Goal: Task Accomplishment & Management: Manage account settings

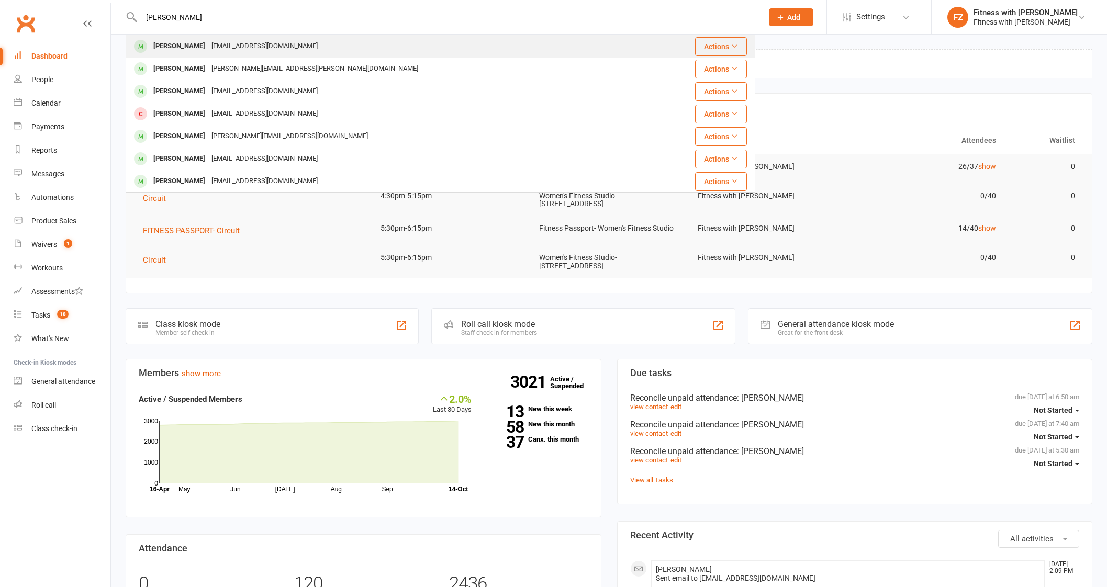
type input "[PERSON_NAME]"
click at [254, 44] on div "[EMAIL_ADDRESS][DOMAIN_NAME]" at bounding box center [264, 46] width 113 height 15
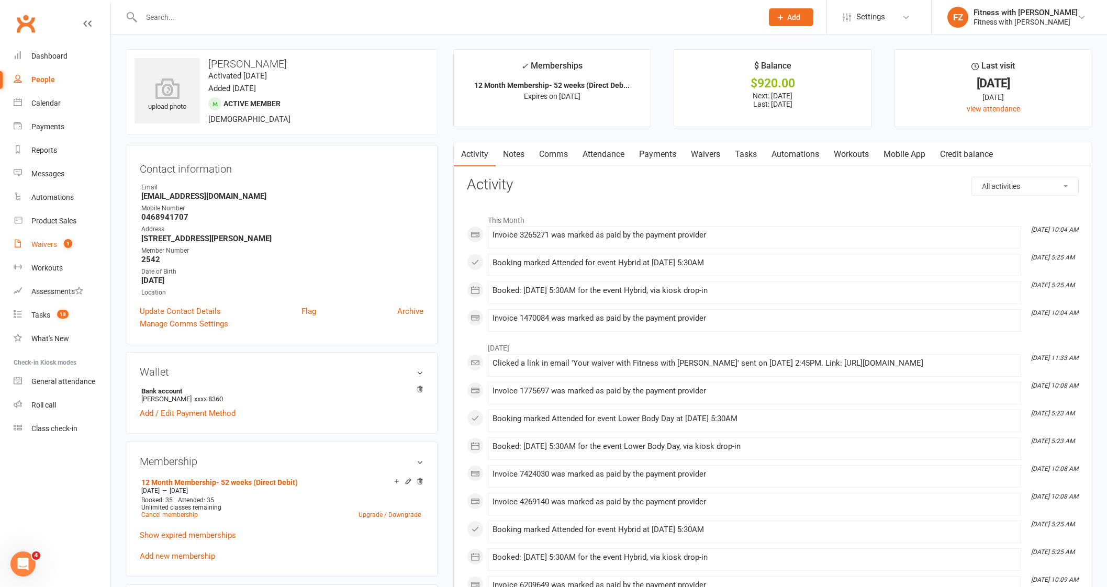
click at [54, 250] on link "Waivers 1" at bounding box center [62, 245] width 97 height 24
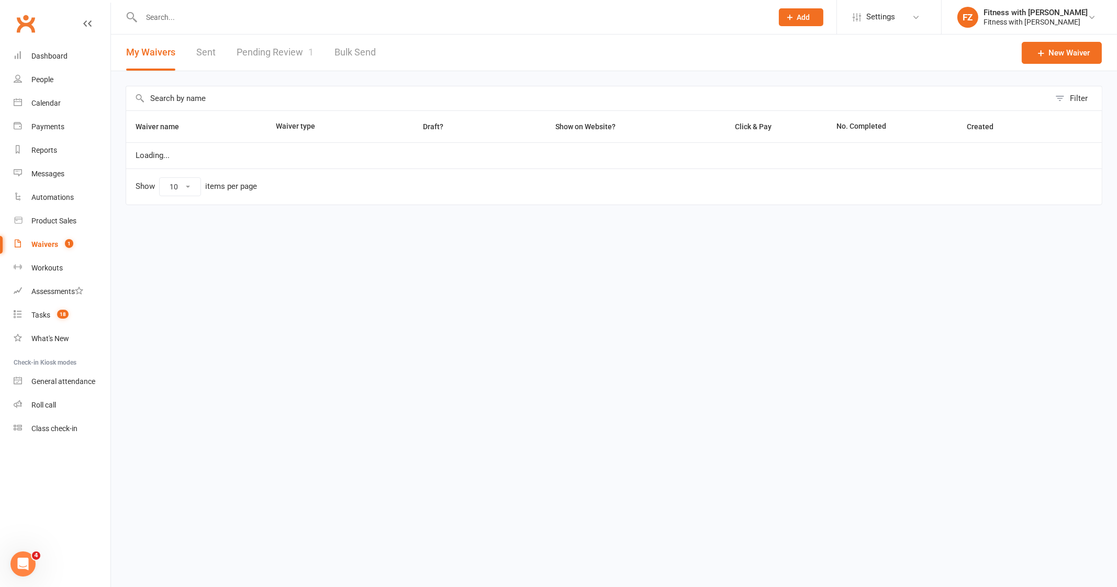
select select "100"
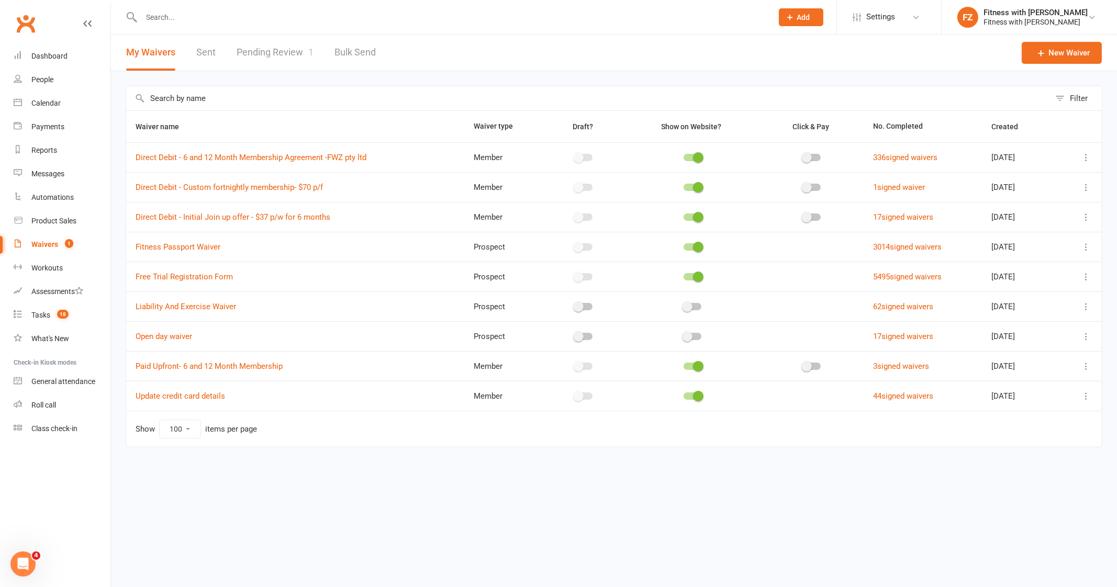
click at [280, 49] on link "Pending Review 1" at bounding box center [275, 53] width 77 height 36
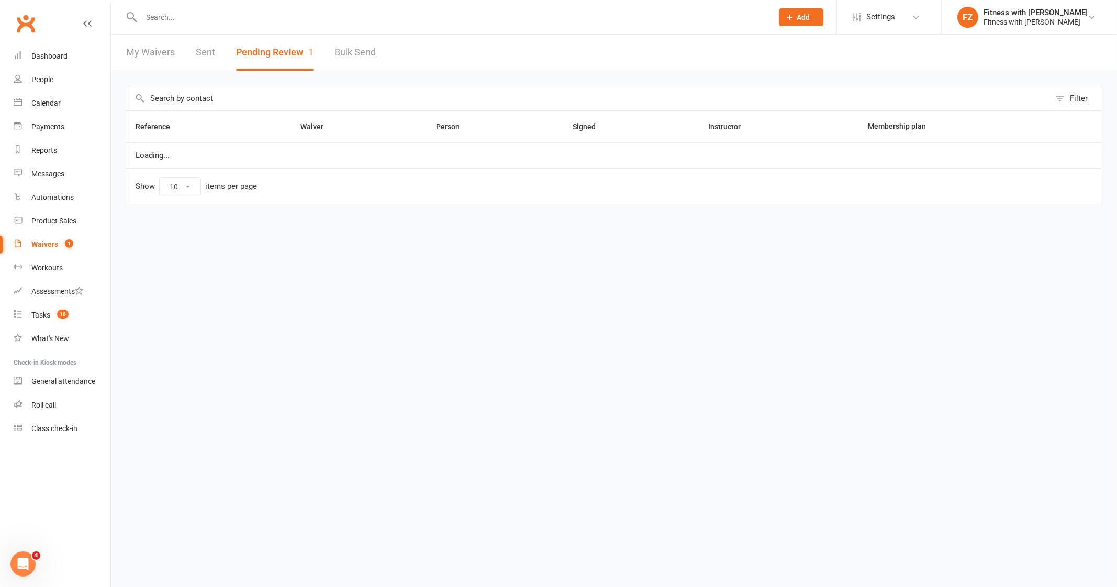
select select "100"
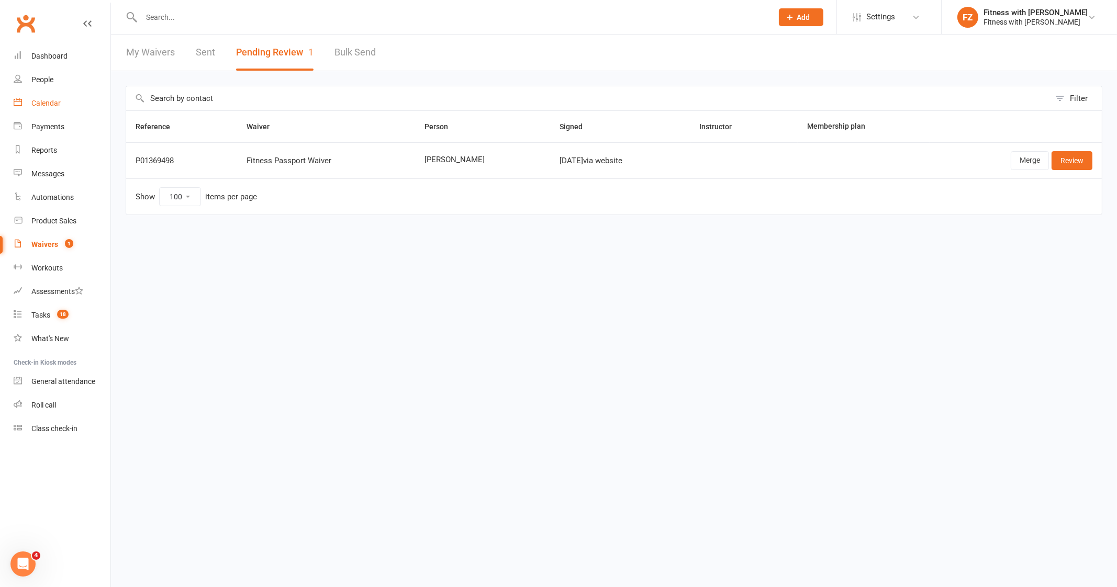
click at [38, 106] on div "Calendar" at bounding box center [45, 103] width 29 height 8
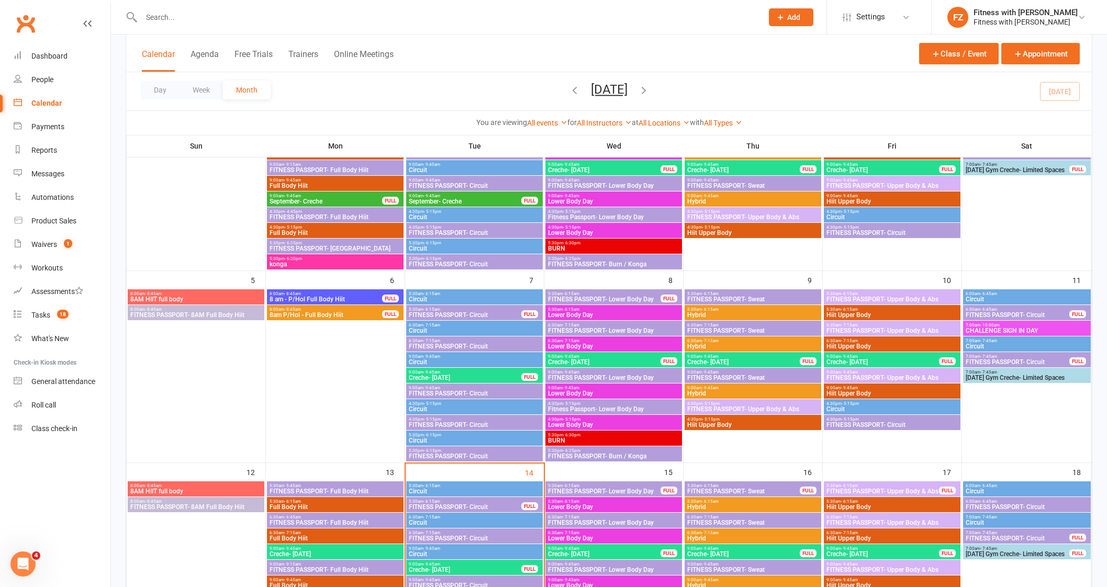
scroll to position [261, 0]
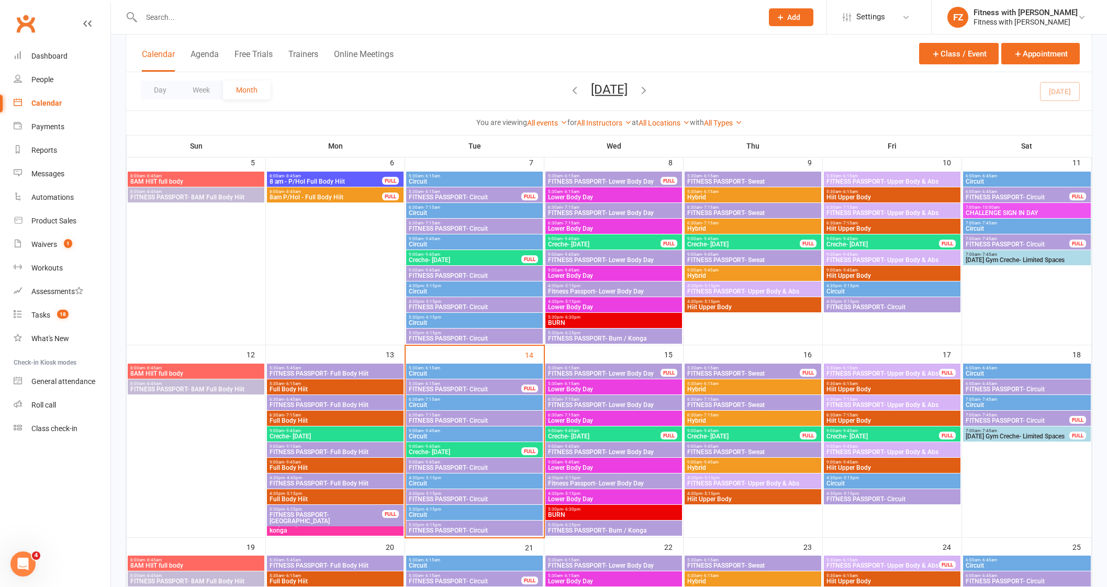
click at [447, 493] on span "4:30pm - 5:15pm" at bounding box center [474, 494] width 132 height 5
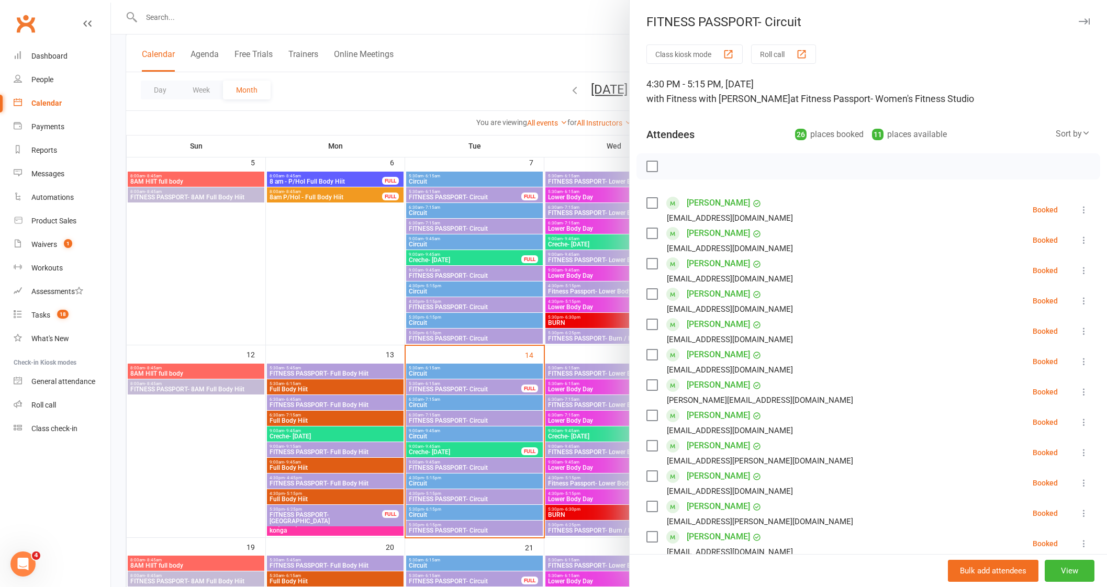
click at [1079, 18] on icon "button" at bounding box center [1084, 21] width 11 height 6
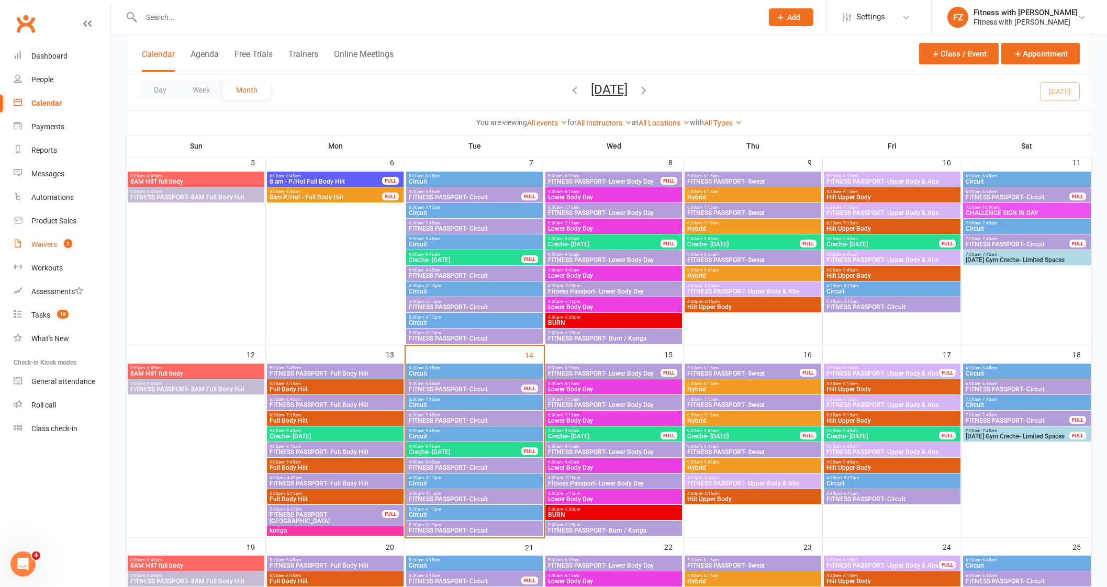
click at [54, 237] on link "Waivers 1" at bounding box center [62, 245] width 97 height 24
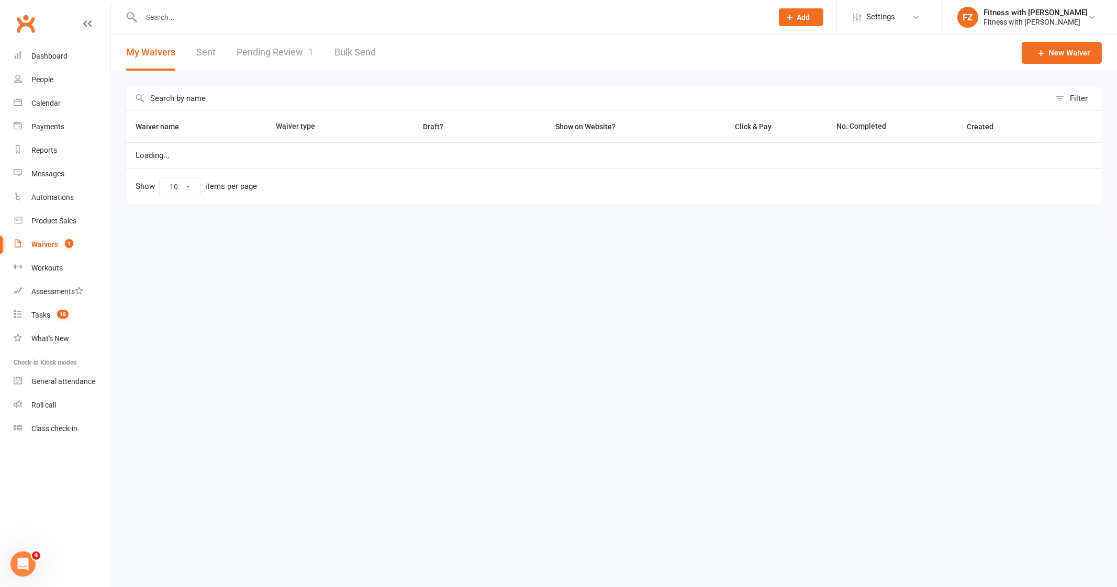
select select "100"
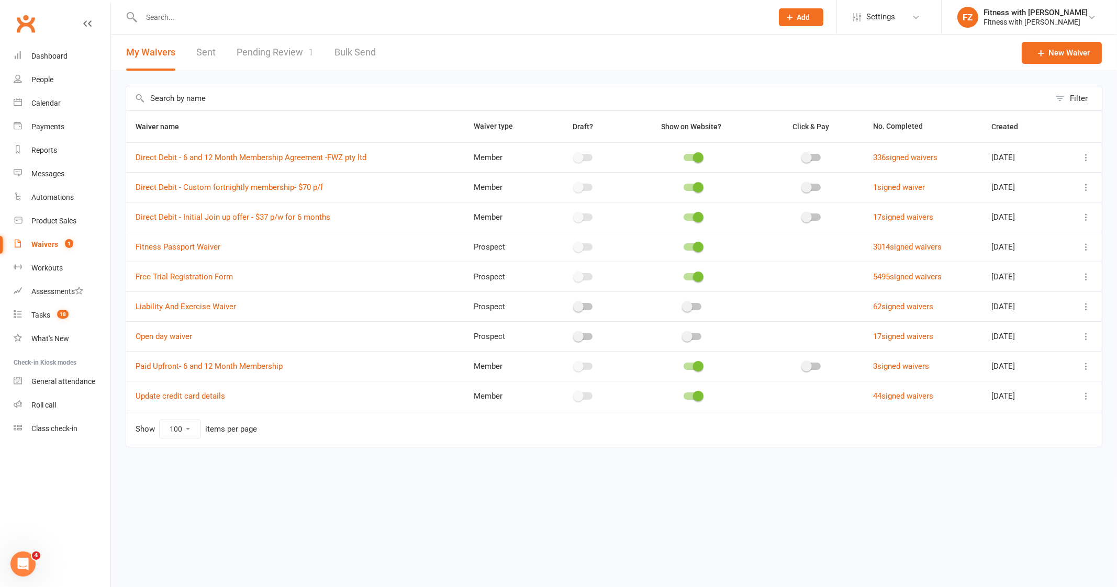
click at [275, 46] on link "Pending Review 1" at bounding box center [275, 53] width 77 height 36
select select "100"
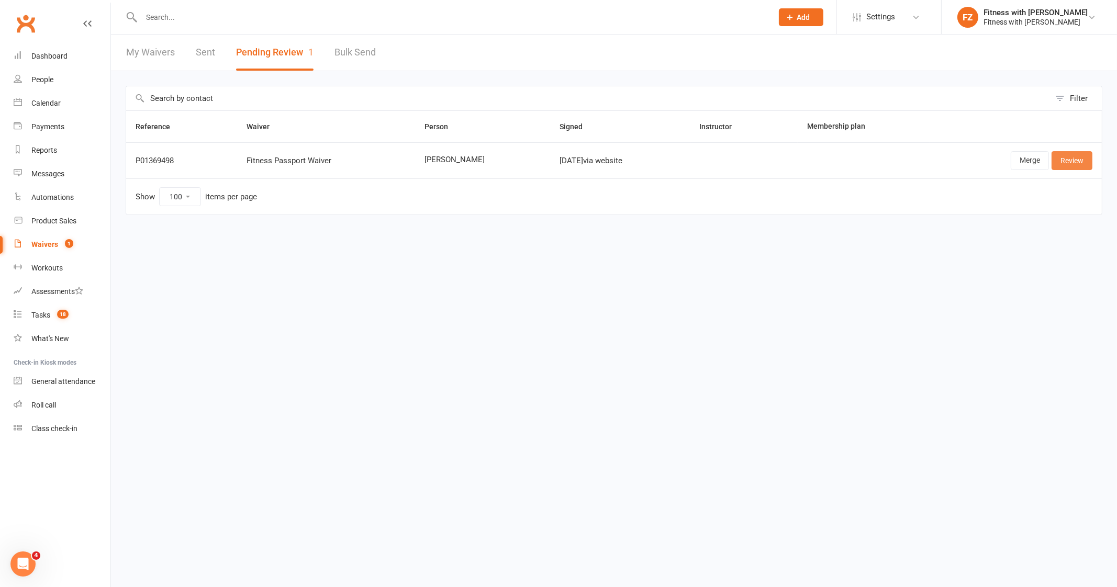
click at [1087, 160] on link "Review" at bounding box center [1072, 160] width 41 height 19
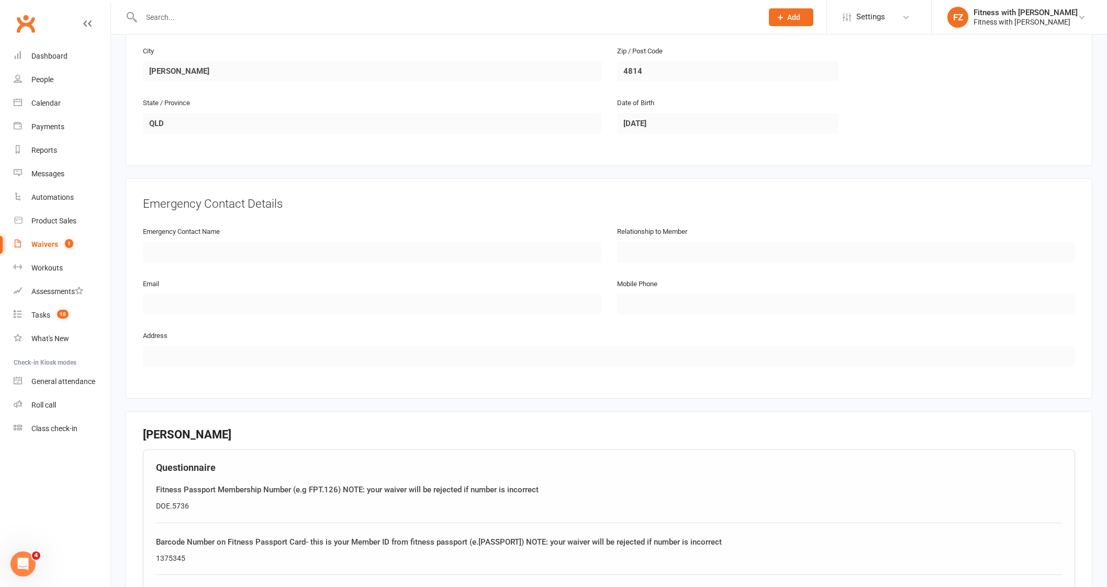
scroll to position [654, 0]
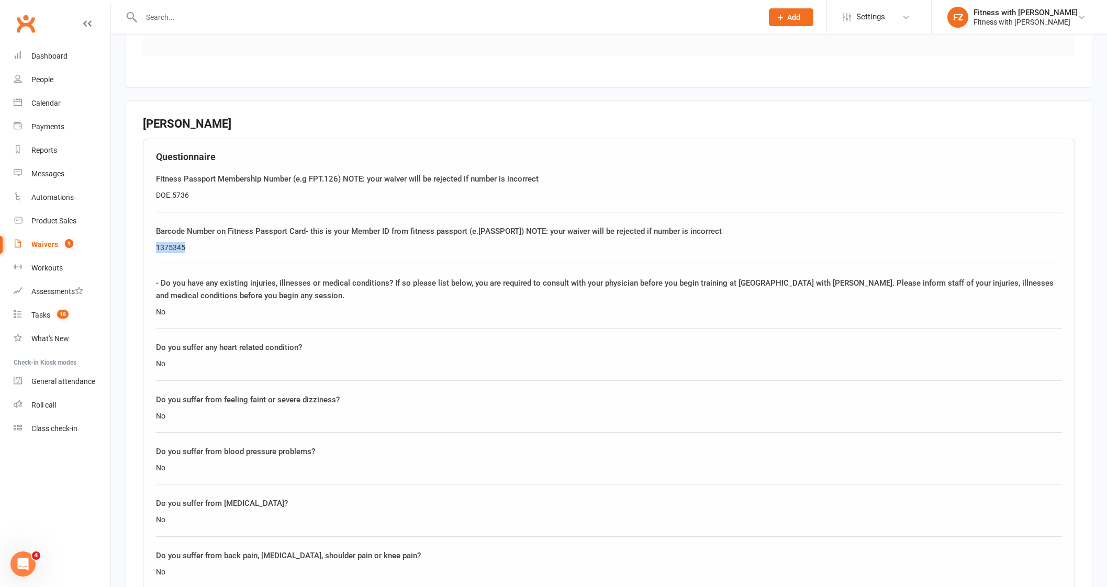
drag, startPoint x: 189, startPoint y: 246, endPoint x: 143, endPoint y: 242, distance: 46.2
copy div "1375345"
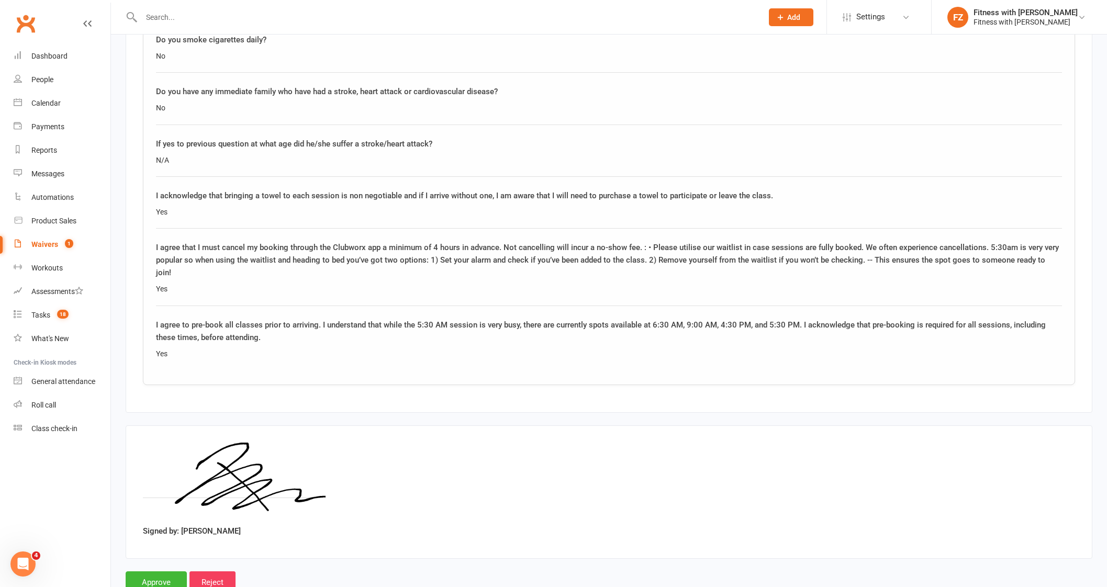
scroll to position [1450, 0]
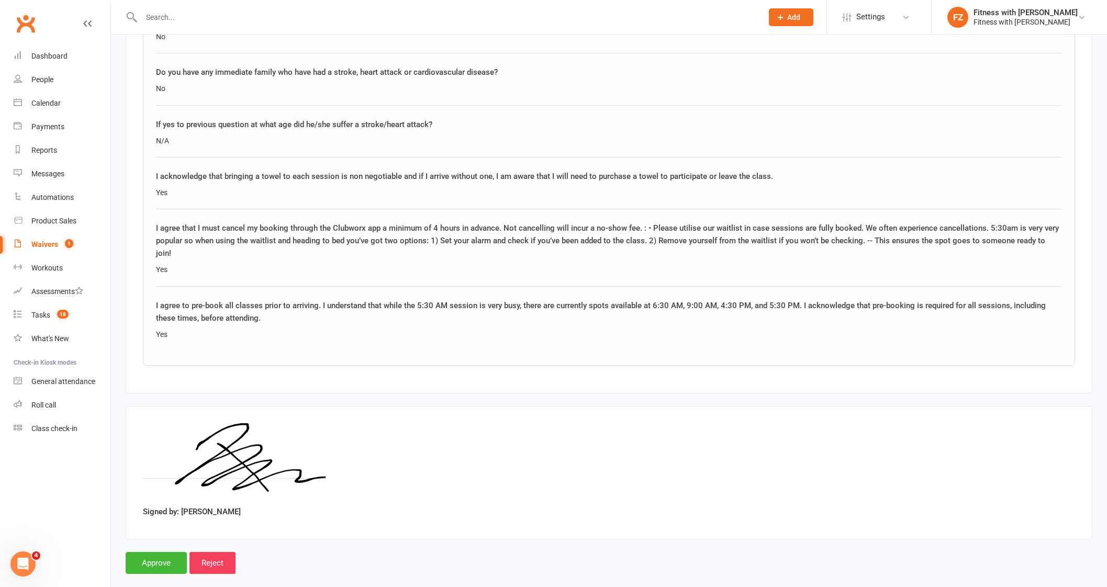
click at [159, 552] on input "Approve" at bounding box center [156, 563] width 61 height 22
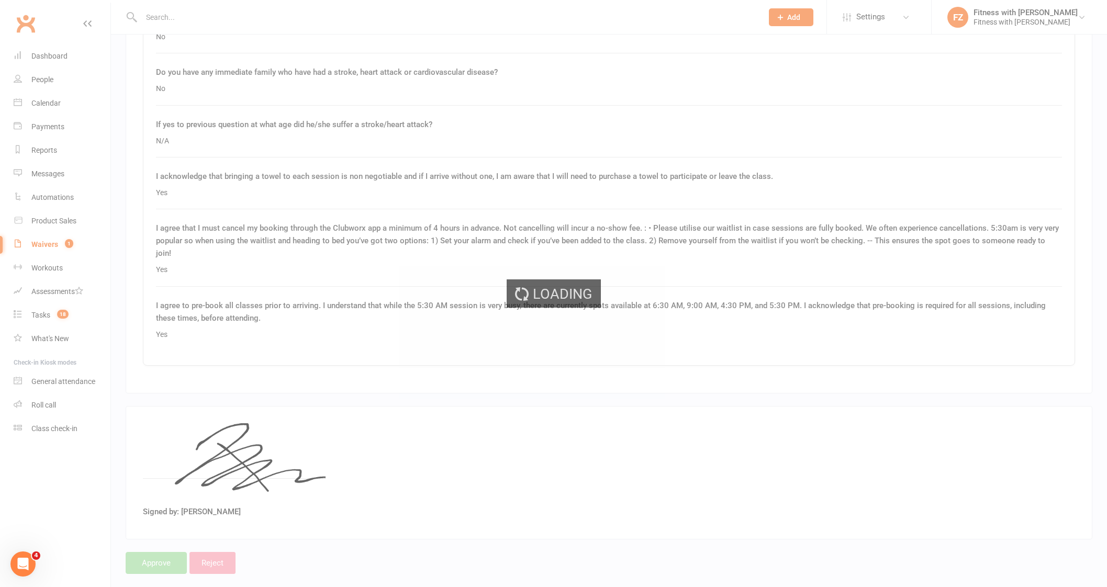
select select "100"
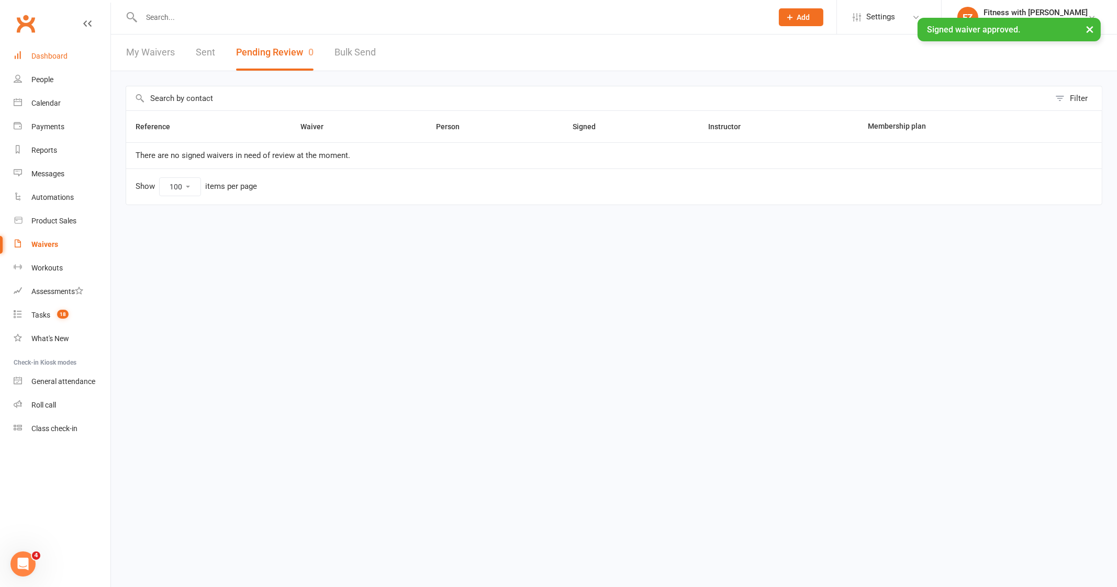
click at [46, 55] on div "Dashboard" at bounding box center [49, 56] width 36 height 8
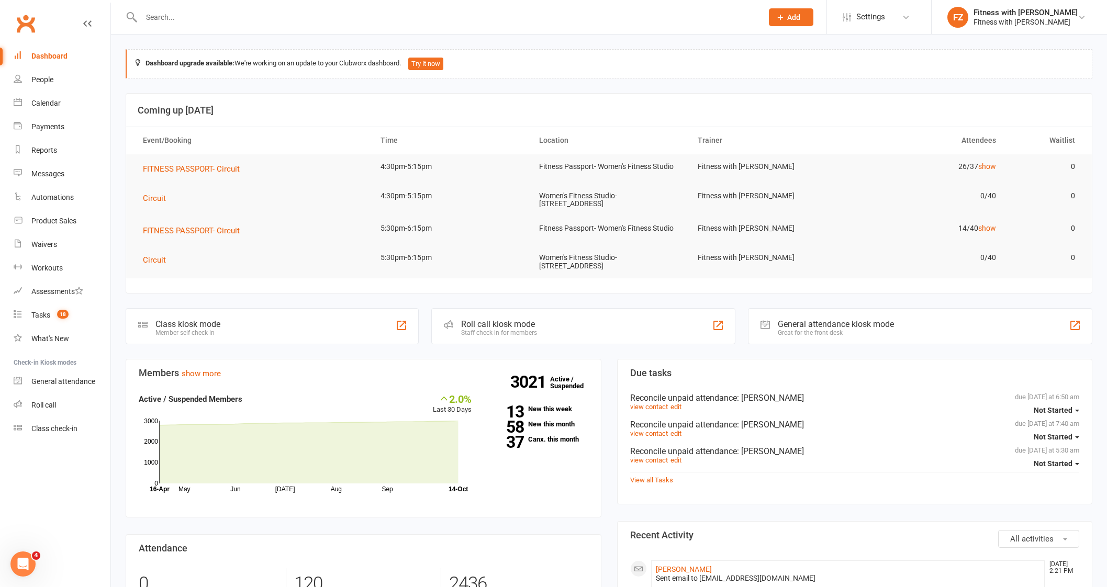
scroll to position [196, 0]
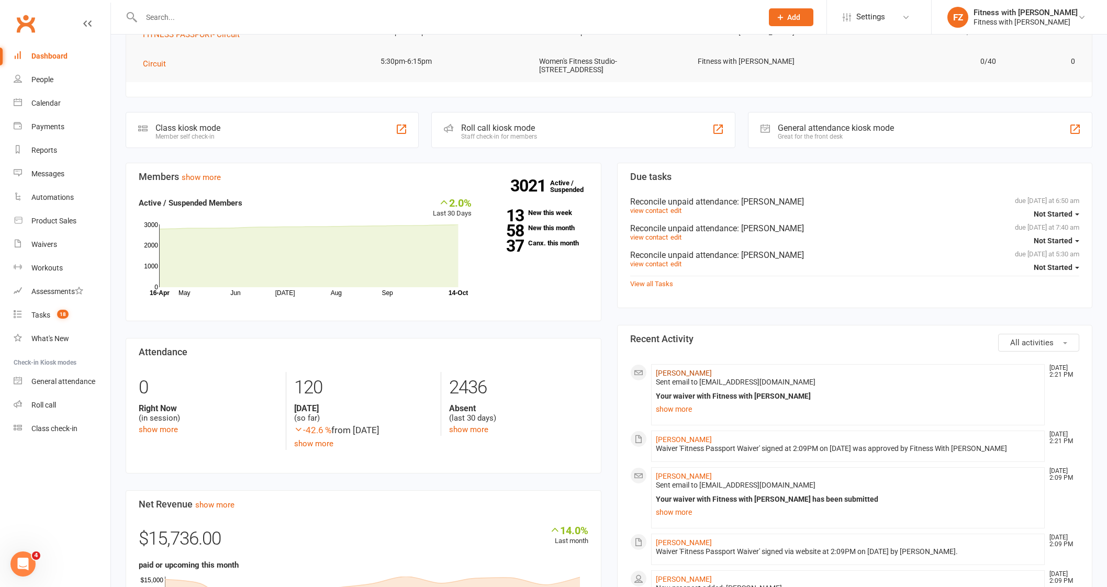
click at [675, 371] on link "[PERSON_NAME]" at bounding box center [684, 373] width 56 height 8
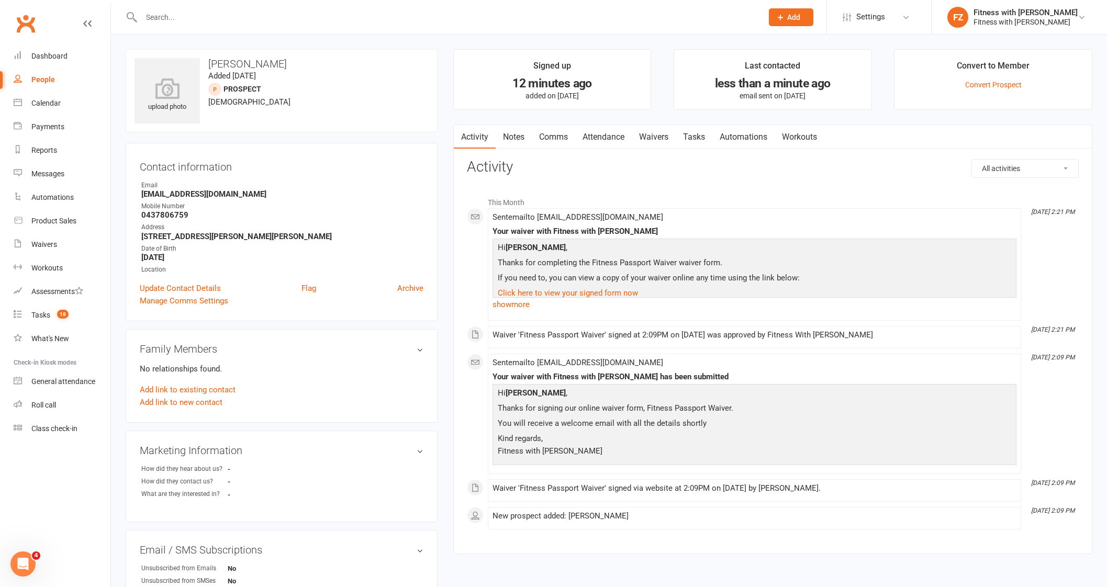
click at [993, 79] on li "Convert to Member Convert Prospect" at bounding box center [993, 79] width 198 height 61
click at [982, 85] on link "Convert Prospect" at bounding box center [993, 85] width 57 height 8
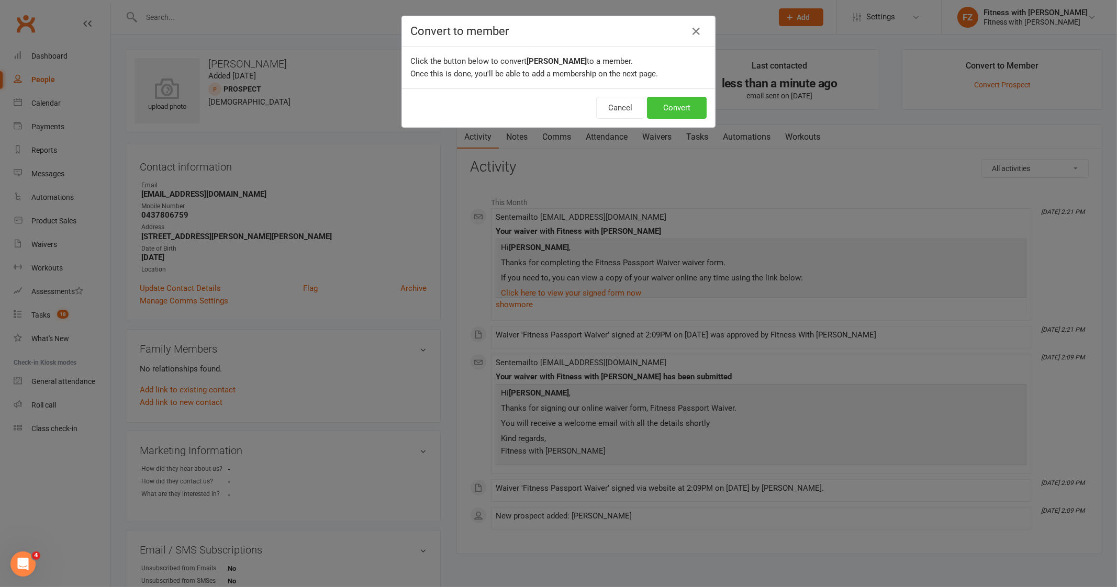
click at [667, 109] on button "Convert" at bounding box center [677, 108] width 60 height 22
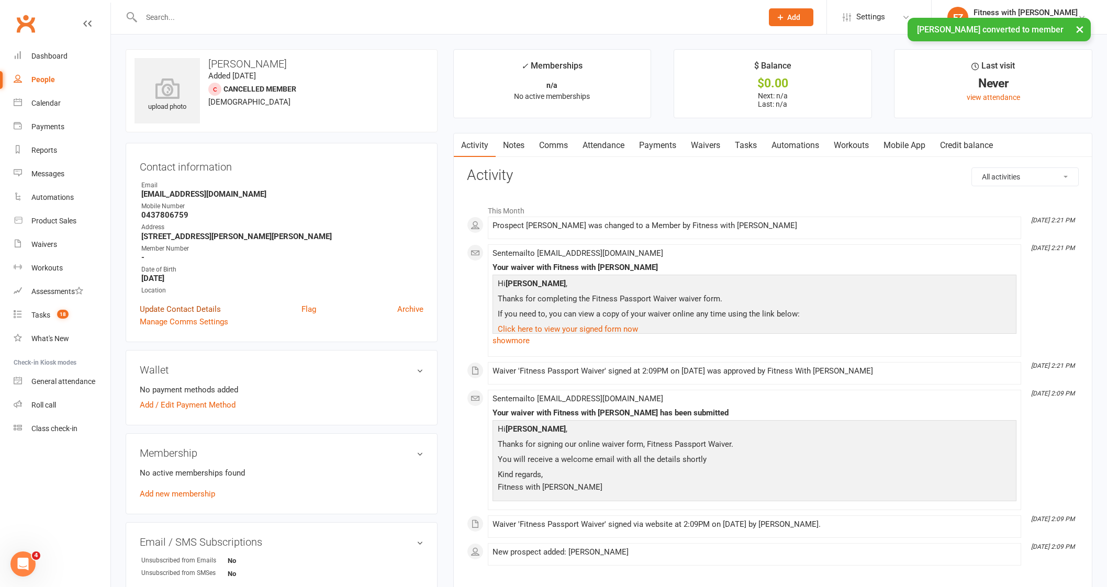
click at [162, 308] on link "Update Contact Details" at bounding box center [180, 309] width 81 height 13
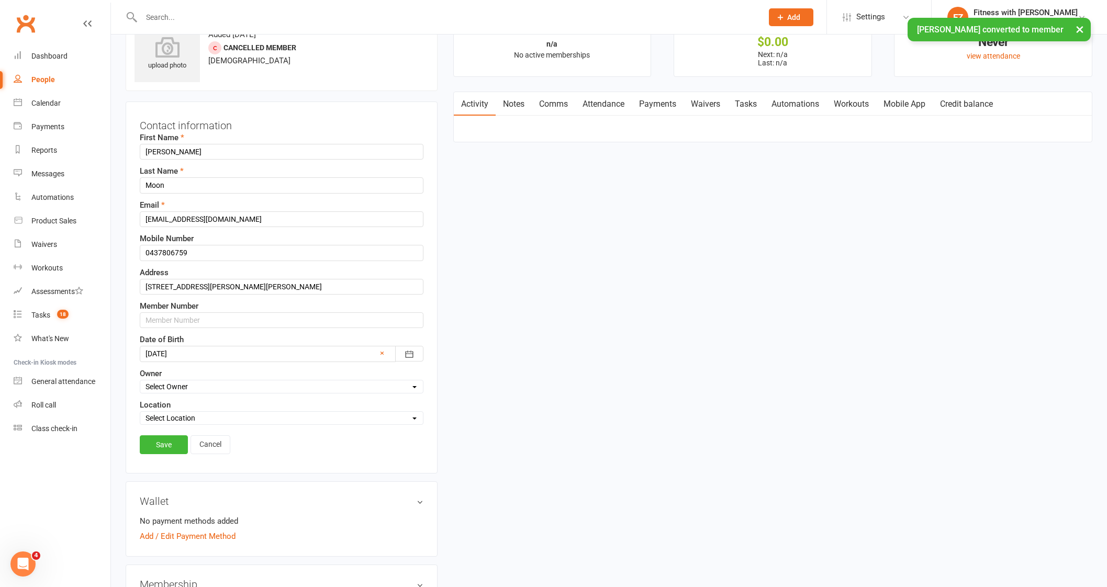
scroll to position [49, 0]
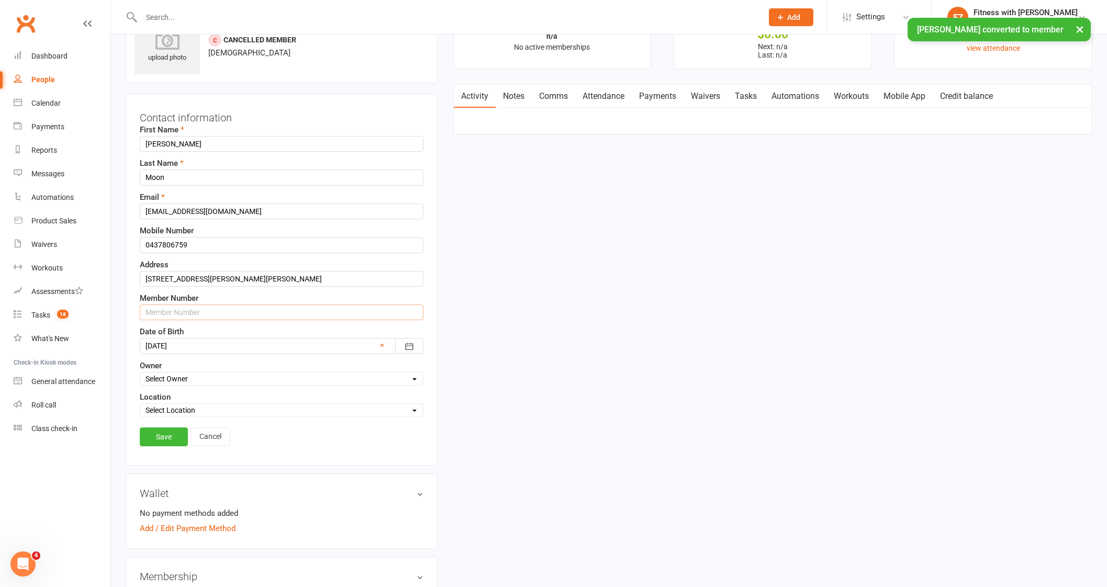
click at [164, 310] on input "text" at bounding box center [282, 313] width 284 height 16
paste input "1375345"
type input "1375345"
click at [160, 434] on link "Save" at bounding box center [164, 437] width 48 height 19
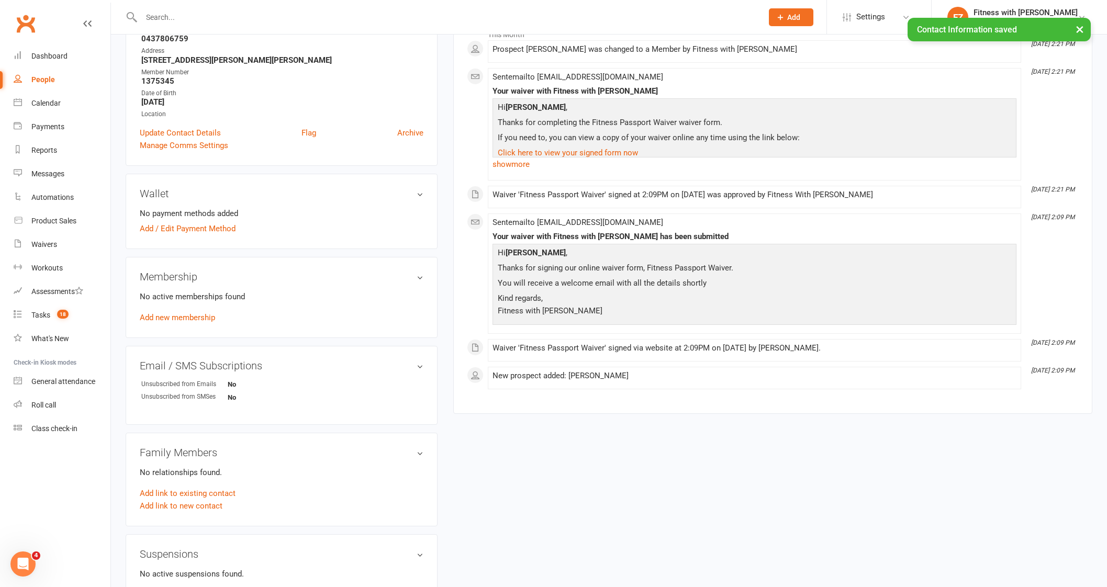
scroll to position [180, 0]
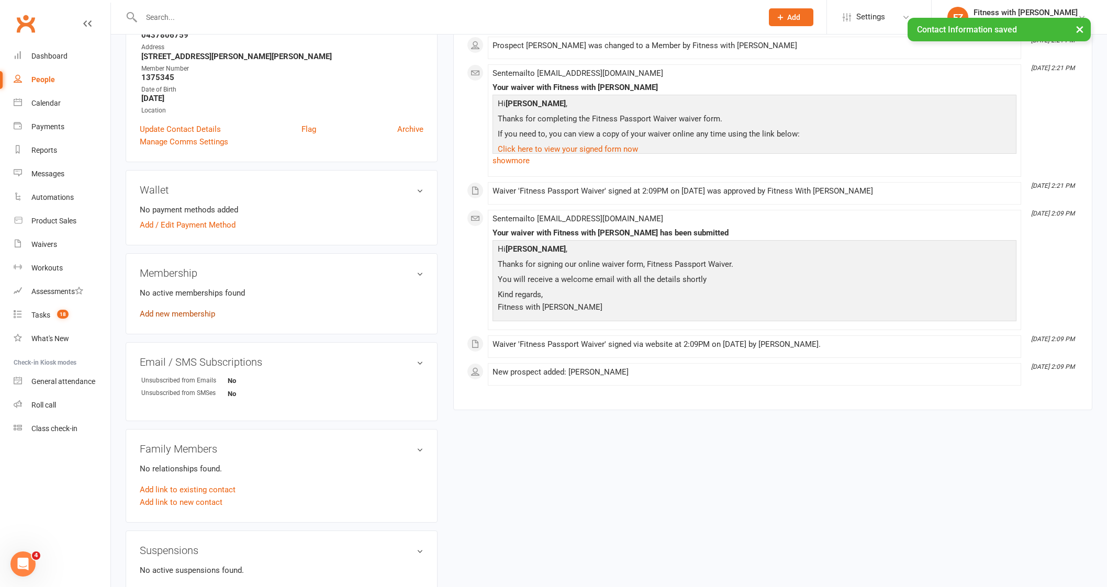
click at [184, 318] on link "Add new membership" at bounding box center [177, 313] width 75 height 9
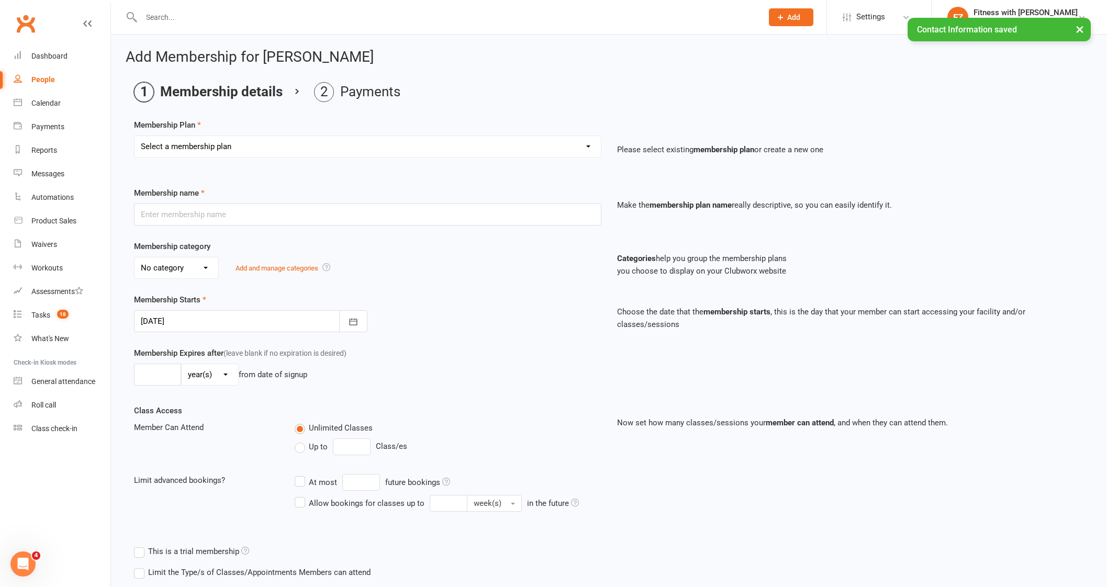
click at [220, 157] on div "Select a membership plan Create new Membership Plan Free 2 Week Trial Single Se…" at bounding box center [367, 154] width 483 height 37
click at [213, 143] on select "Select a membership plan Create new Membership Plan Free 2 Week Trial Single Se…" at bounding box center [368, 146] width 466 height 21
select select "8"
click at [135, 136] on select "Select a membership plan Create new Membership Plan Free 2 Week Trial Single Se…" at bounding box center [368, 146] width 466 height 21
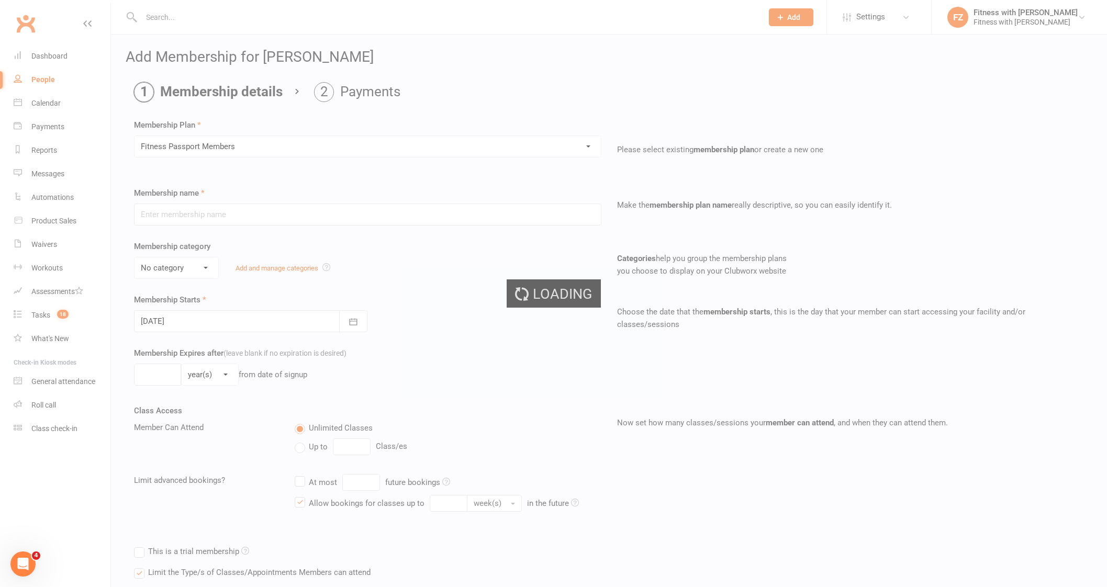
type input "Fitness Passport Members"
select select "0"
select select "2"
type input "4"
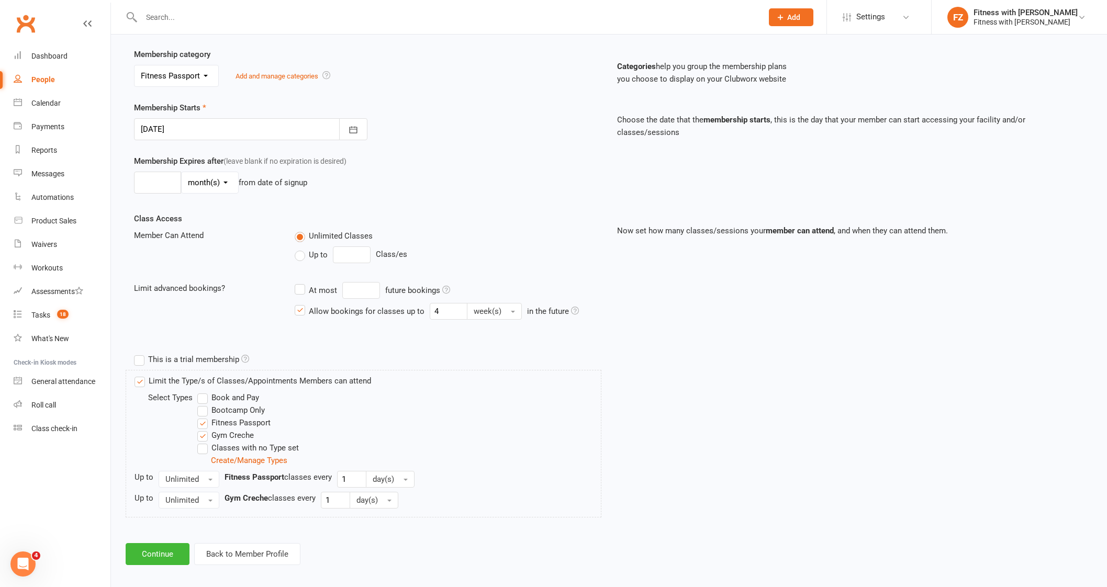
scroll to position [198, 0]
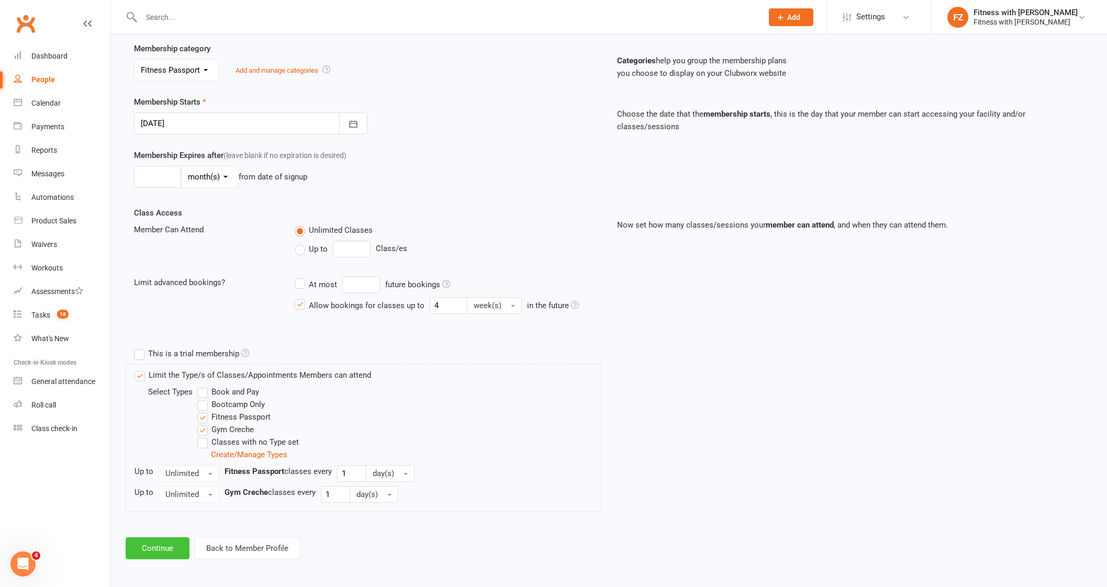
click at [165, 548] on button "Continue" at bounding box center [158, 549] width 64 height 22
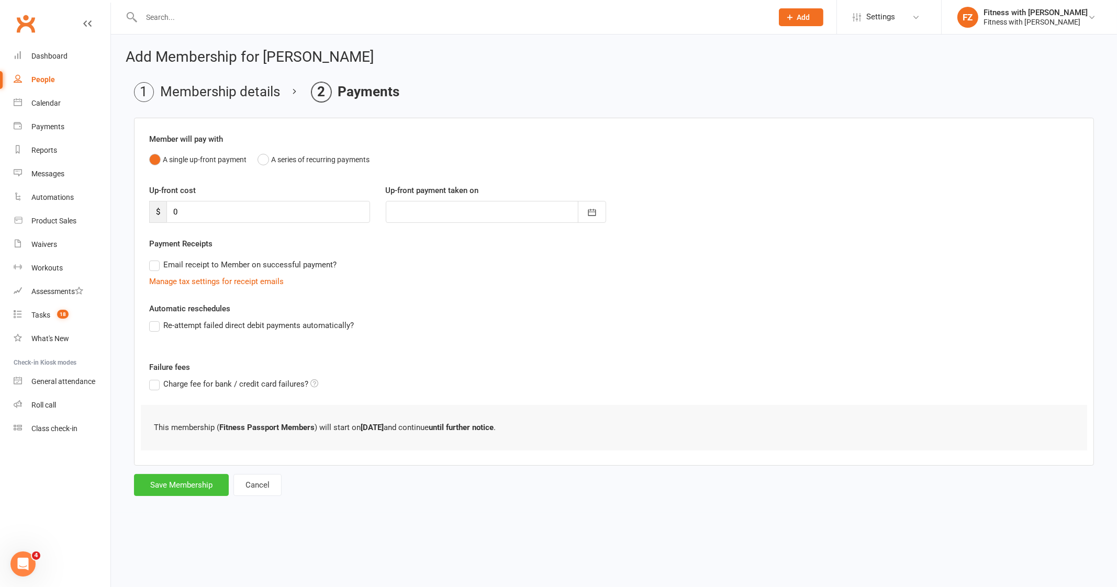
click at [194, 478] on button "Save Membership" at bounding box center [181, 485] width 95 height 22
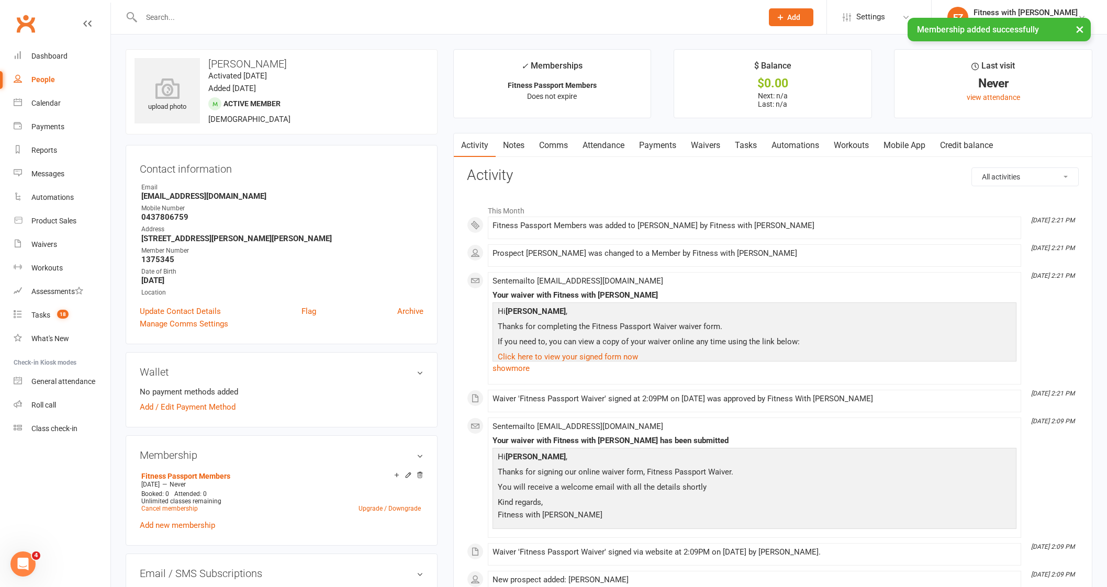
click at [909, 145] on link "Mobile App" at bounding box center [904, 145] width 57 height 24
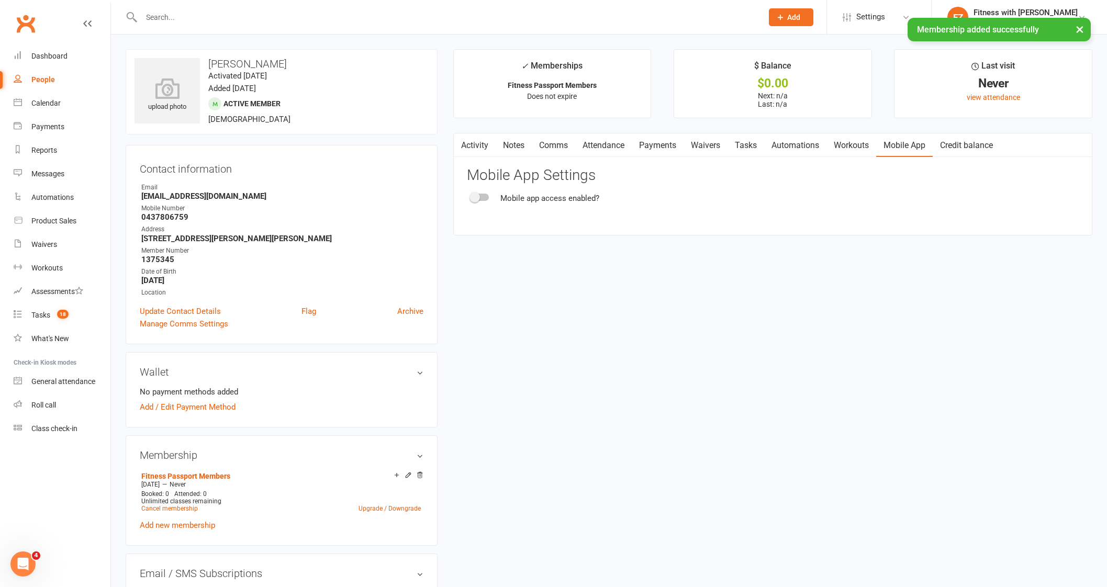
click at [476, 197] on span at bounding box center [475, 197] width 10 height 10
click at [471, 196] on input "checkbox" at bounding box center [471, 196] width 0 height 0
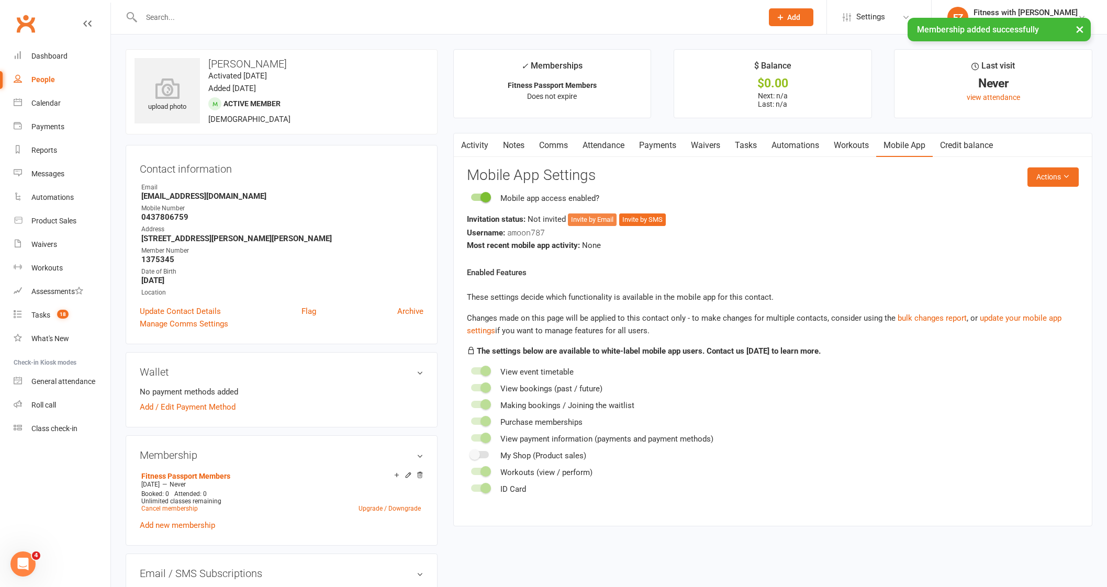
click at [616, 221] on button "Invite by Email" at bounding box center [592, 220] width 49 height 13
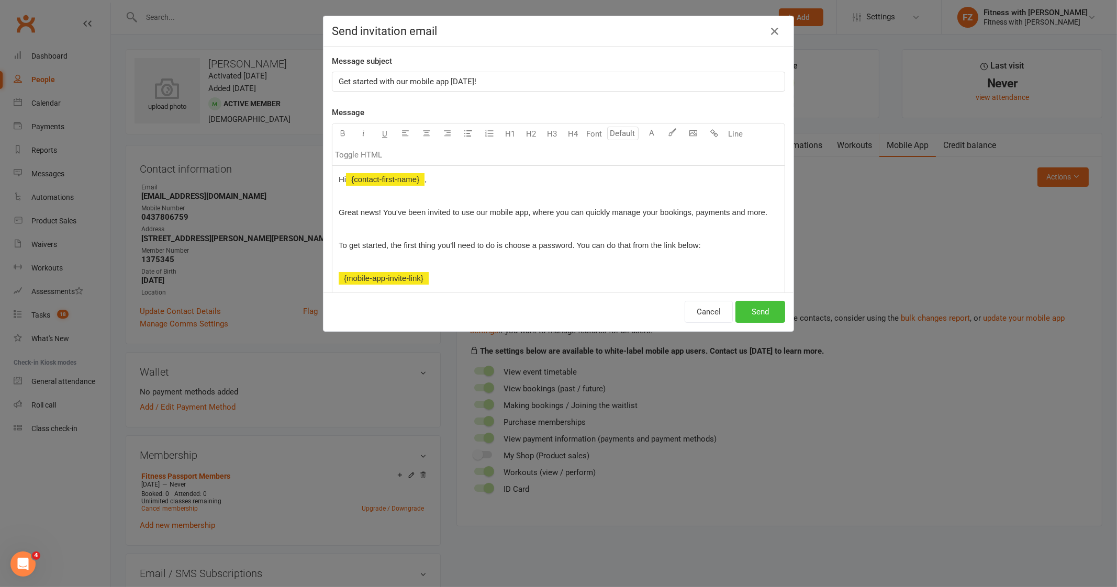
click at [772, 307] on button "Send" at bounding box center [760, 312] width 50 height 22
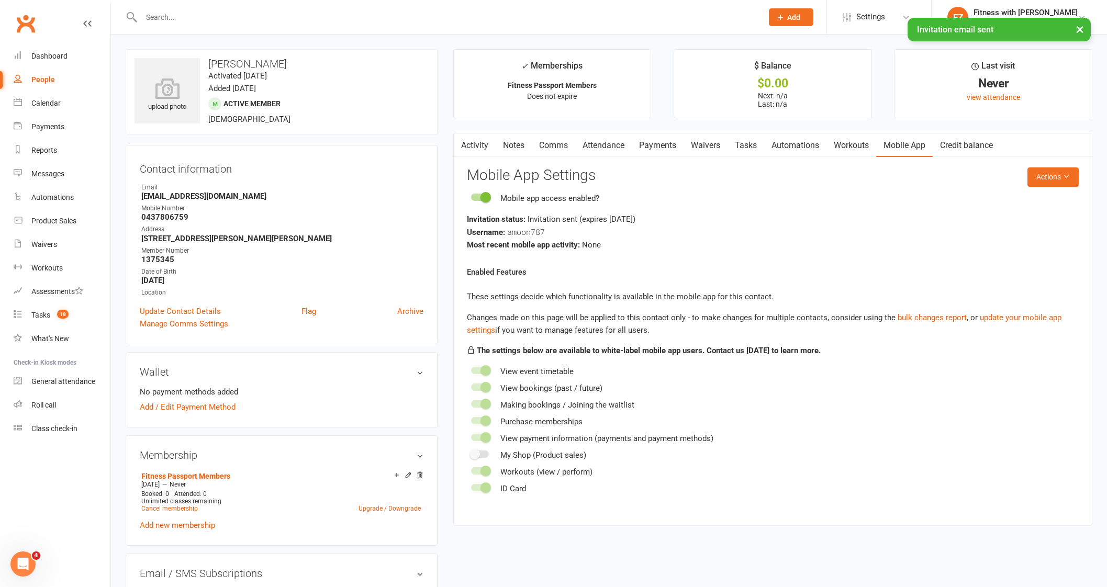
click at [552, 143] on link "Comms" at bounding box center [553, 145] width 43 height 24
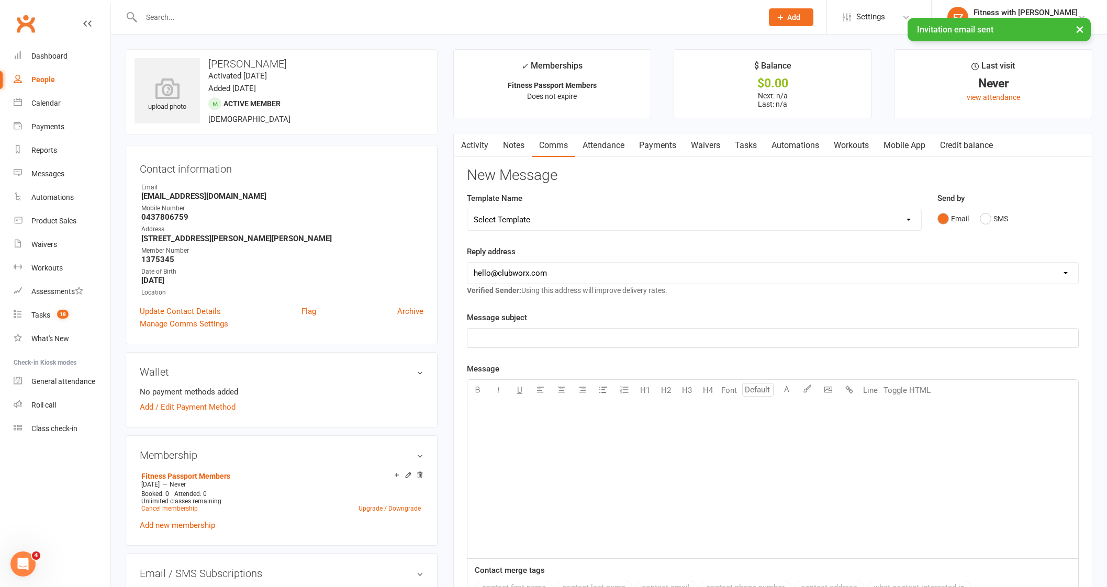
click at [582, 218] on select "Select Template [Email] 2025- Fitness Passport login [Email] 2 week free trial …" at bounding box center [694, 219] width 454 height 21
select select "0"
click at [467, 209] on select "Select Template [Email] 2025- Fitness Passport login [Email] 2 week free trial …" at bounding box center [694, 219] width 454 height 21
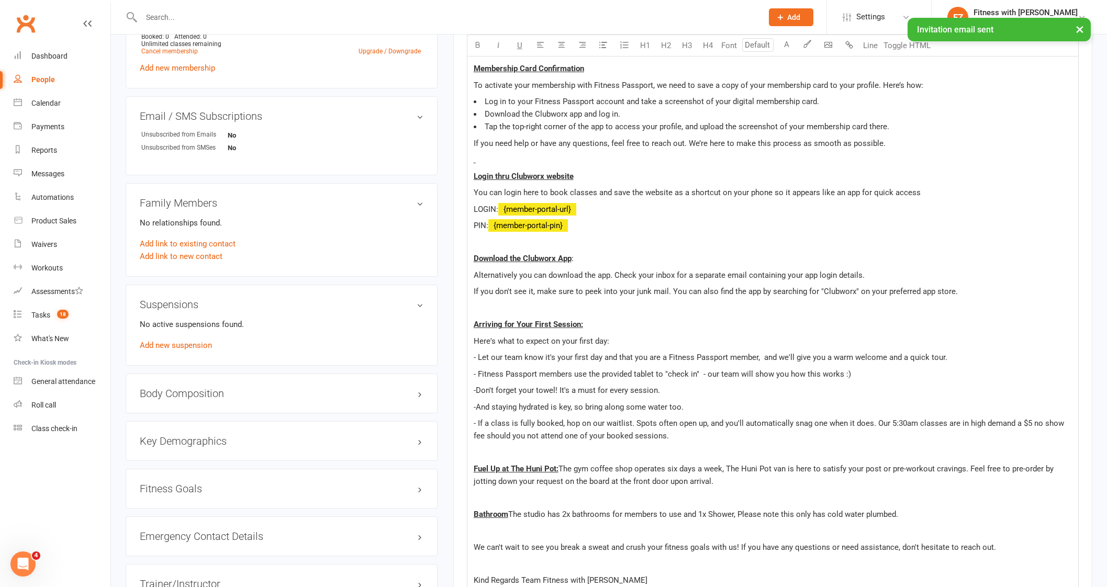
scroll to position [720, 0]
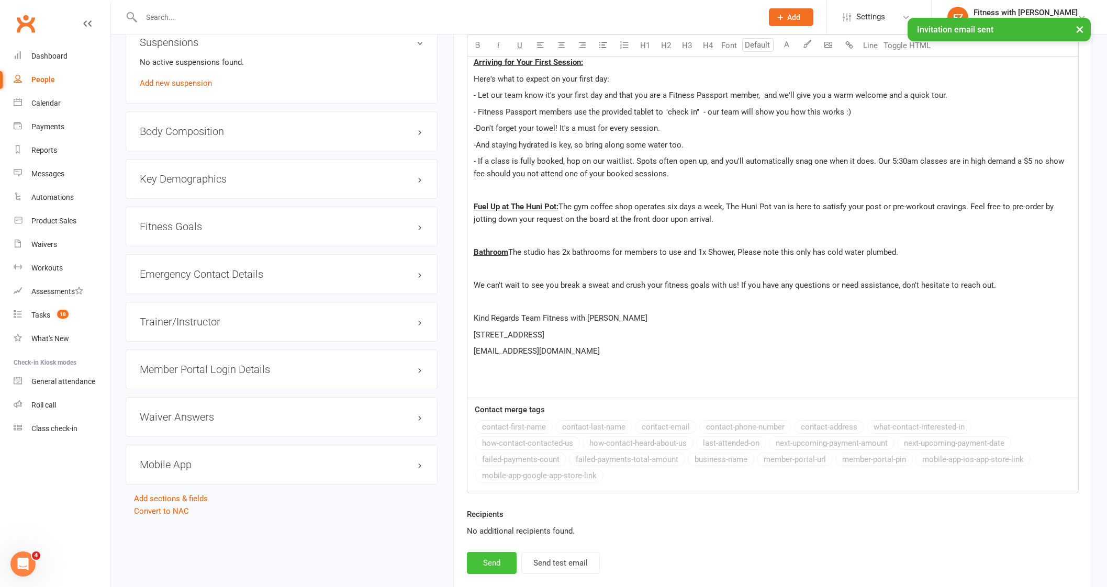
drag, startPoint x: 488, startPoint y: 563, endPoint x: 505, endPoint y: 552, distance: 20.8
click at [487, 563] on button "Send" at bounding box center [492, 563] width 50 height 22
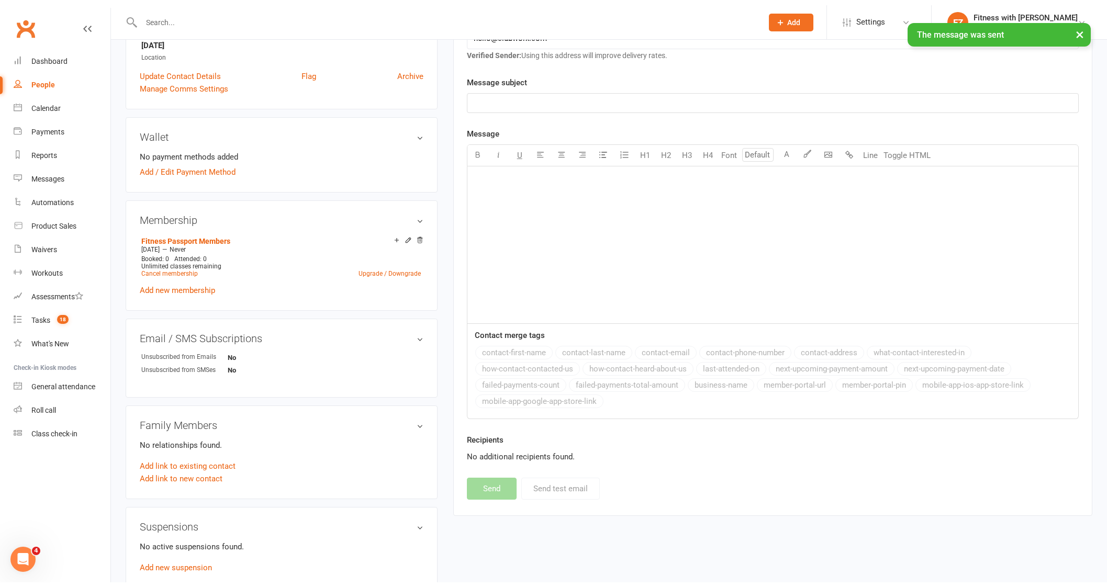
scroll to position [65, 0]
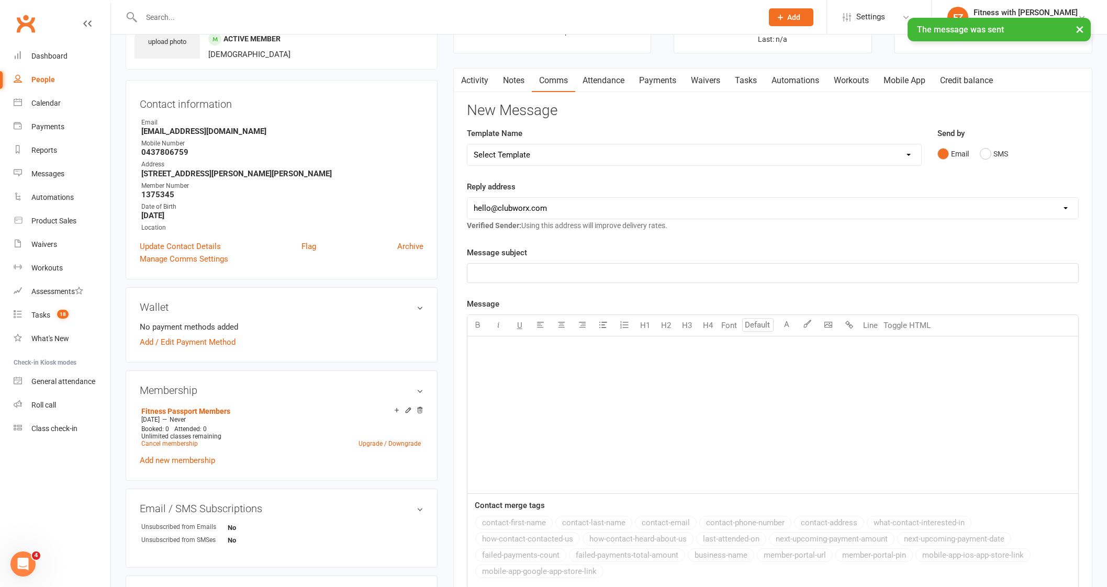
click at [531, 155] on select "Select Template [Email] 2025- Fitness Passport login [Email] 2 week free trial …" at bounding box center [694, 154] width 454 height 21
select select "6"
click at [467, 144] on select "Select Template [Email] 2025- Fitness Passport login [Email] 2 week free trial …" at bounding box center [694, 154] width 454 height 21
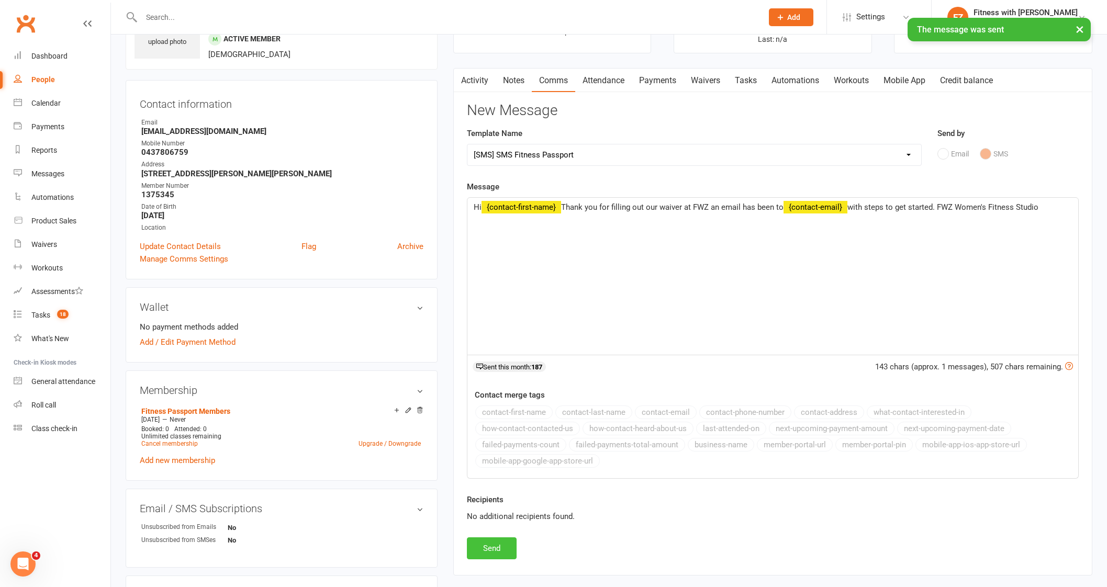
click at [503, 547] on button "Send" at bounding box center [492, 549] width 50 height 22
select select
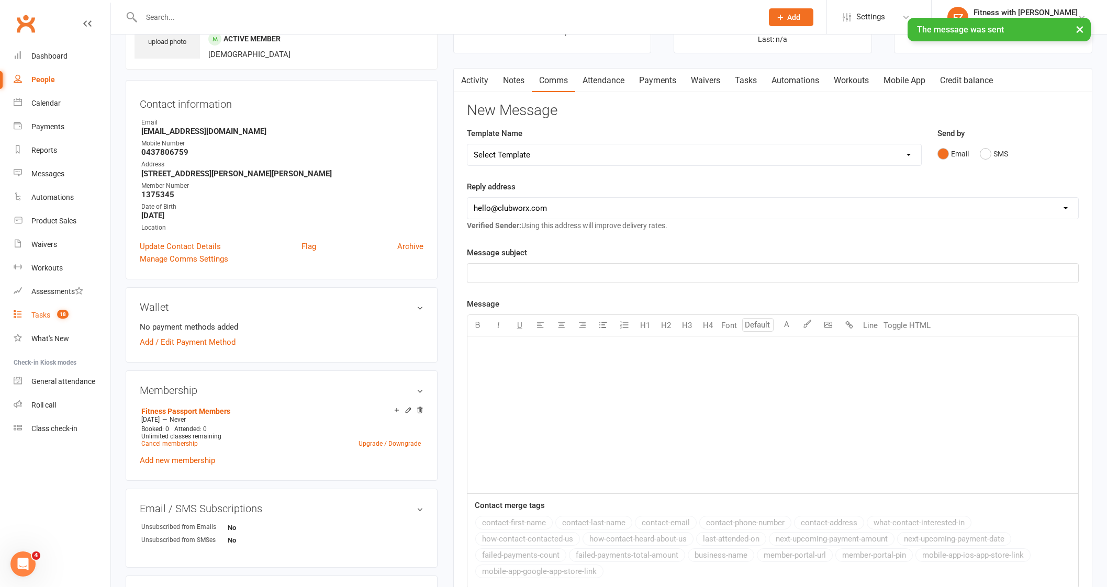
click at [41, 310] on link "Tasks 18" at bounding box center [62, 316] width 97 height 24
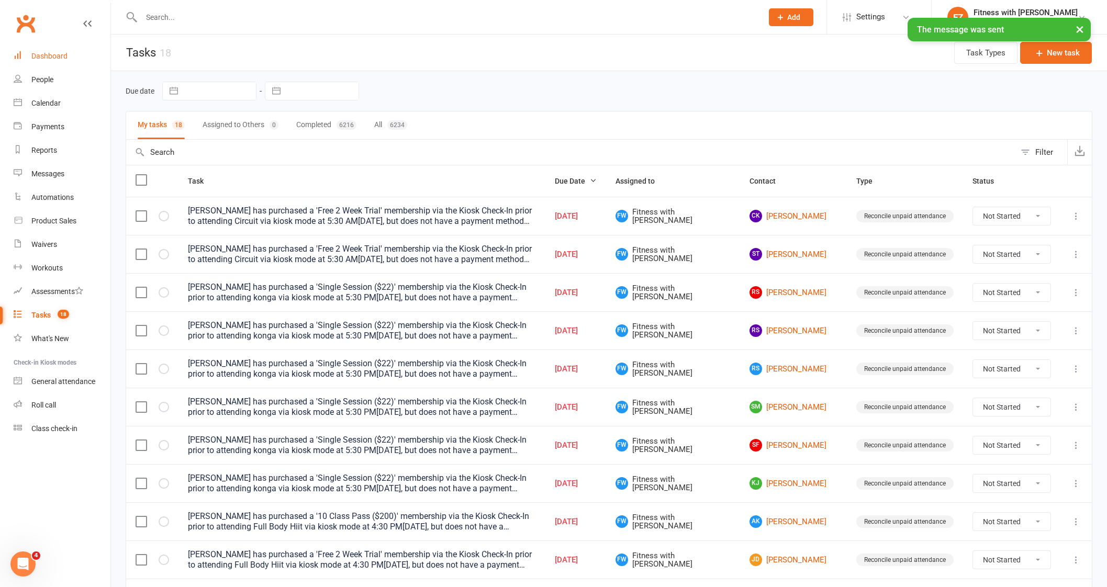
click at [61, 54] on div "Dashboard" at bounding box center [49, 56] width 36 height 8
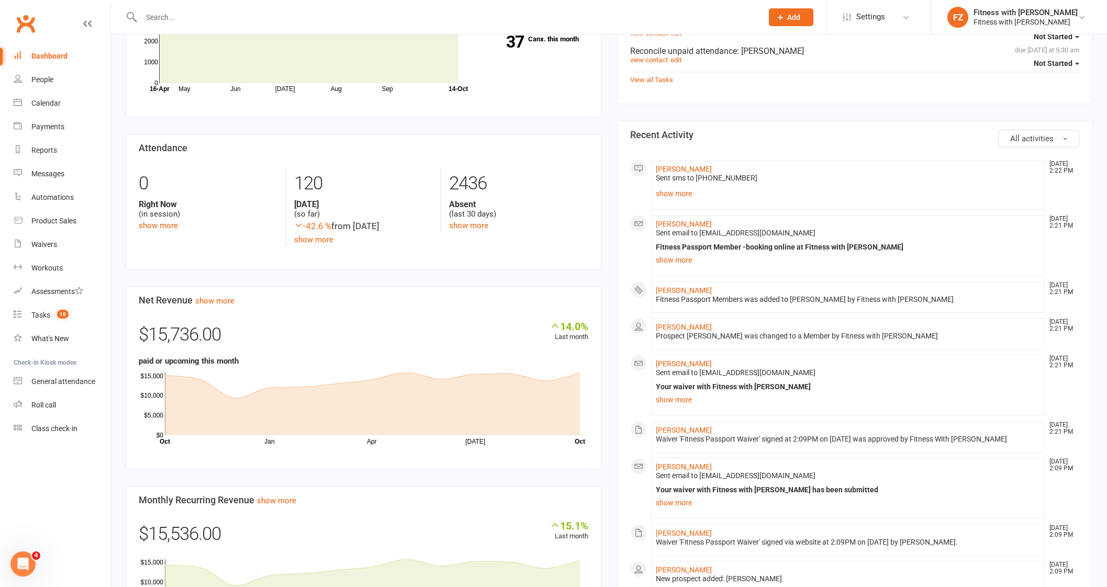
scroll to position [458, 0]
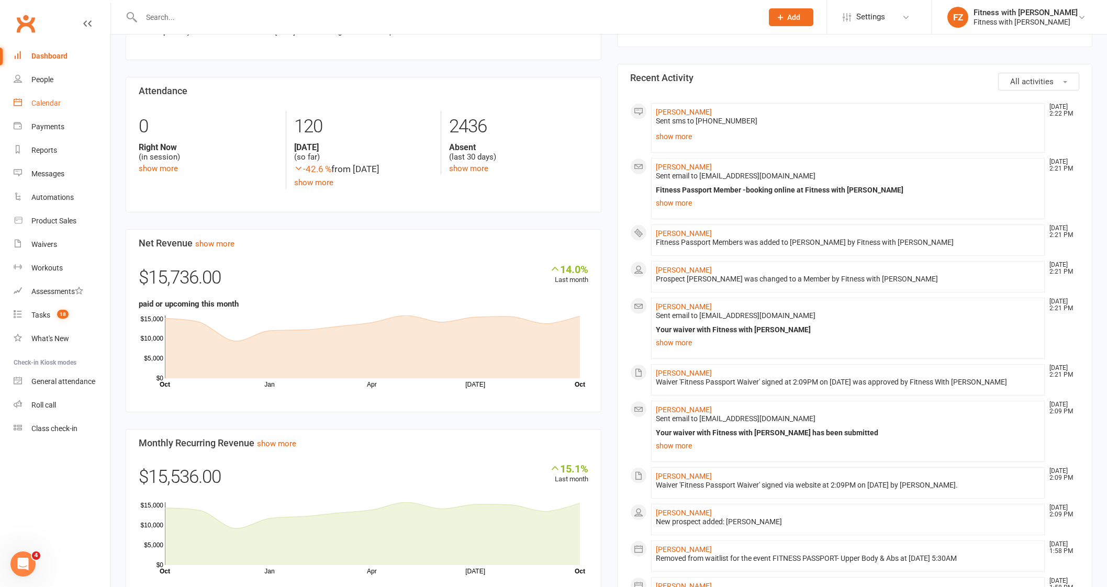
click at [44, 108] on link "Calendar" at bounding box center [62, 104] width 97 height 24
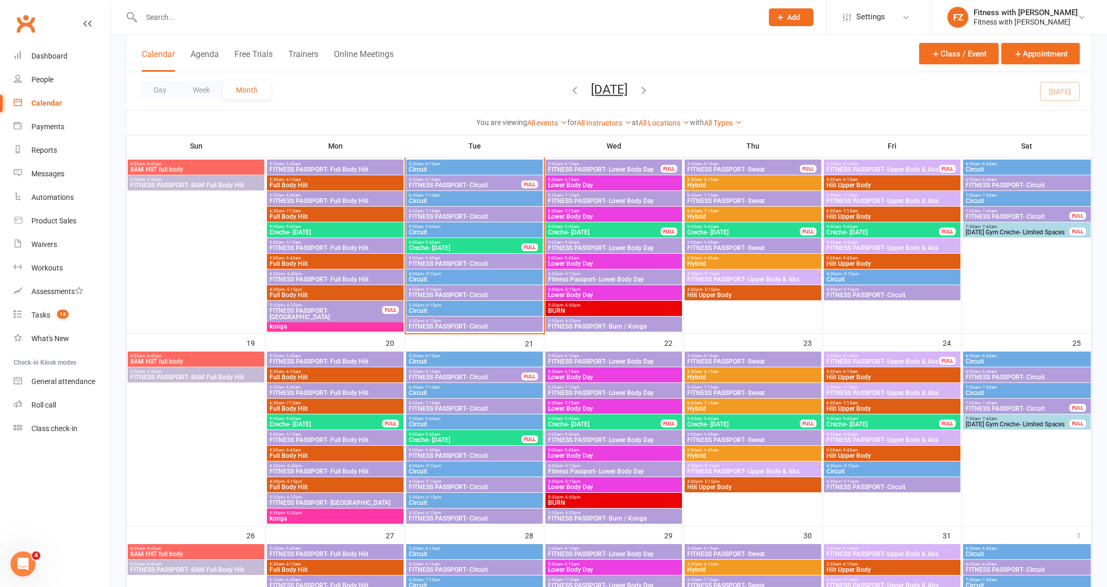
scroll to position [393, 0]
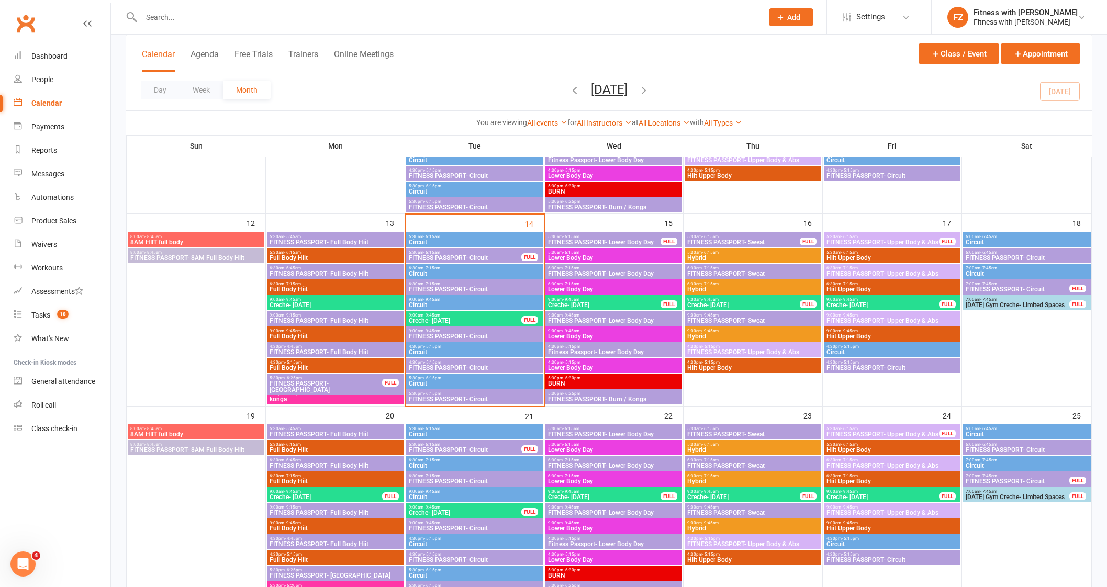
click at [643, 241] on span "FITNESS PASSPORT- Lower Body Day" at bounding box center [605, 242] width 114 height 6
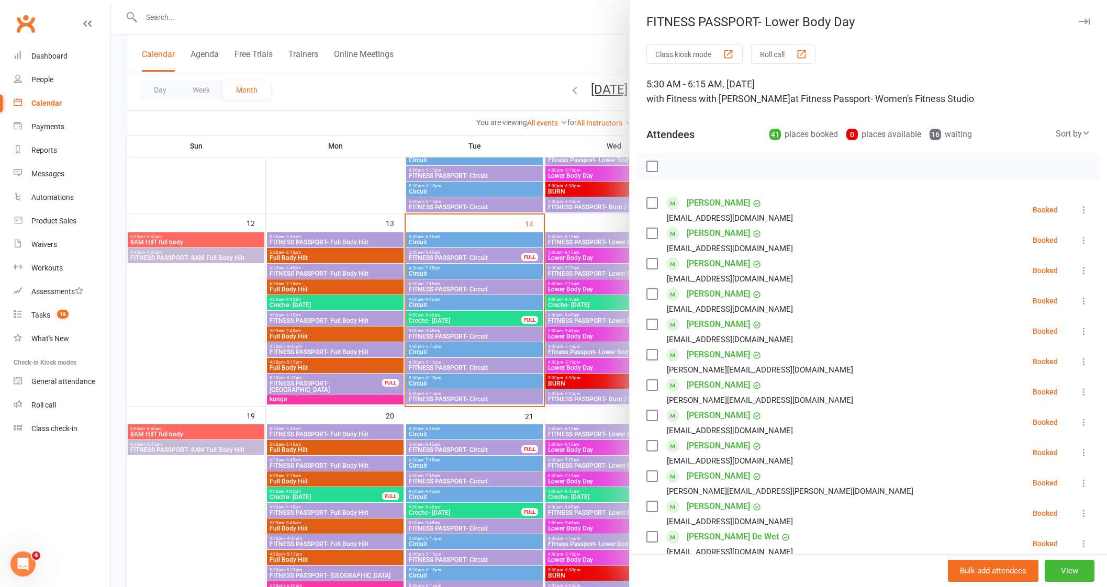
click at [1078, 17] on button "button" at bounding box center [1084, 21] width 13 height 13
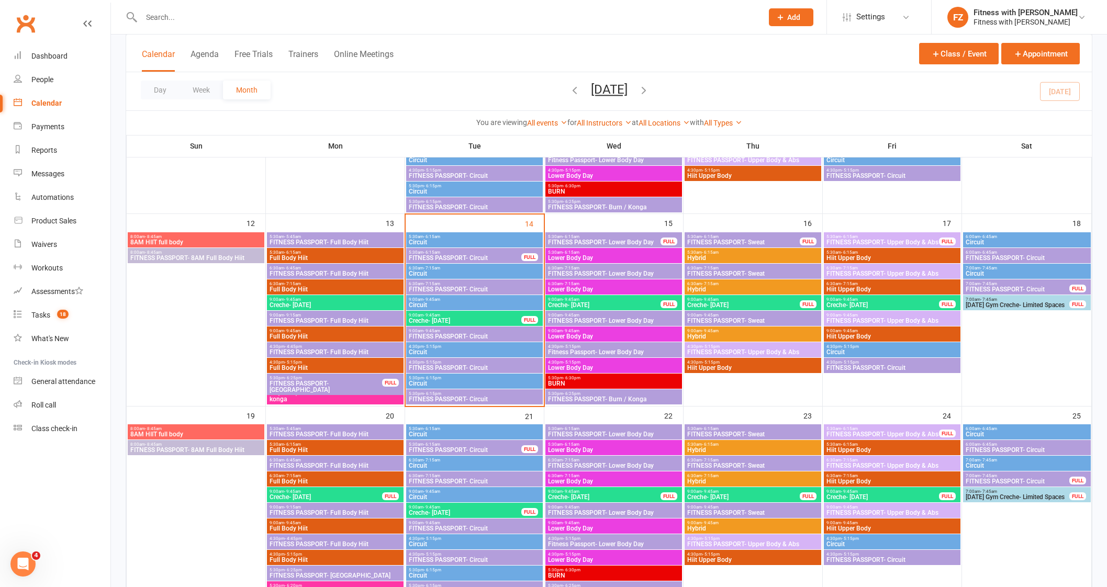
click at [442, 255] on span "FITNESS PASSPORT- Circuit" at bounding box center [465, 258] width 114 height 6
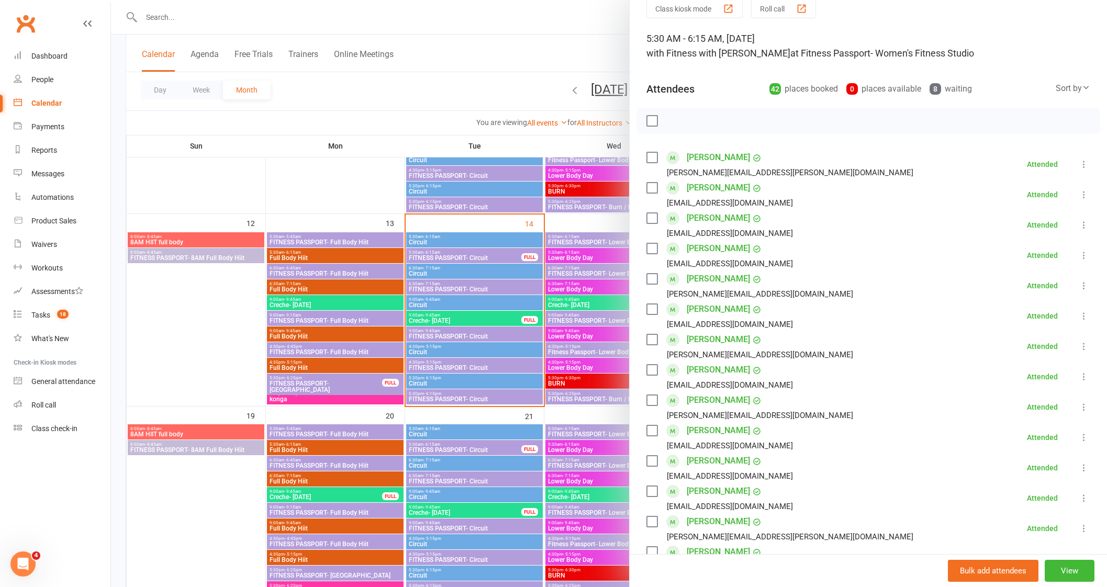
scroll to position [0, 0]
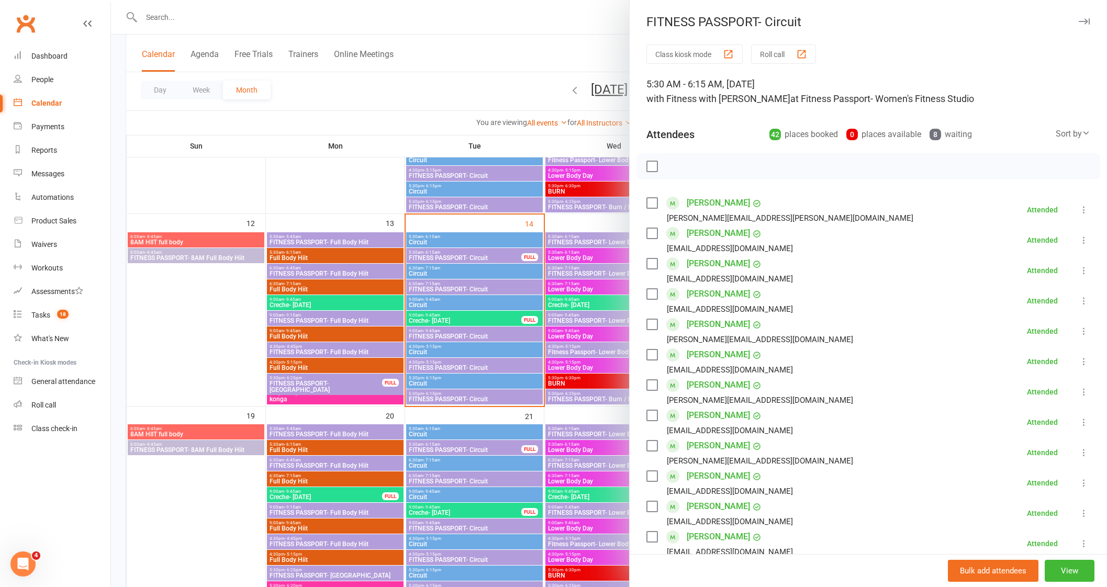
click at [1079, 18] on icon "button" at bounding box center [1084, 21] width 11 height 6
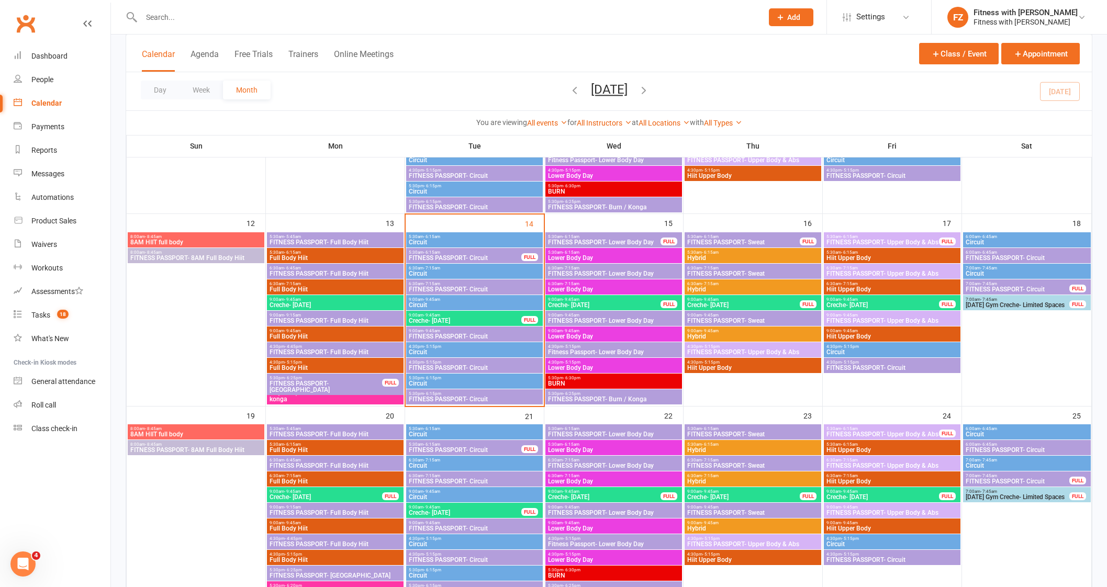
click at [563, 237] on span "- 6:15am" at bounding box center [571, 237] width 17 height 5
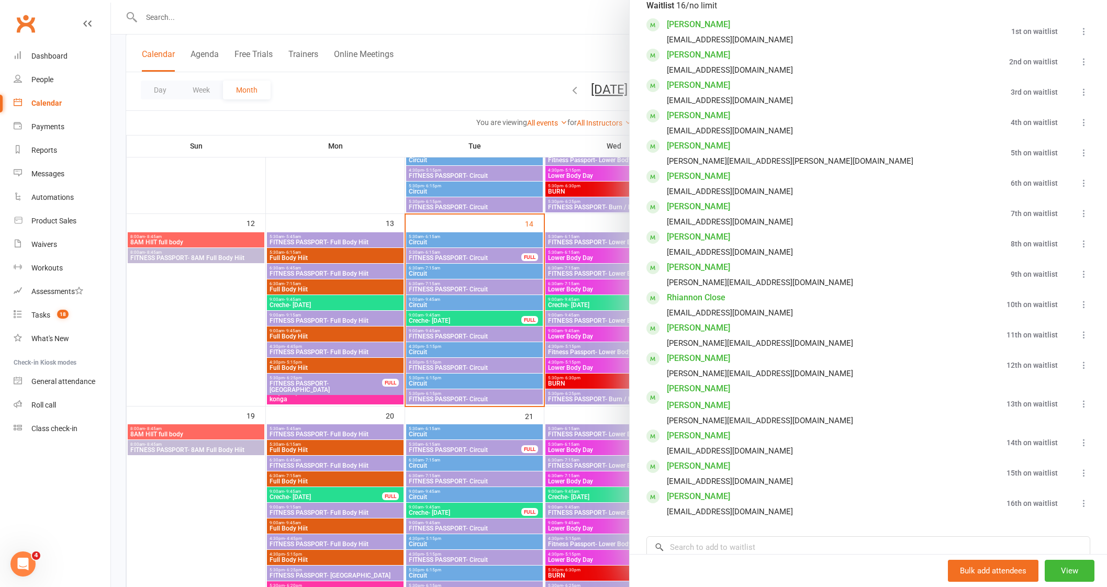
scroll to position [1505, 0]
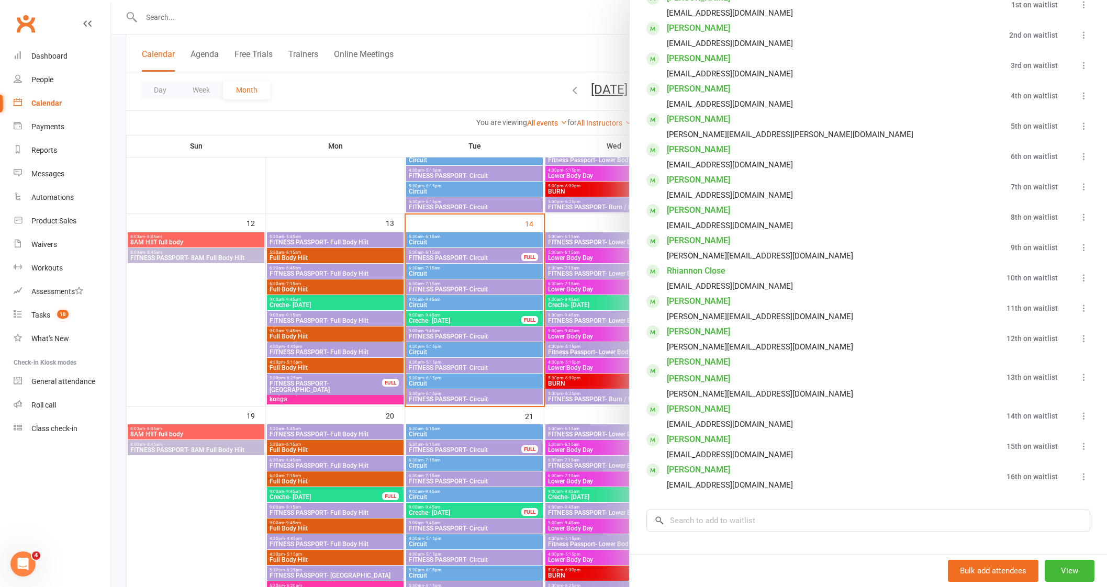
click at [193, 527] on div at bounding box center [609, 293] width 996 height 587
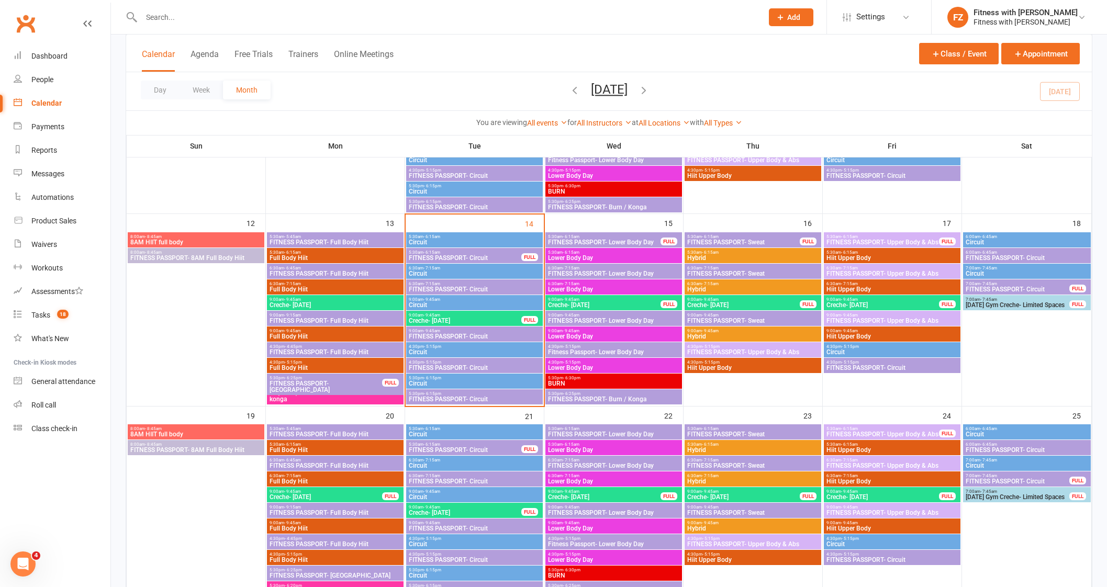
click at [740, 239] on span "FITNESS PASSPORT- Sweat" at bounding box center [744, 242] width 114 height 6
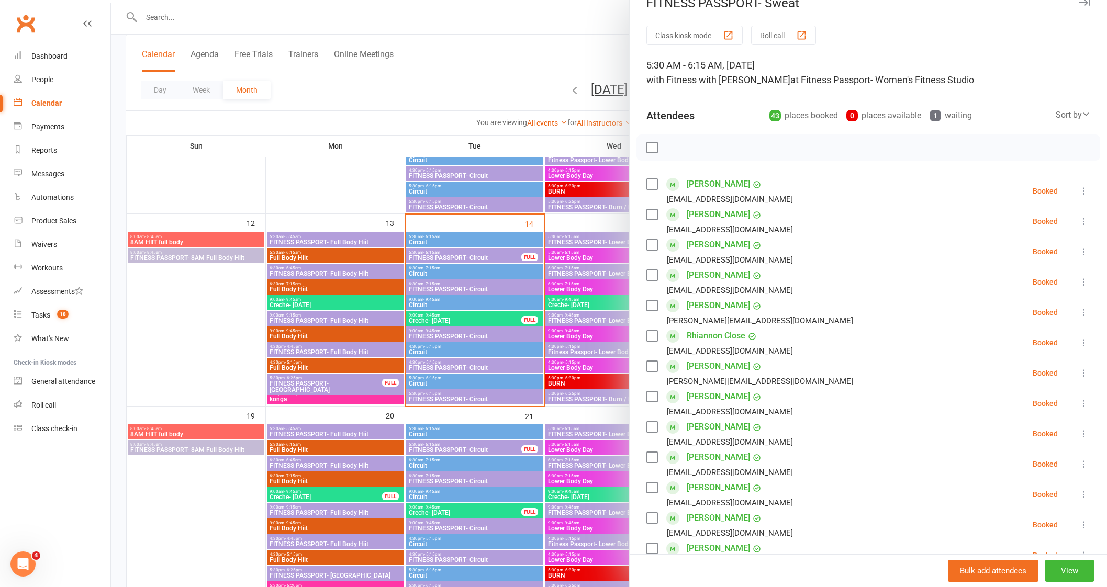
scroll to position [0, 0]
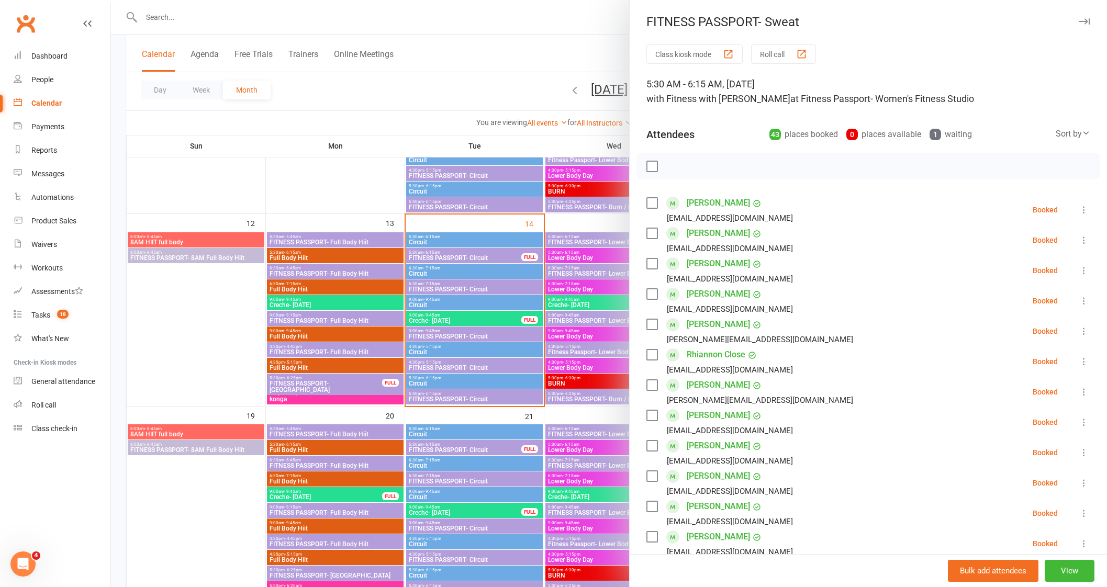
click at [1079, 20] on icon "button" at bounding box center [1084, 21] width 11 height 6
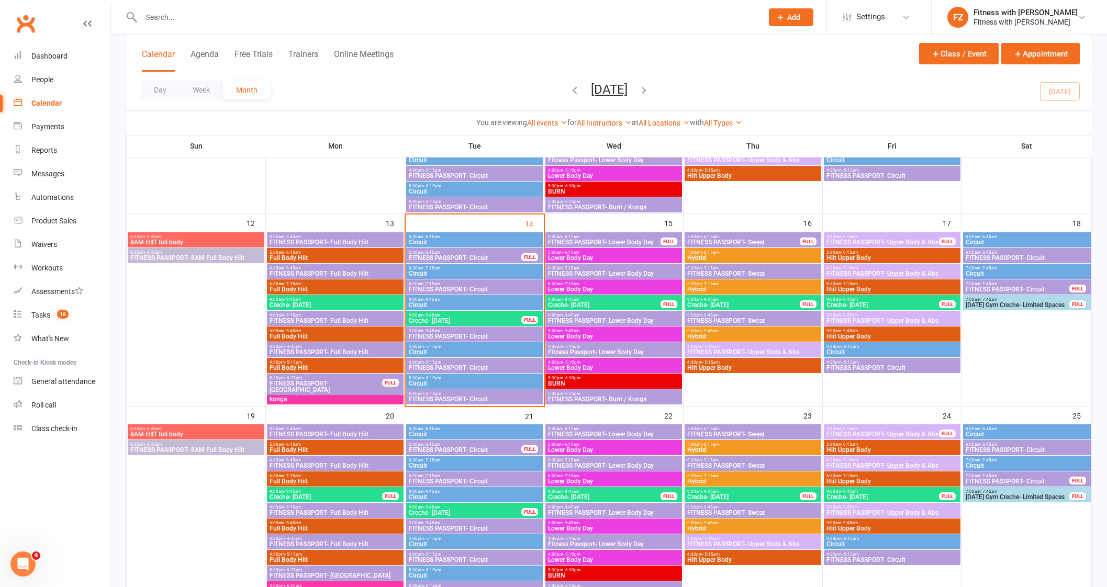
click at [465, 444] on span "5:30am - 6:15am" at bounding box center [465, 444] width 114 height 5
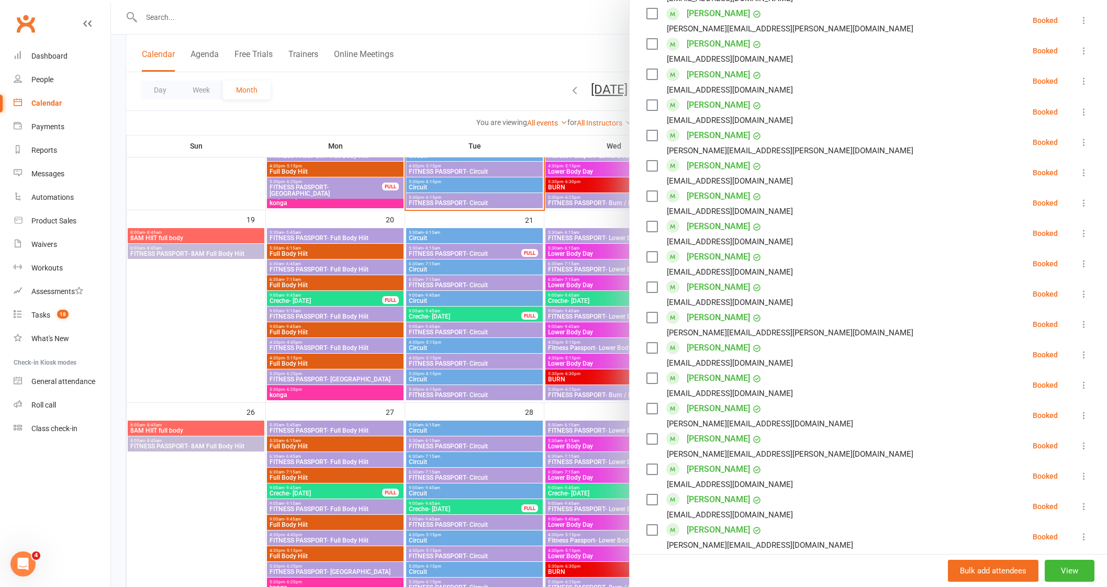
scroll to position [453, 0]
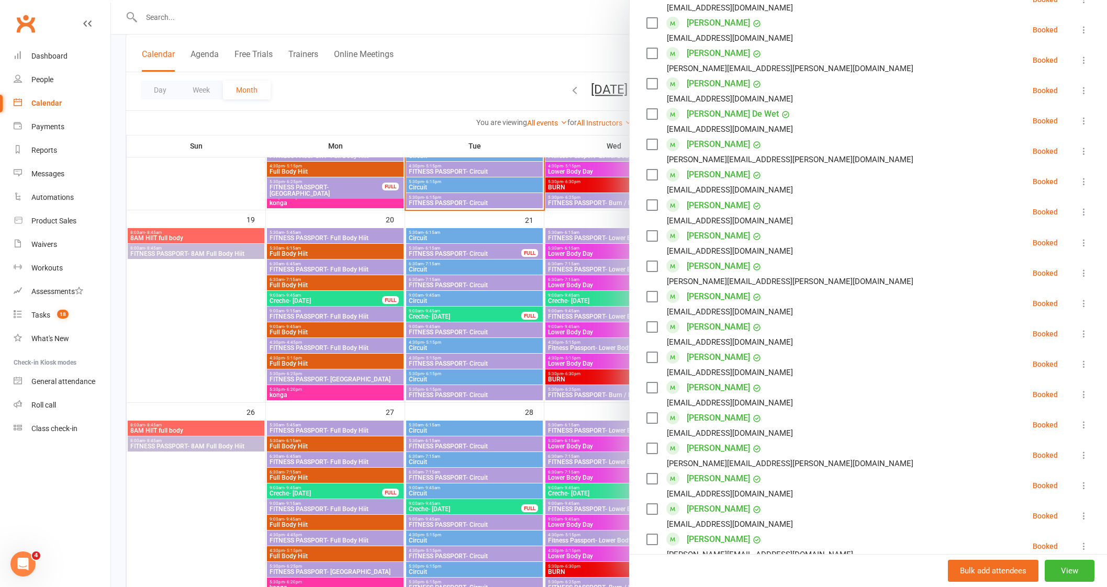
click at [1079, 333] on icon at bounding box center [1084, 334] width 10 height 10
click at [1016, 370] on link "Remove" at bounding box center [1033, 375] width 113 height 21
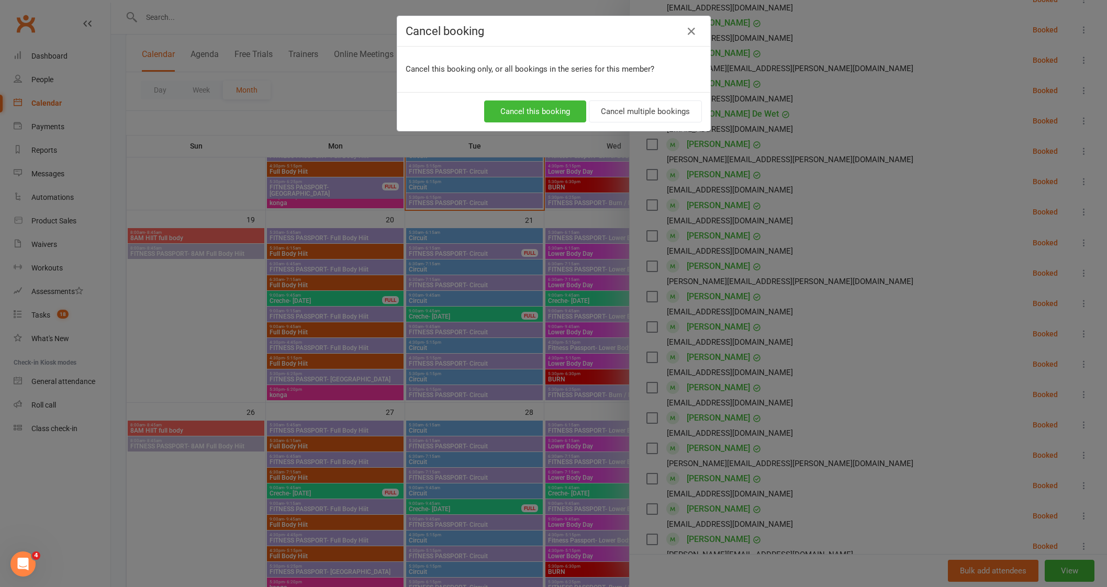
click at [505, 93] on div "Cancel this booking Cancel multiple bookings" at bounding box center [553, 111] width 313 height 39
click at [500, 106] on button "Cancel this booking" at bounding box center [535, 112] width 102 height 22
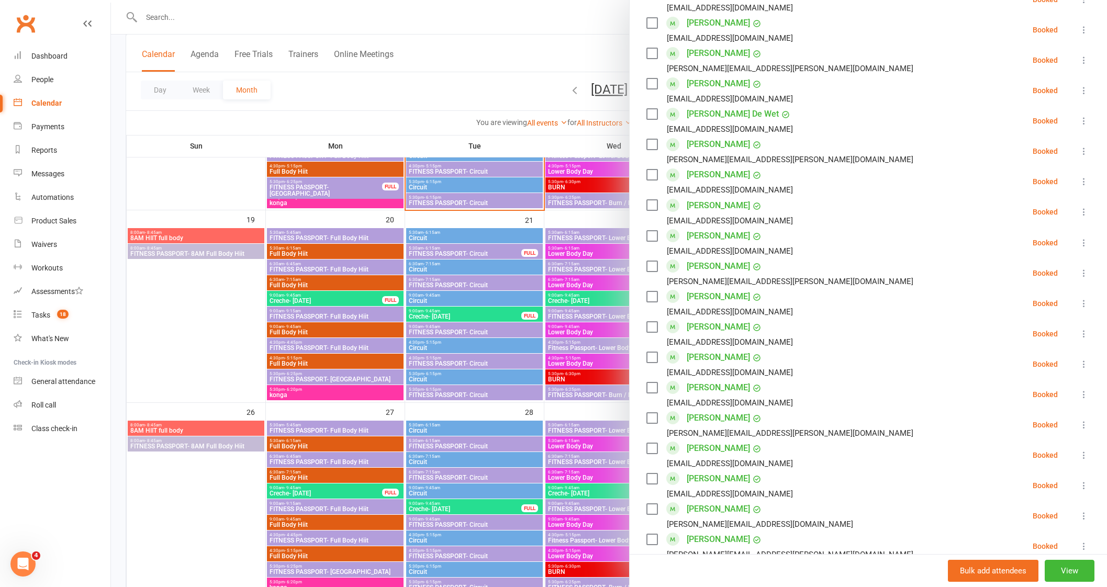
click at [136, 325] on div at bounding box center [609, 293] width 996 height 587
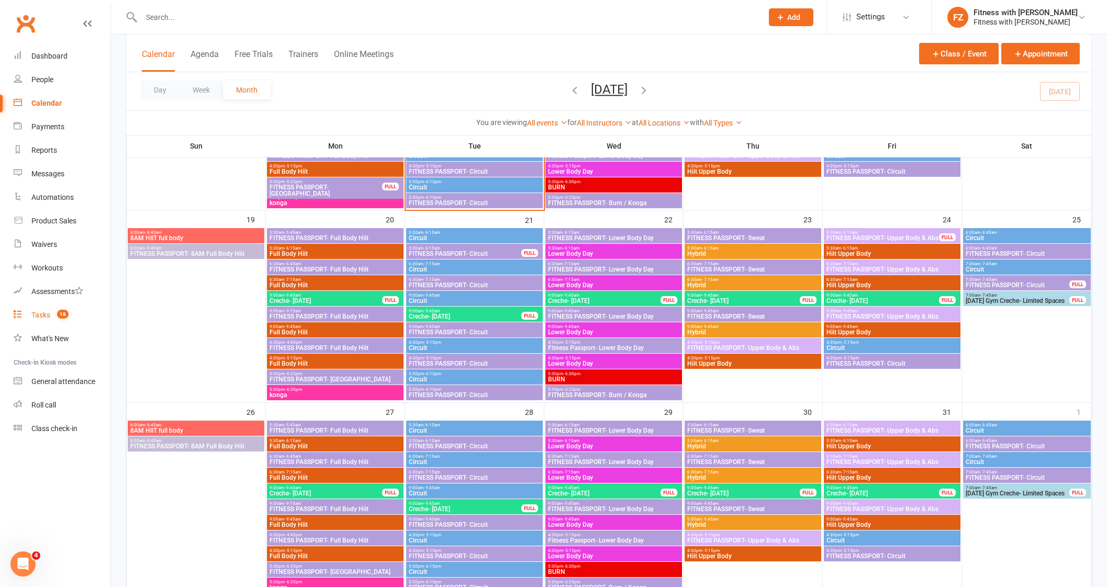
click at [68, 311] on count-badge "18" at bounding box center [60, 315] width 17 height 8
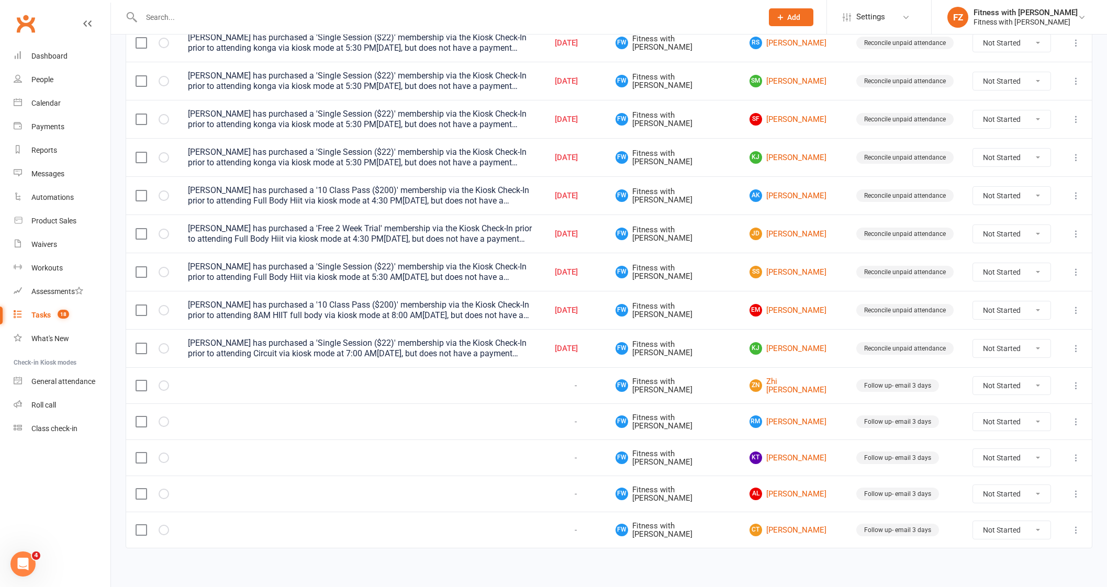
scroll to position [328, 0]
click at [777, 381] on link "ZN Zhi [PERSON_NAME]" at bounding box center [794, 384] width 88 height 17
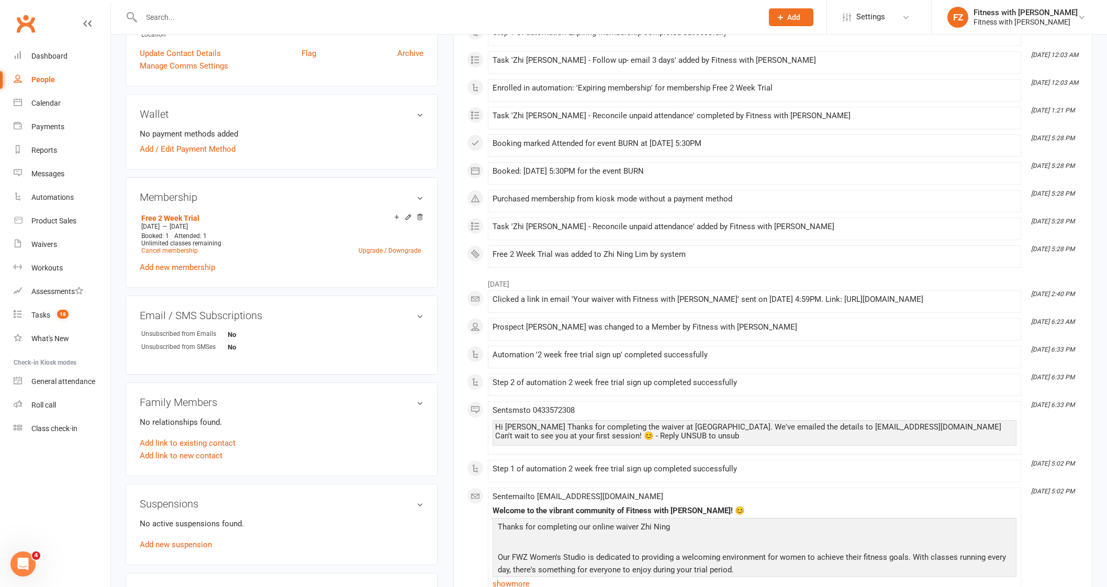
scroll to position [261, 0]
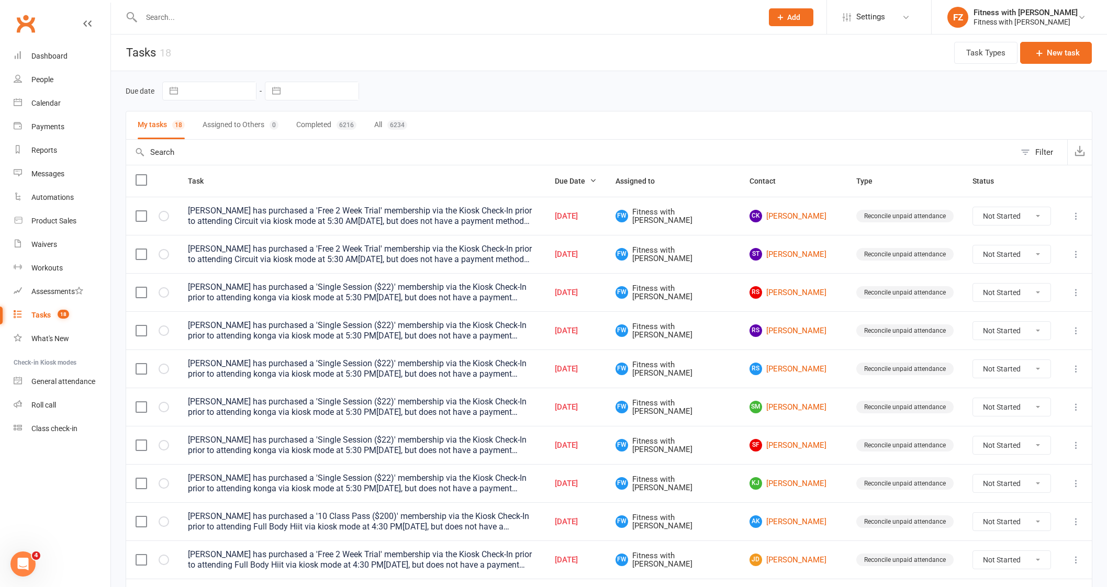
scroll to position [261, 0]
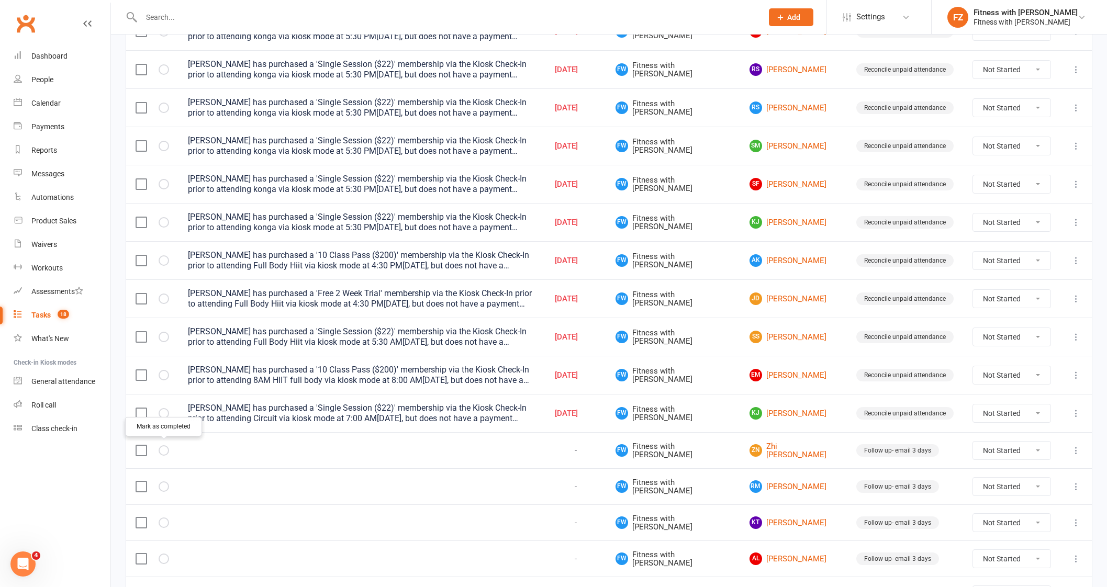
click at [0, 0] on icon "button" at bounding box center [0, 0] width 0 height 0
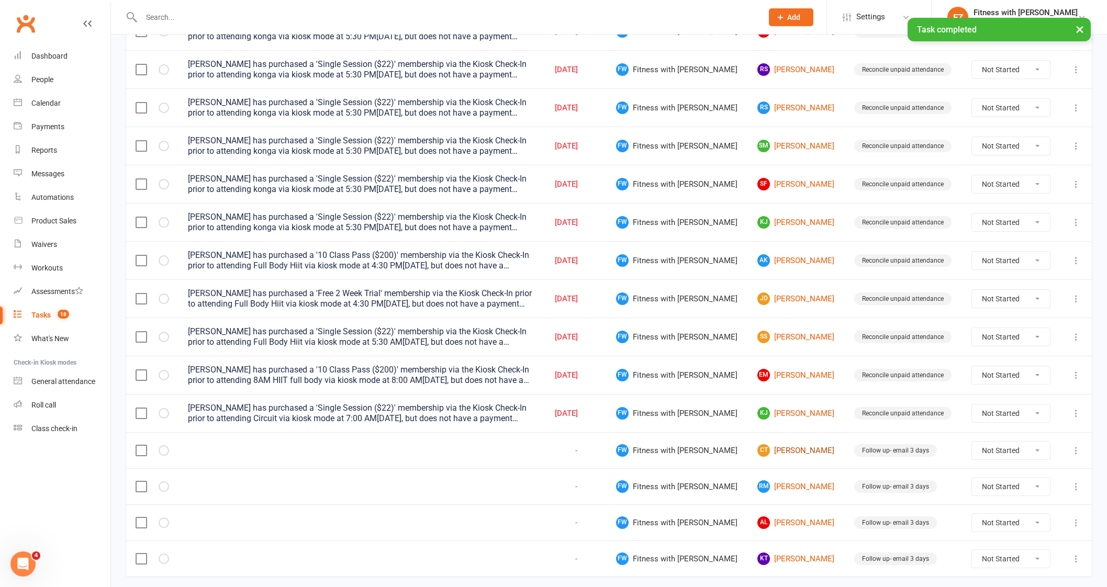
click at [766, 448] on link "CT [PERSON_NAME]" at bounding box center [796, 450] width 78 height 13
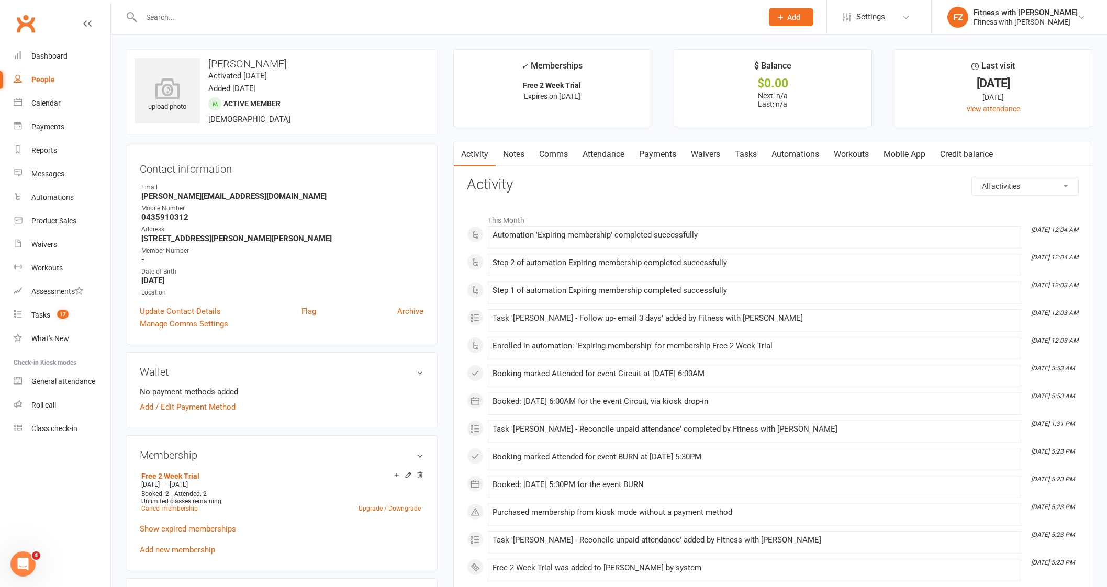
scroll to position [130, 0]
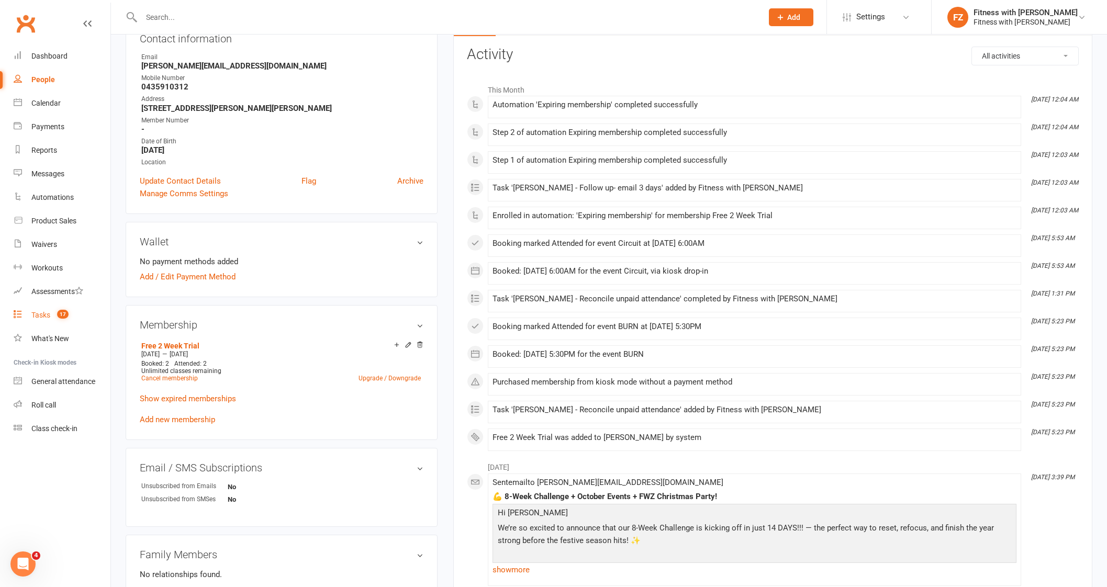
click at [43, 322] on link "Tasks 17" at bounding box center [62, 316] width 97 height 24
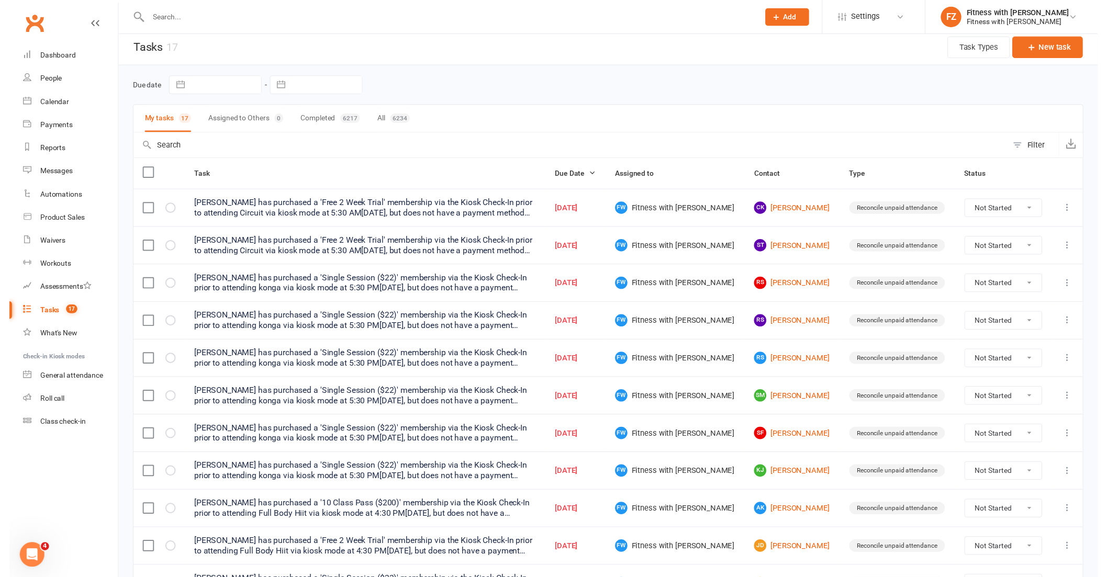
scroll to position [292, 0]
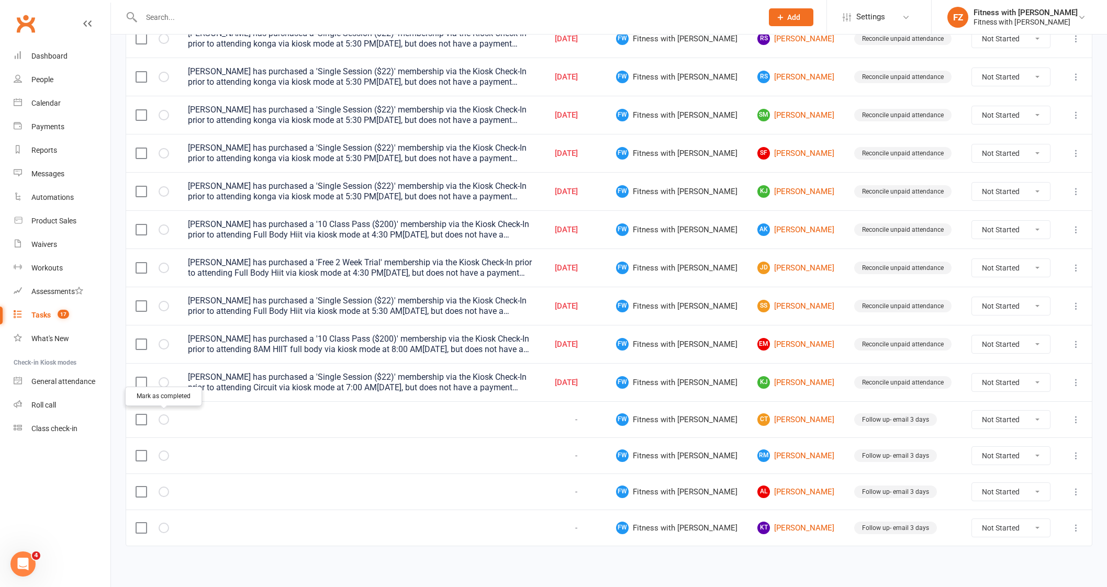
click at [160, 415] on button "button" at bounding box center [164, 420] width 10 height 10
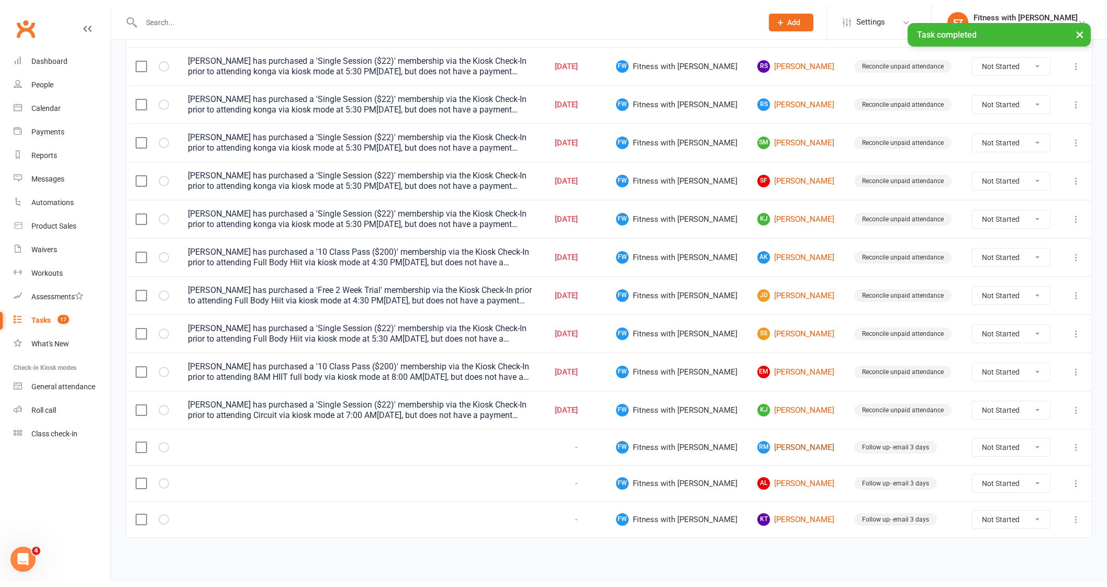
scroll to position [256, 0]
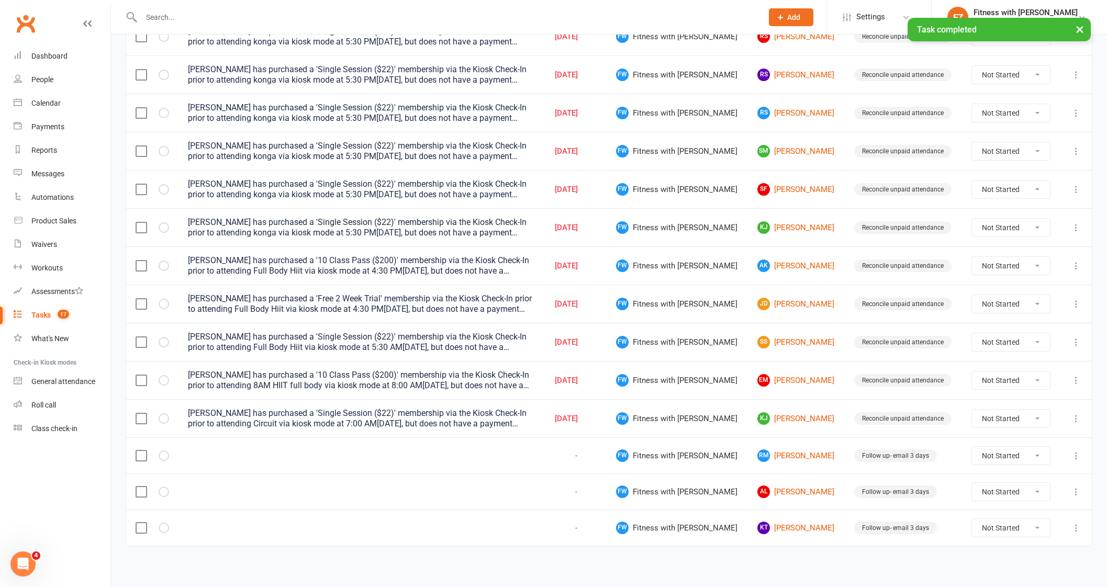
click at [774, 445] on td "RM [PERSON_NAME]" at bounding box center [796, 456] width 97 height 36
click at [772, 452] on link "RM [PERSON_NAME]" at bounding box center [796, 456] width 78 height 13
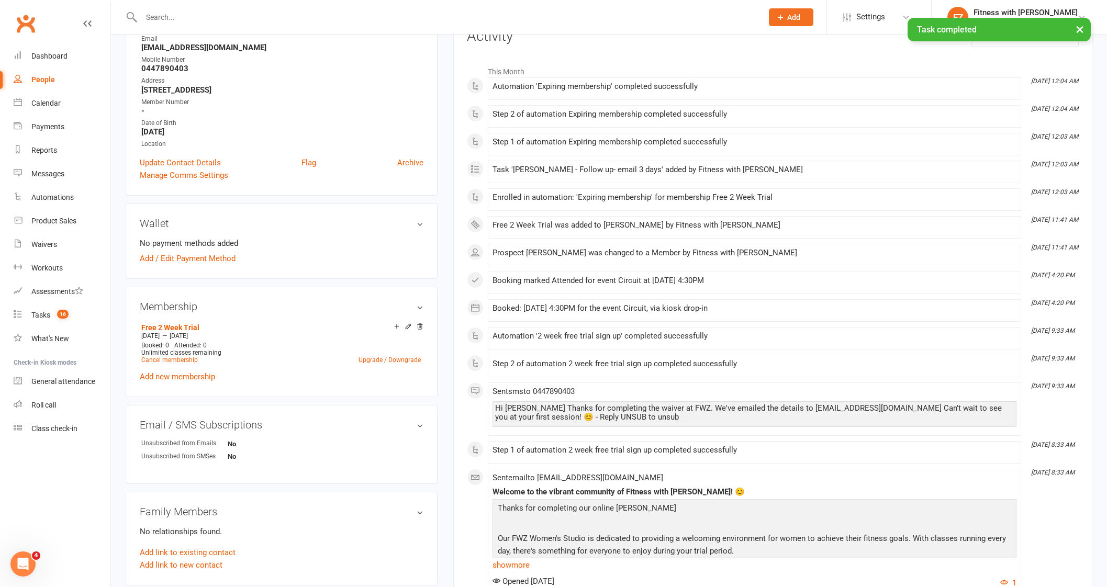
scroll to position [327, 0]
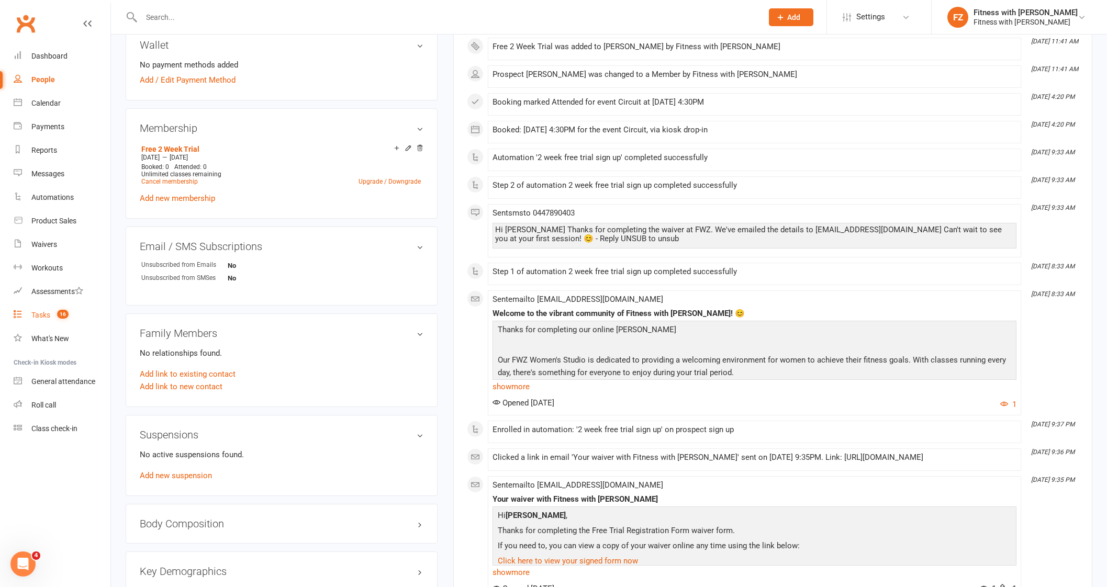
click at [37, 309] on link "Tasks 16" at bounding box center [62, 316] width 97 height 24
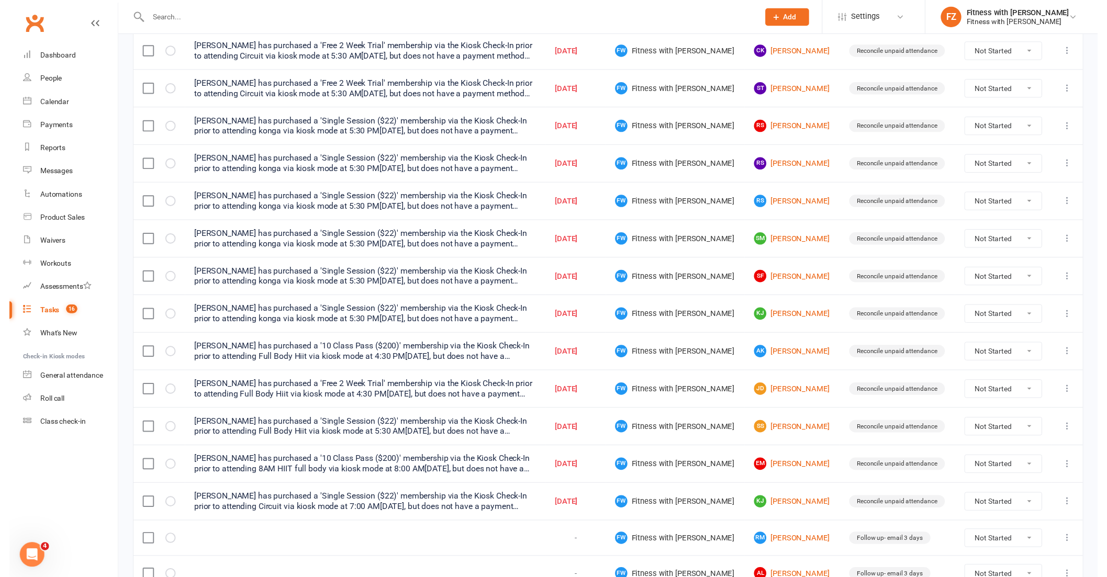
scroll to position [256, 0]
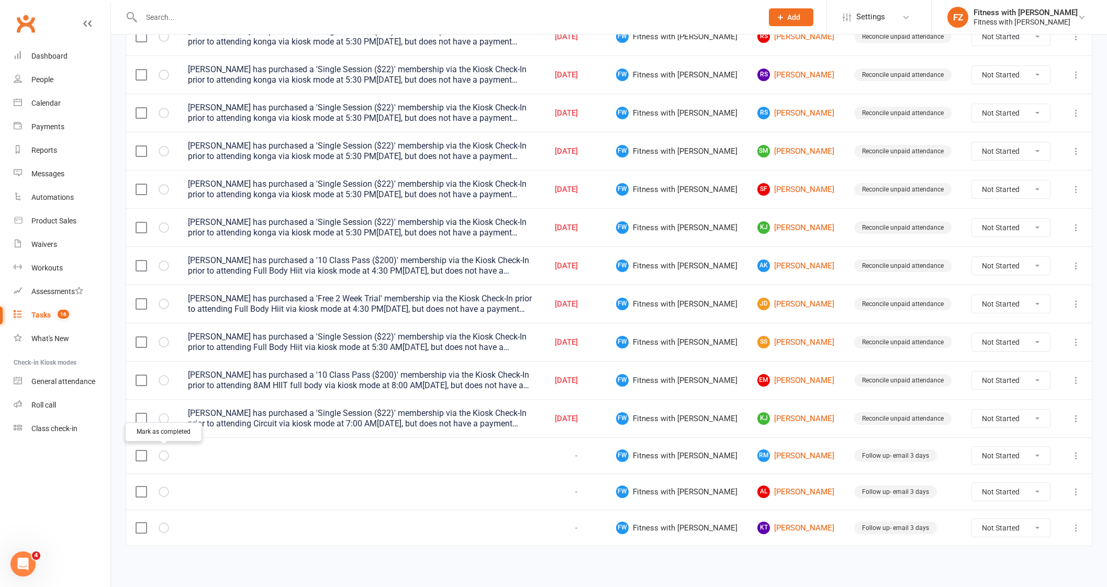
click at [0, 0] on icon "button" at bounding box center [0, 0] width 0 height 0
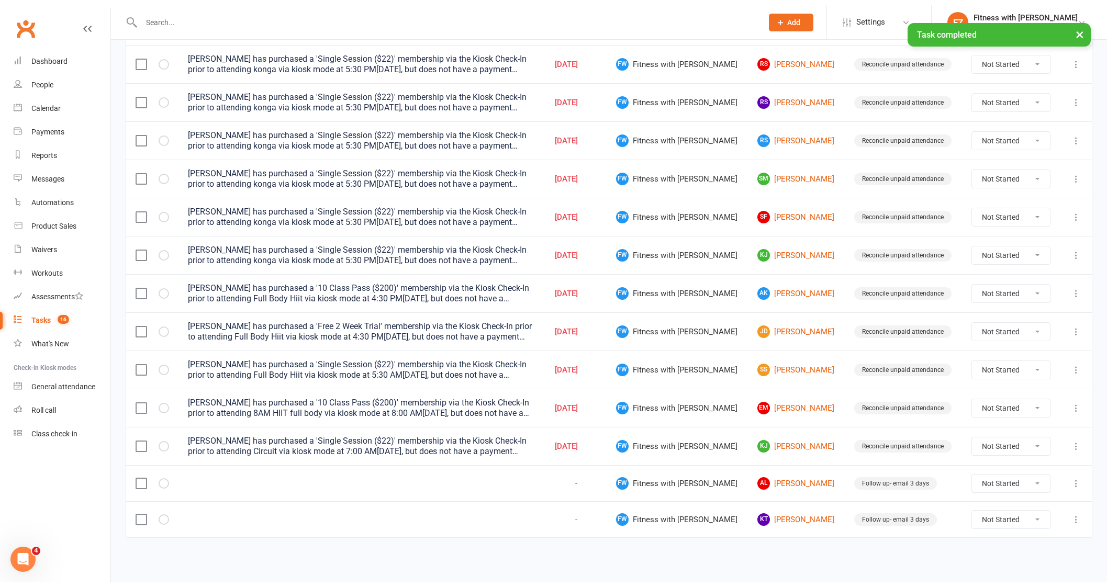
scroll to position [220, 0]
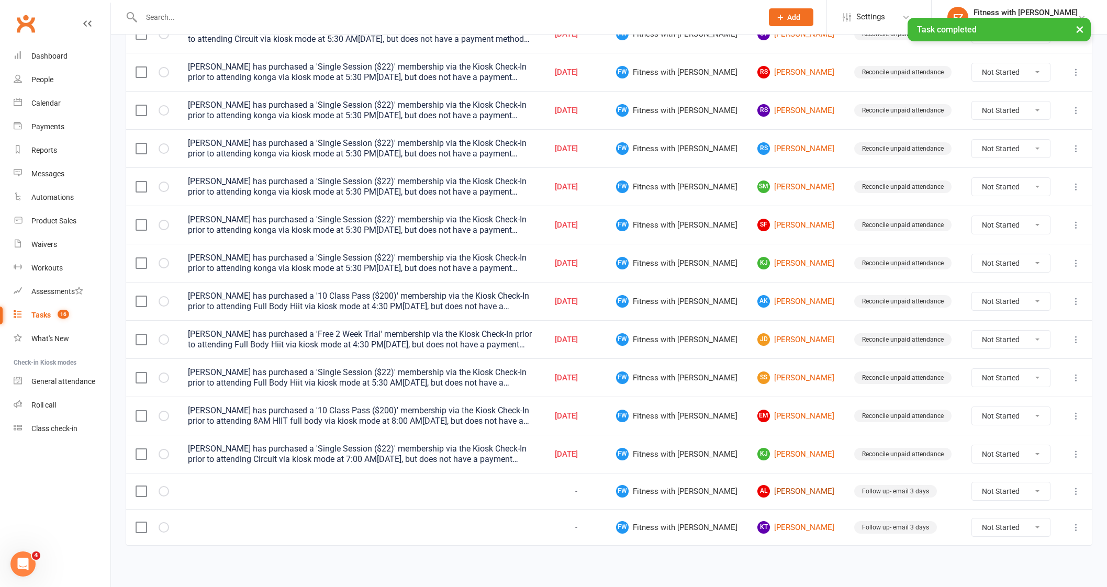
click at [780, 488] on link "AL [PERSON_NAME]" at bounding box center [796, 491] width 78 height 13
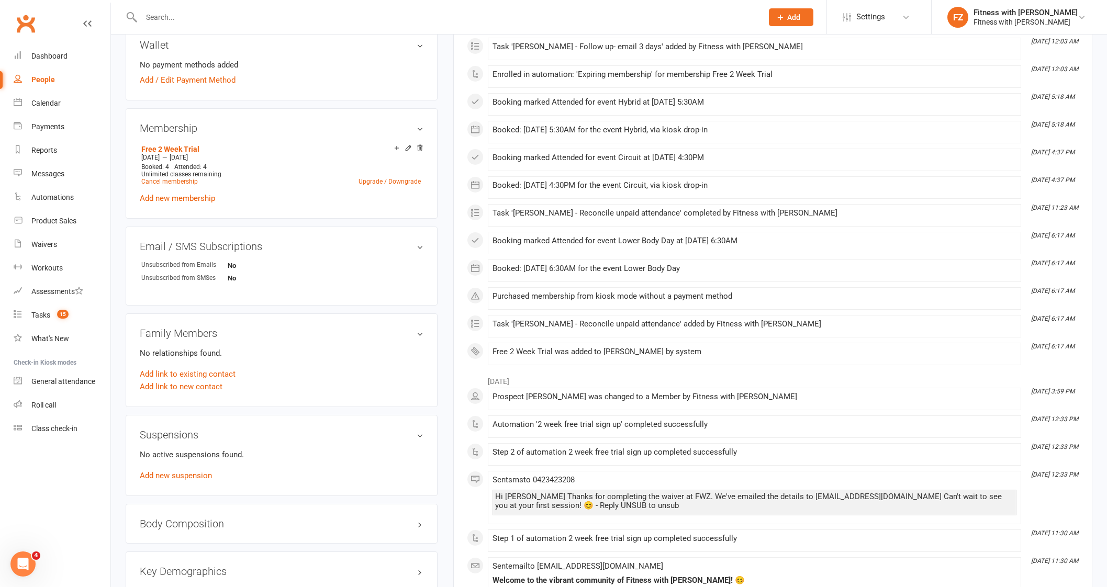
scroll to position [65, 0]
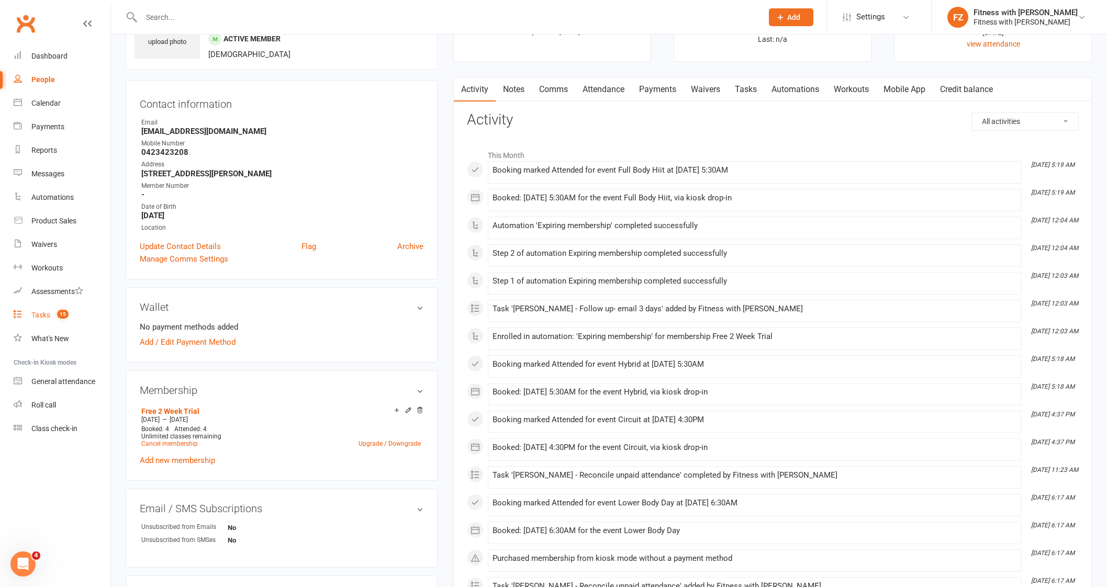
click at [50, 320] on link "Tasks 15" at bounding box center [62, 316] width 97 height 24
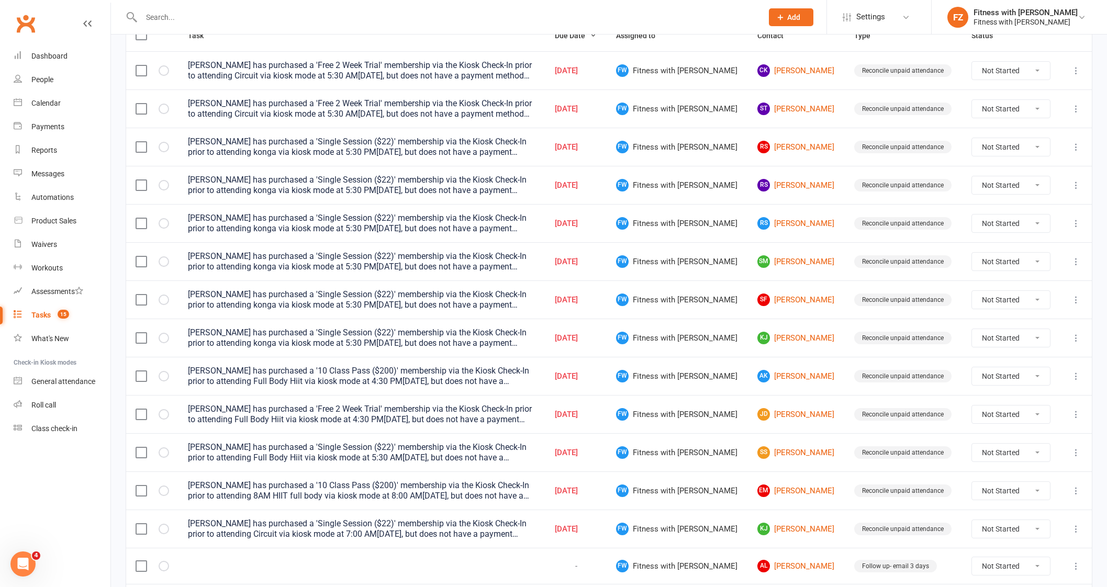
scroll to position [220, 0]
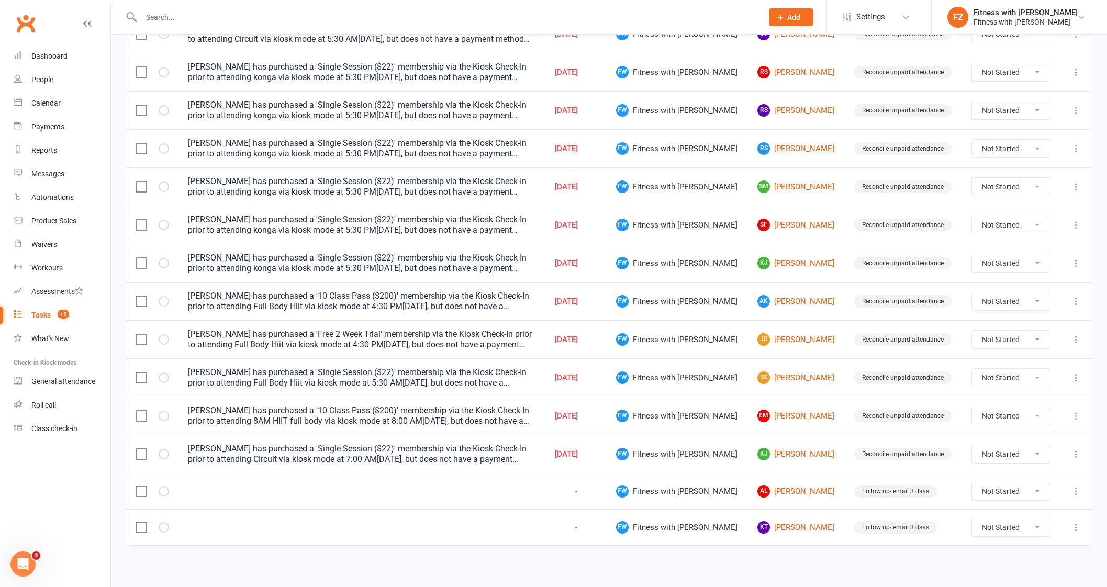
click at [775, 481] on td "AL [PERSON_NAME]" at bounding box center [796, 491] width 97 height 36
click at [773, 488] on link "AL [PERSON_NAME]" at bounding box center [796, 491] width 78 height 13
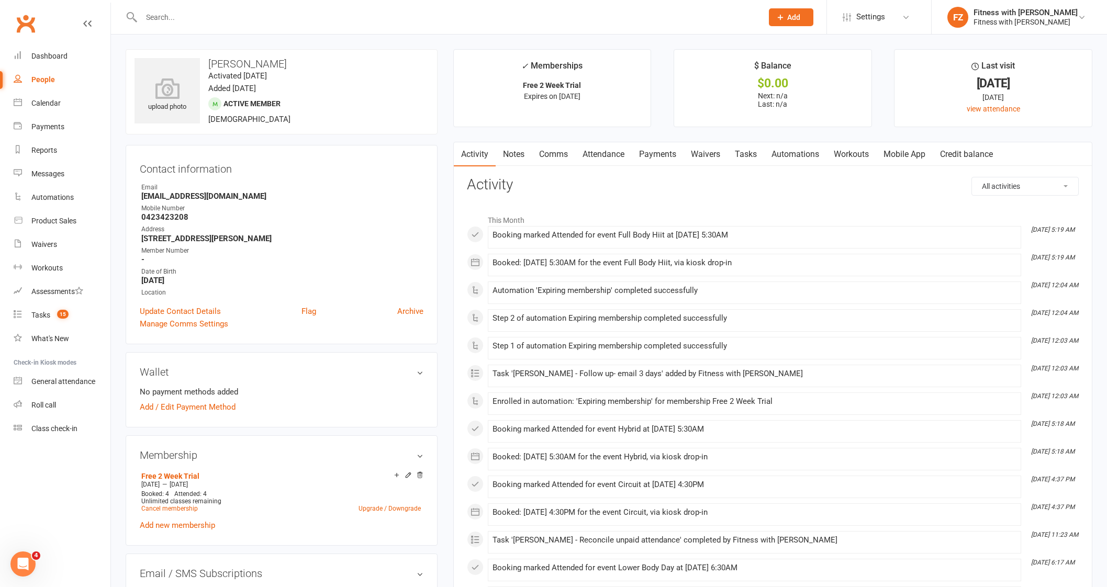
click at [541, 155] on link "Comms" at bounding box center [553, 154] width 43 height 24
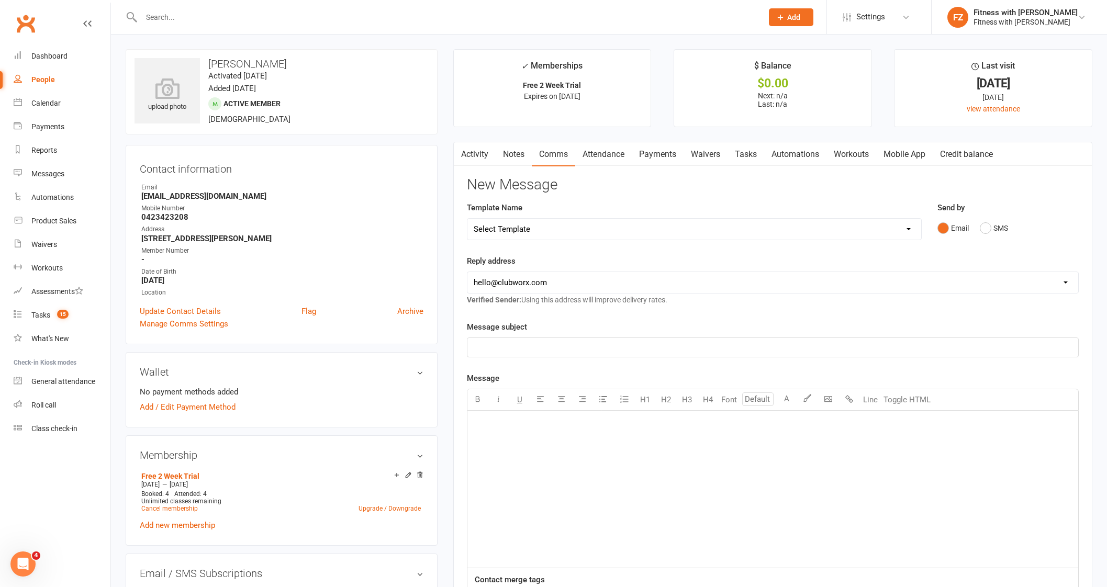
click at [651, 236] on select "Select Template [Email] 2025- Fitness Passport login [Email] 2 week free trial …" at bounding box center [694, 229] width 454 height 21
click at [455, 377] on div "Activity Notes Comms Attendance Payments Waivers Tasks Automations Workouts Mob…" at bounding box center [772, 451] width 639 height 618
click at [483, 150] on link "Activity" at bounding box center [475, 154] width 42 height 24
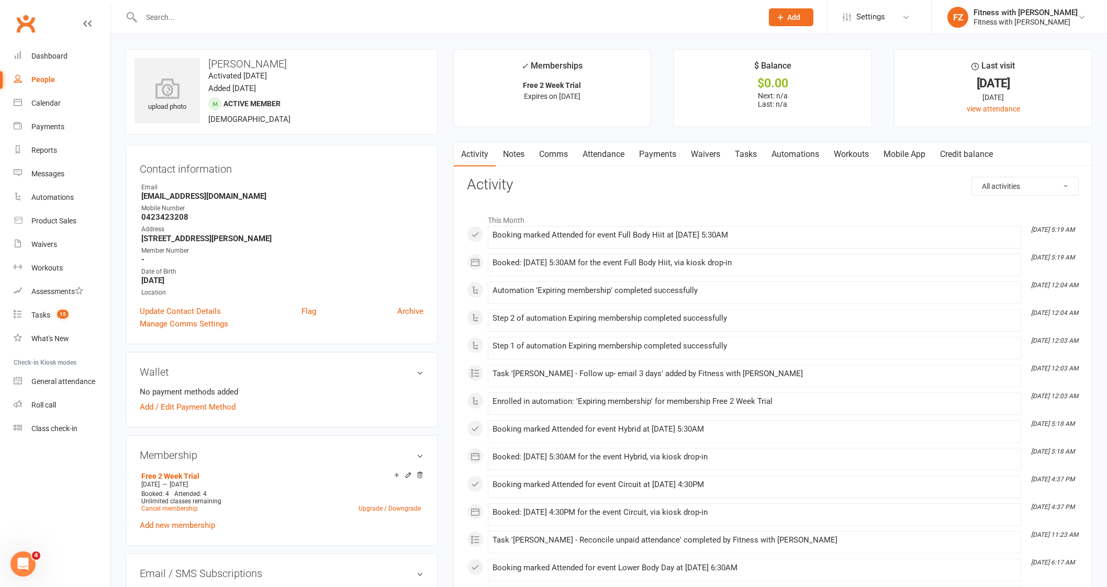
click at [564, 154] on link "Comms" at bounding box center [553, 154] width 43 height 24
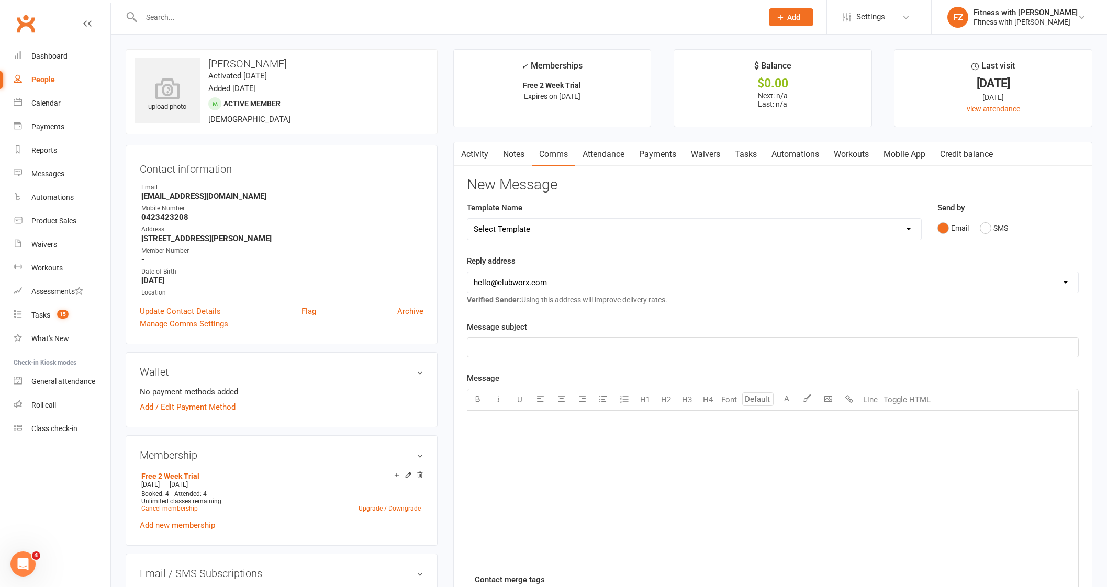
click at [528, 226] on select "Select Template [Email] 2025- Fitness Passport login [Email] 2 week free trial …" at bounding box center [694, 229] width 454 height 21
click at [472, 150] on link "Activity" at bounding box center [475, 154] width 42 height 24
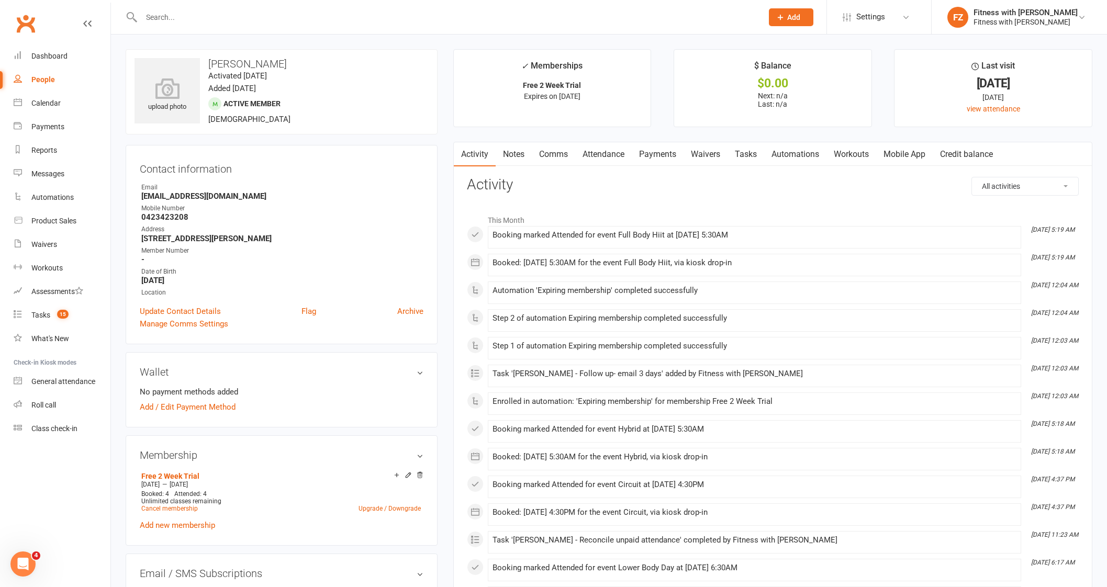
click at [555, 157] on link "Comms" at bounding box center [553, 154] width 43 height 24
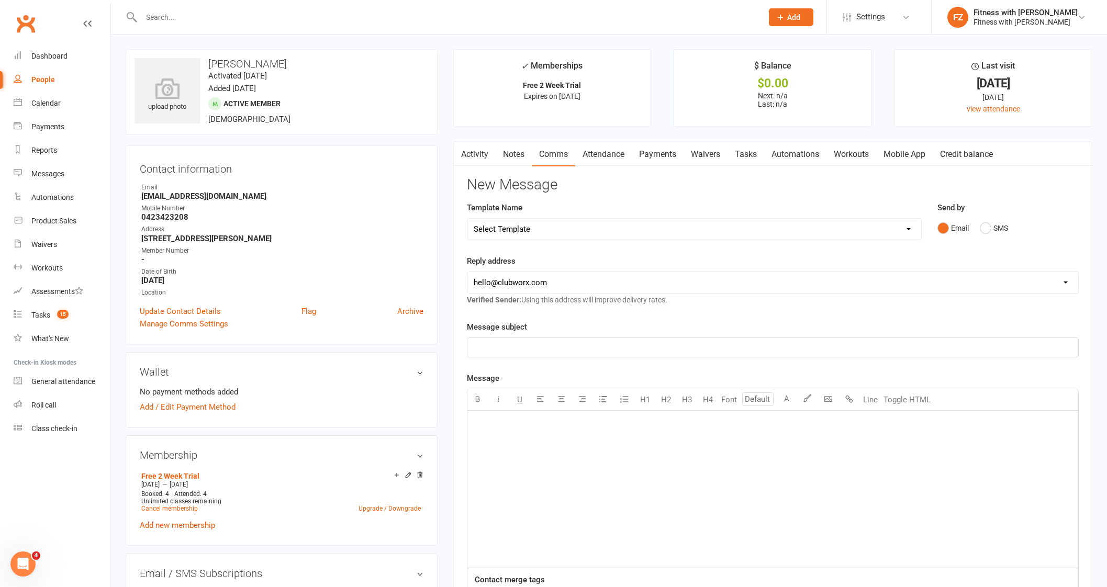
click at [539, 231] on select "Select Template [Email] 2025- Fitness Passport login [Email] 2 week free trial …" at bounding box center [694, 229] width 454 height 21
select select "5"
click at [467, 219] on select "Select Template [Email] 2025- Fitness Passport login [Email] 2 week free trial …" at bounding box center [694, 229] width 454 height 21
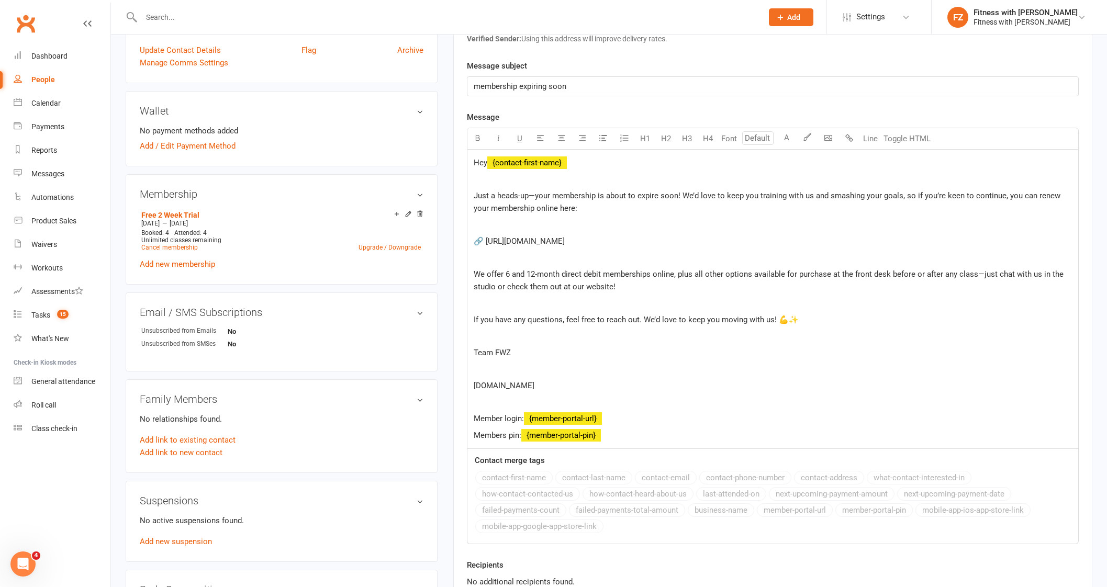
scroll to position [458, 0]
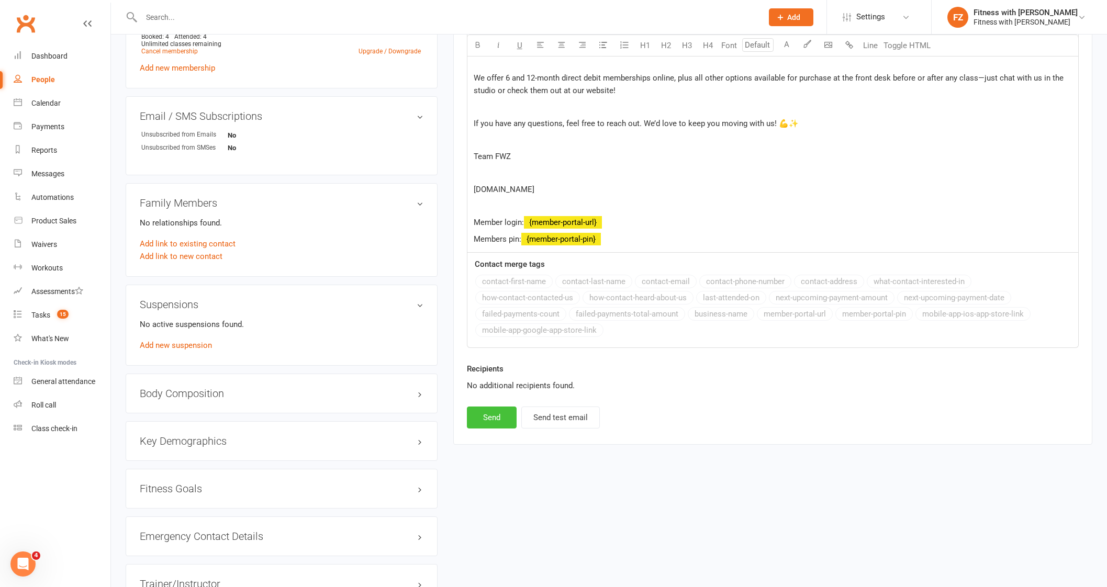
click at [487, 417] on button "Send" at bounding box center [492, 418] width 50 height 22
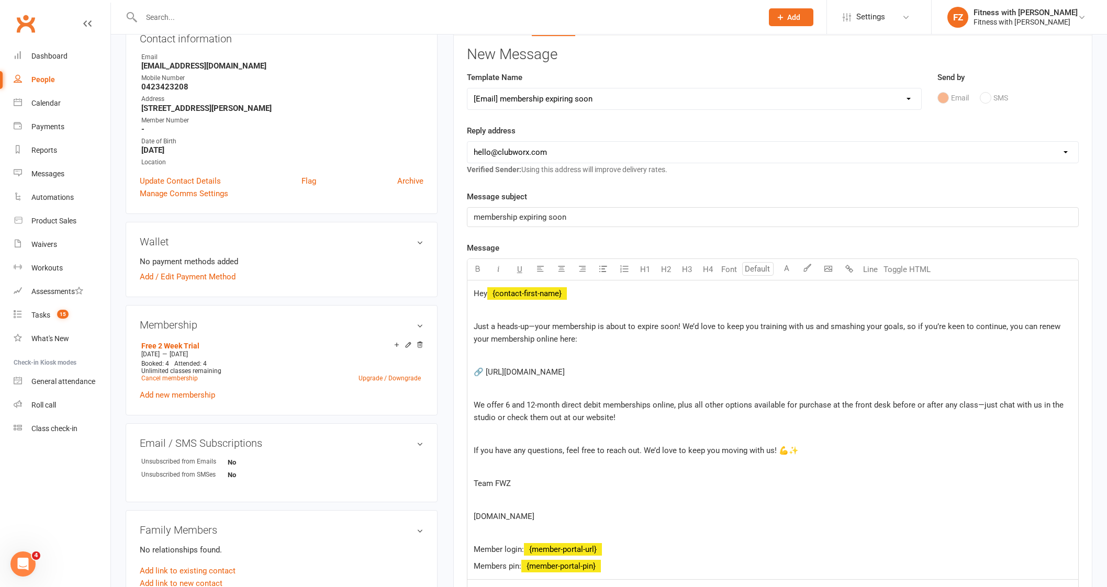
select select
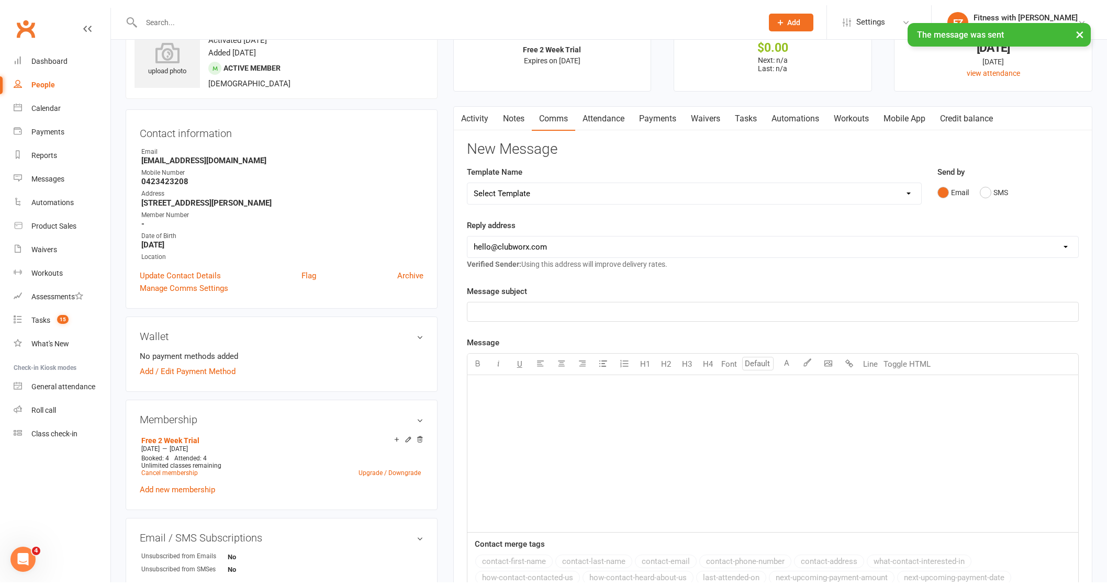
scroll to position [0, 0]
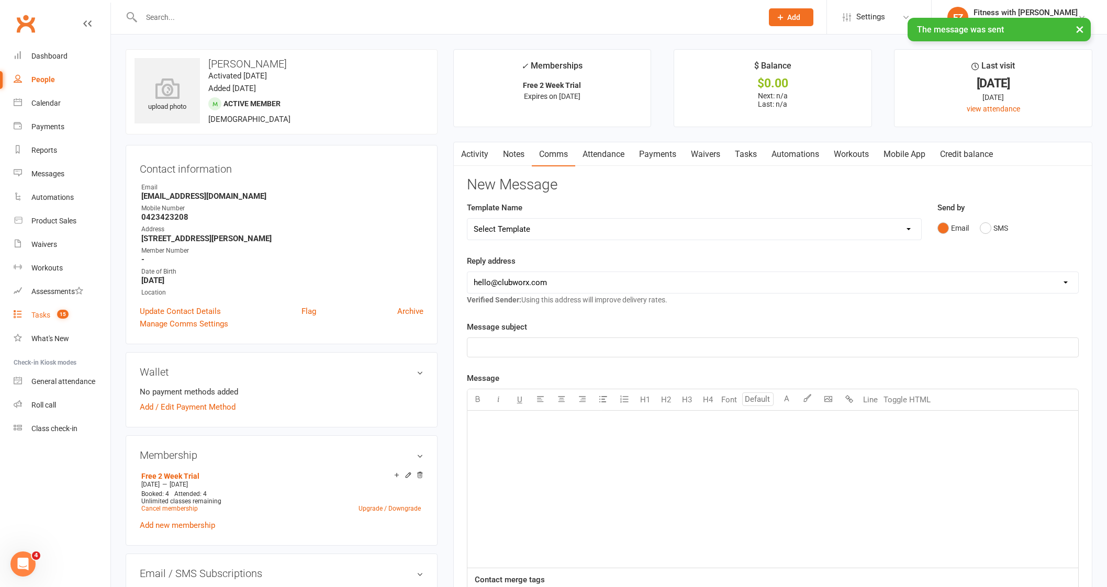
click at [58, 313] on span "15" at bounding box center [63, 314] width 12 height 9
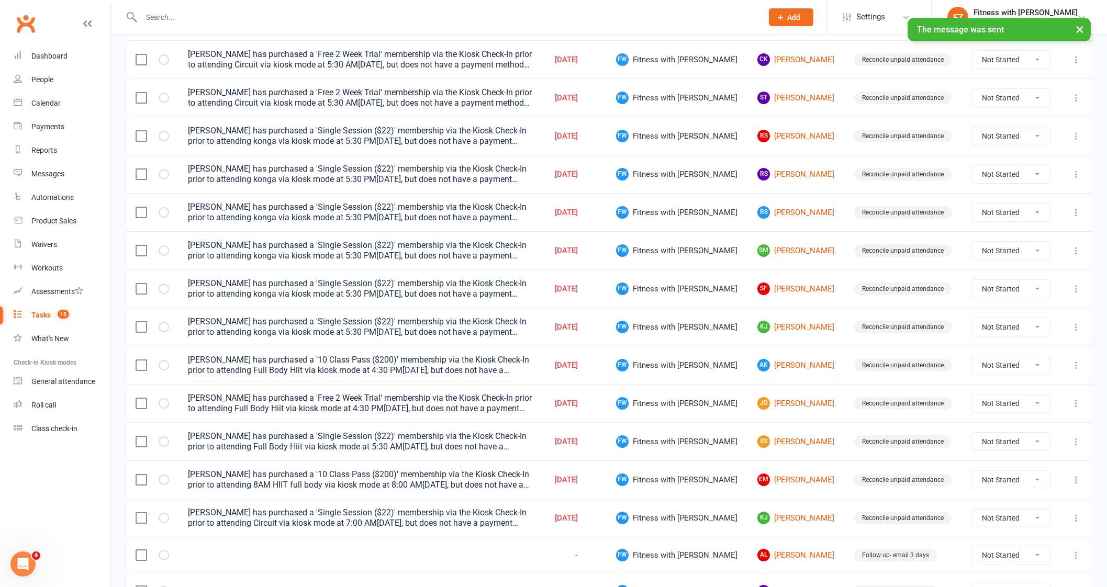
scroll to position [220, 0]
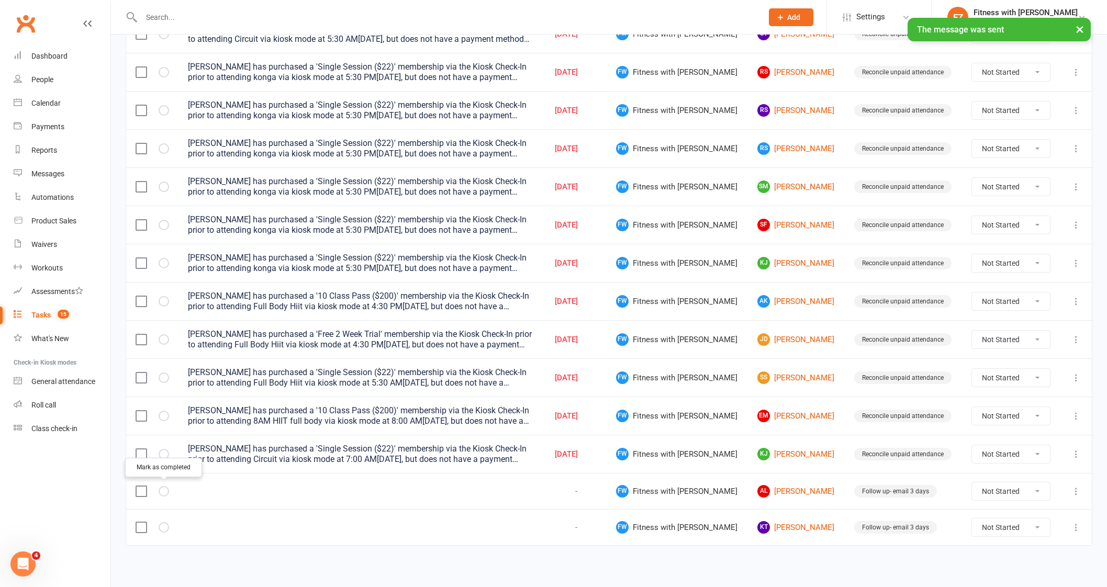
click at [159, 491] on button "button" at bounding box center [164, 491] width 10 height 10
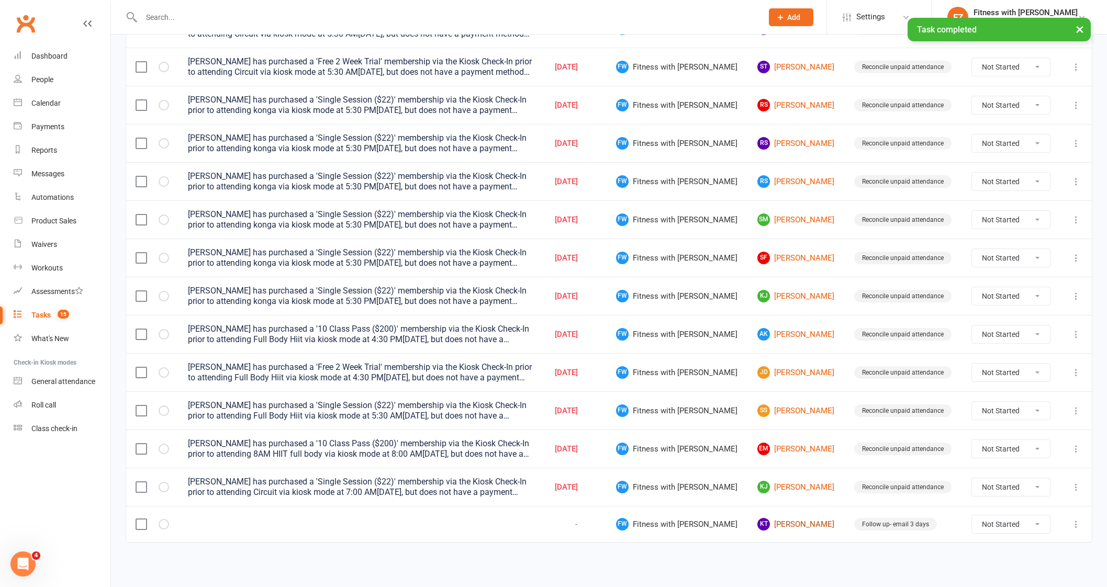
scroll to position [184, 0]
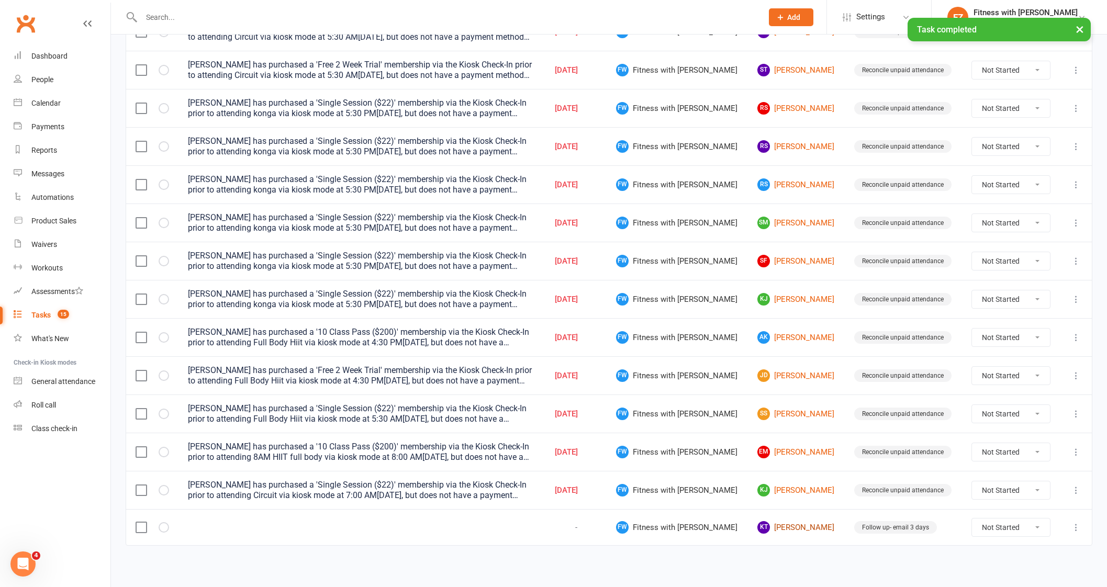
click at [760, 525] on link "KT [PERSON_NAME]" at bounding box center [796, 527] width 78 height 13
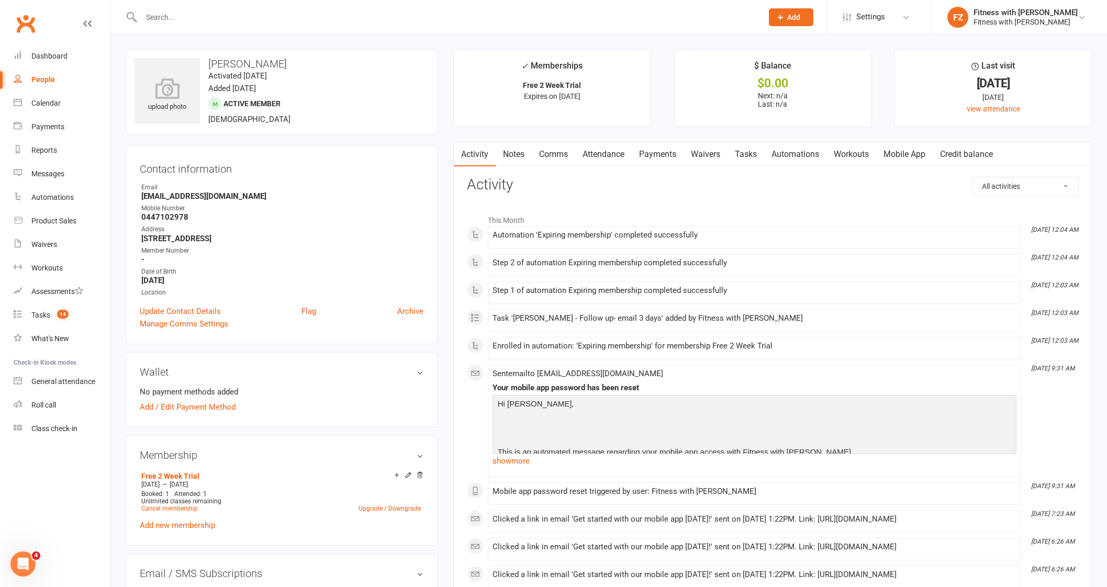
click at [547, 153] on link "Comms" at bounding box center [553, 154] width 43 height 24
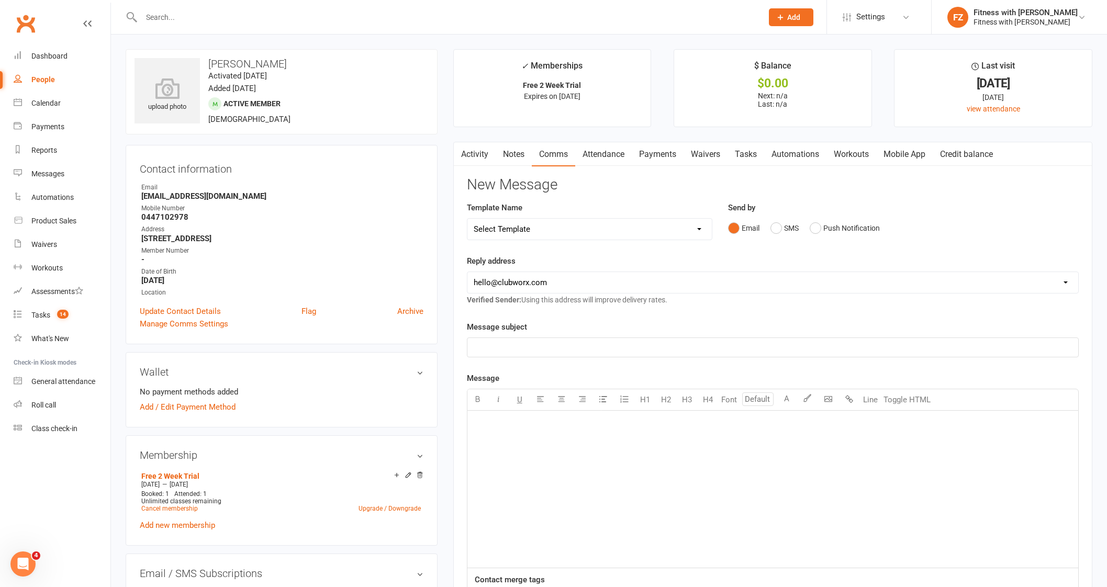
click at [546, 235] on select "Select Template [Email] 2025- Fitness Passport login [Email] 2 week free trial …" at bounding box center [589, 229] width 245 height 21
click at [467, 219] on select "Select Template [Email] 2025- Fitness Passport login [Email] 2 week free trial …" at bounding box center [589, 229] width 245 height 21
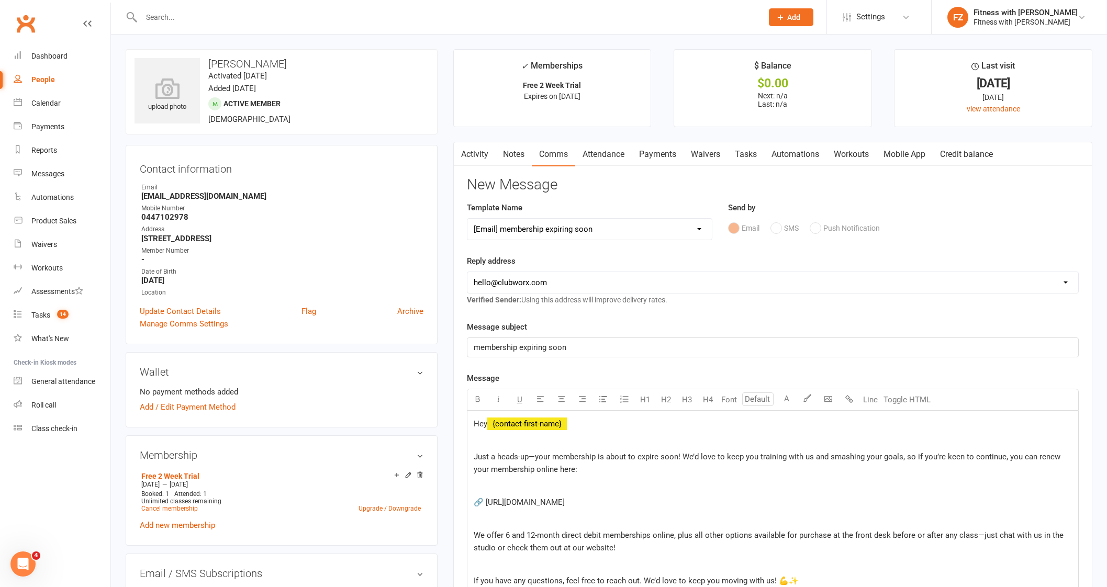
drag, startPoint x: 543, startPoint y: 226, endPoint x: 544, endPoint y: 237, distance: 11.0
click at [543, 226] on select "Select Template [Email] 2025- Fitness Passport login [Email] 2 week free trial …" at bounding box center [589, 229] width 245 height 21
select select "4"
click at [467, 219] on select "Select Template [Email] 2025- Fitness Passport login [Email] 2 week free trial …" at bounding box center [589, 229] width 245 height 21
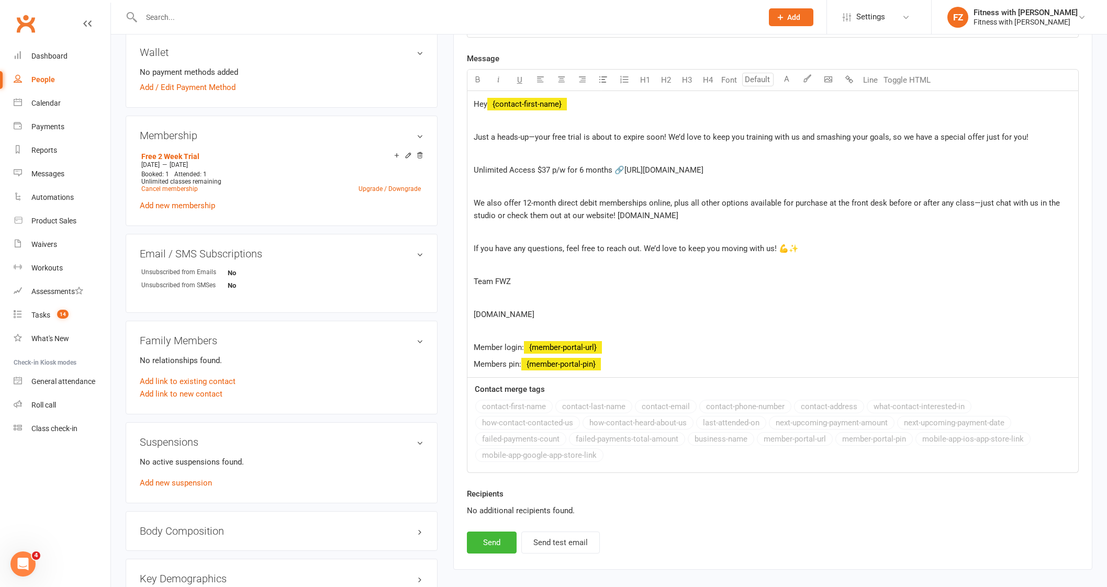
scroll to position [393, 0]
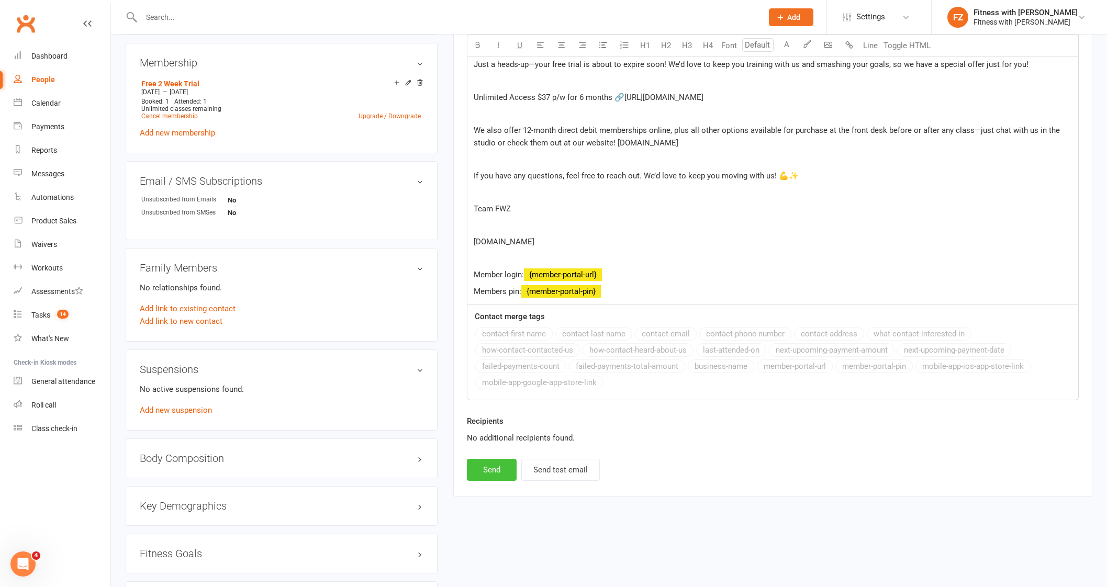
click at [488, 476] on button "Send" at bounding box center [492, 470] width 50 height 22
select select
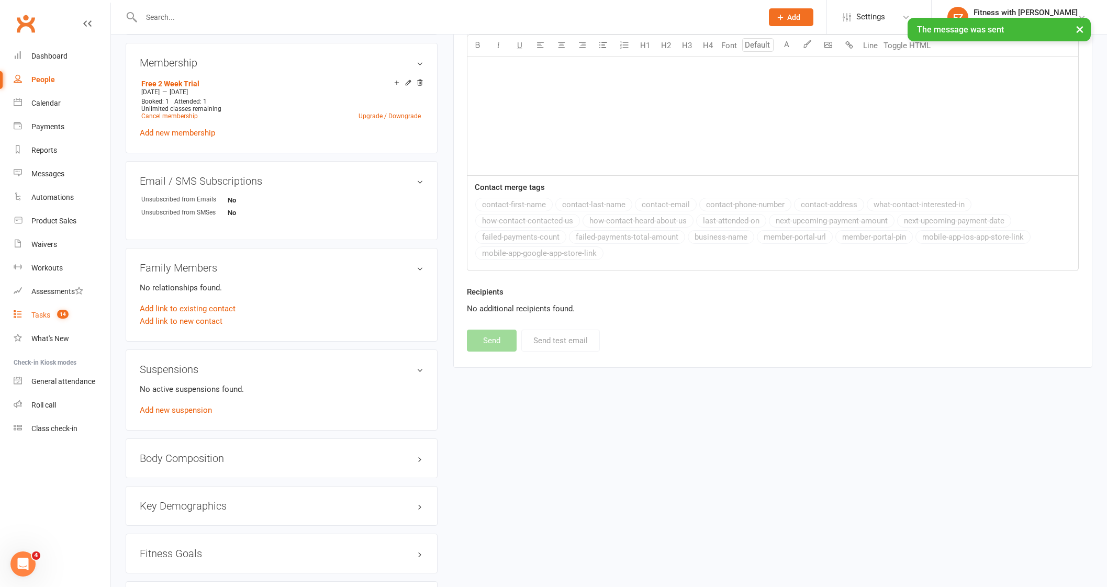
click at [50, 316] on div "Tasks" at bounding box center [40, 315] width 19 height 8
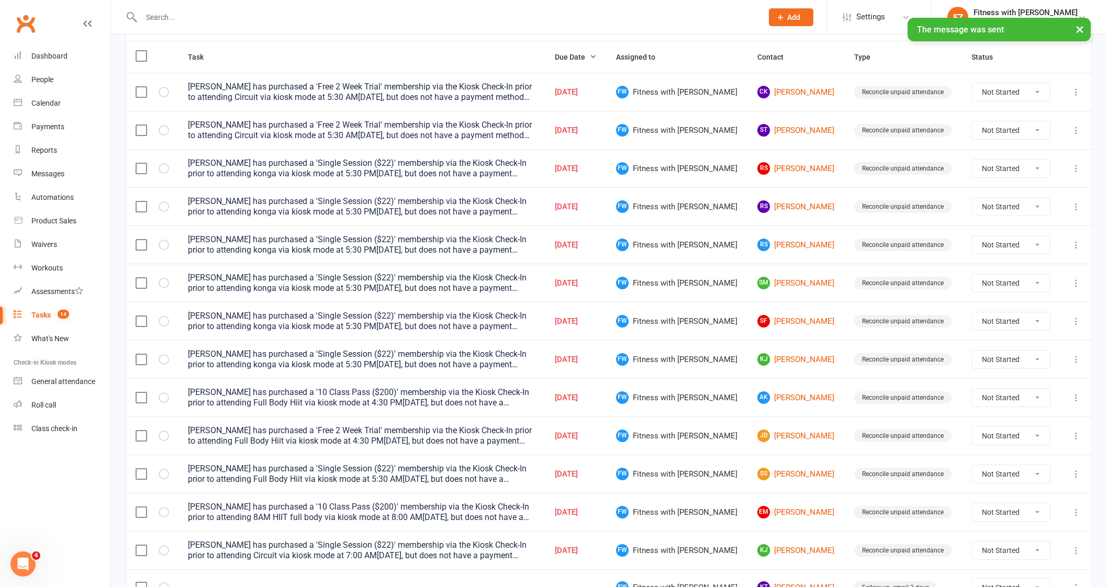
scroll to position [184, 0]
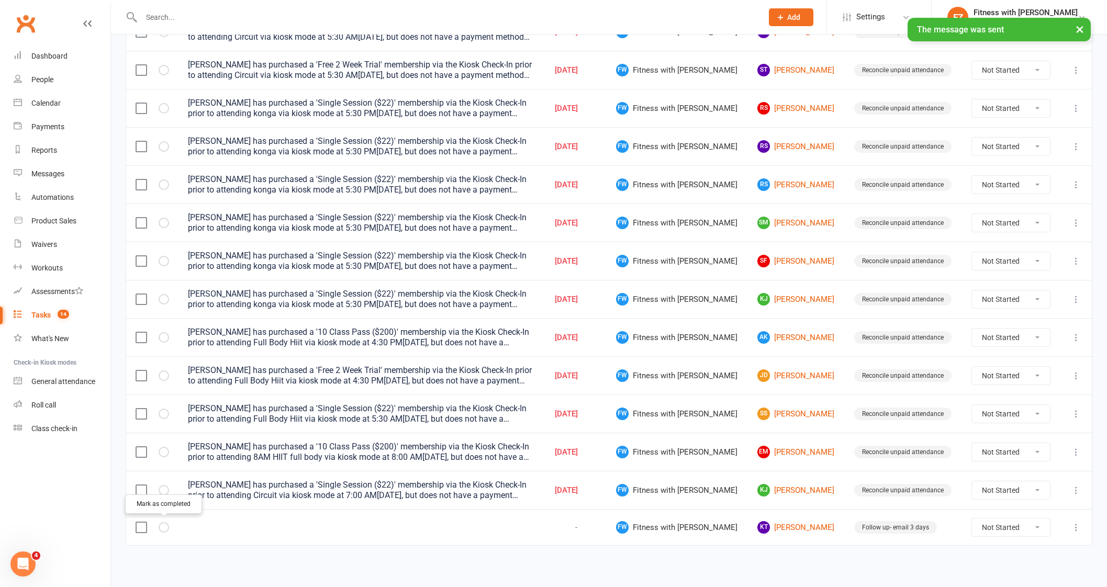
click at [0, 0] on icon "button" at bounding box center [0, 0] width 0 height 0
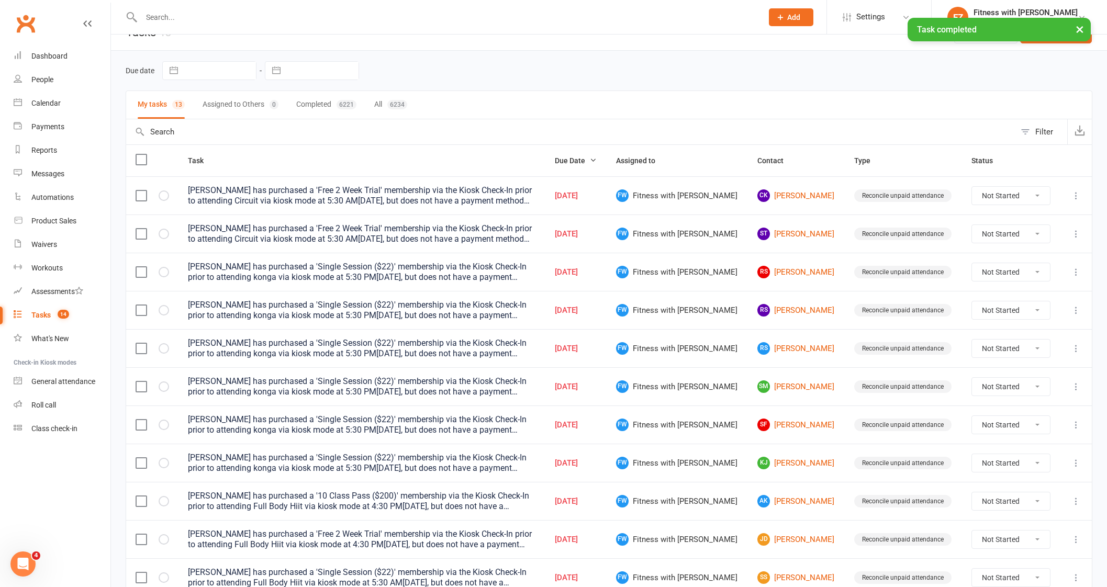
scroll to position [0, 0]
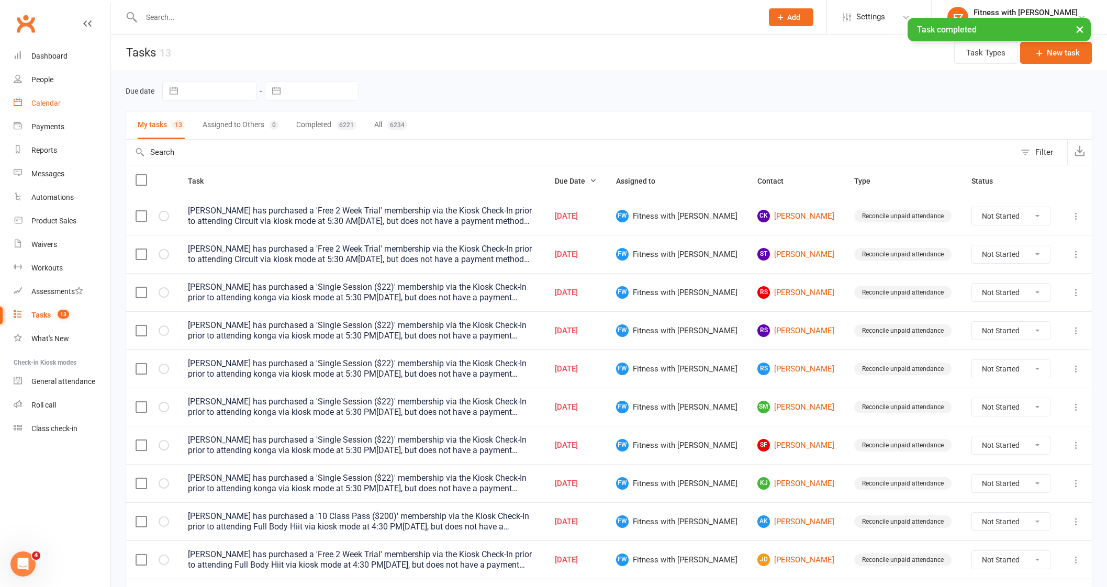
click at [55, 107] on div "Calendar" at bounding box center [45, 103] width 29 height 8
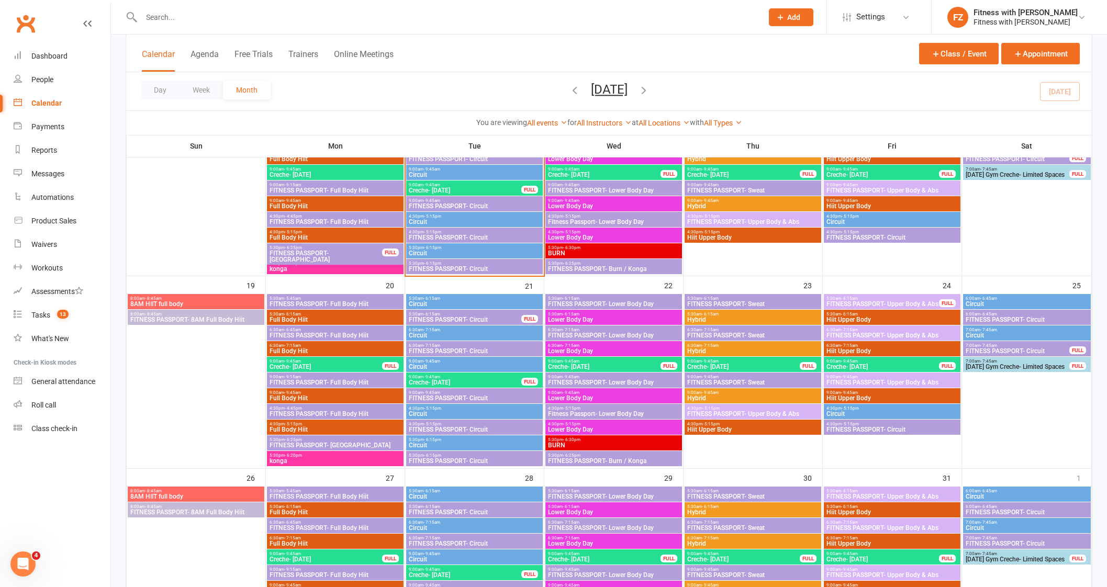
scroll to position [393, 0]
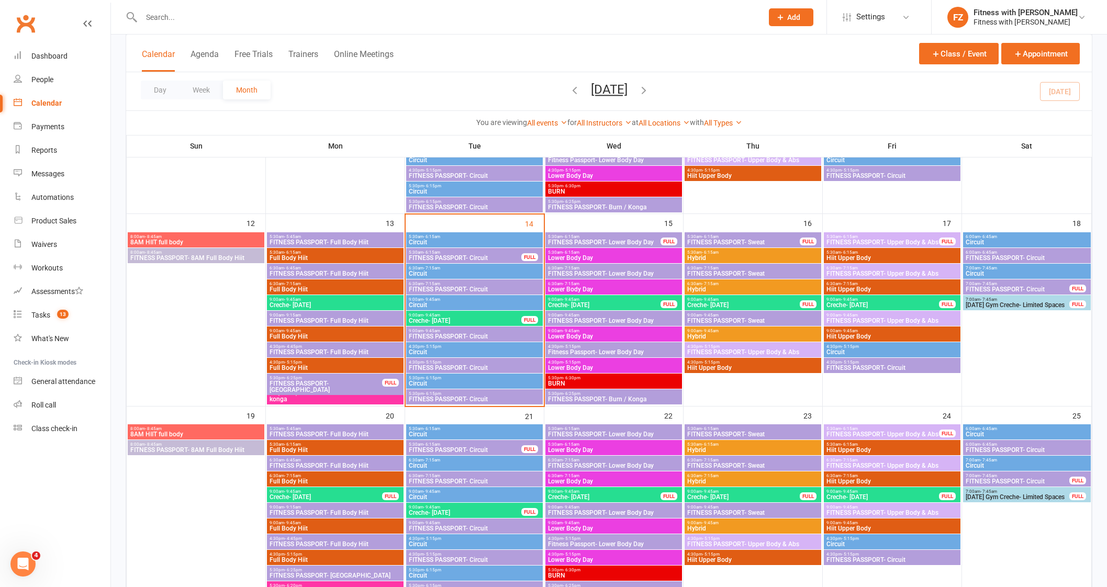
click at [591, 396] on span "FITNESS PASSPORT- Burn / Konga" at bounding box center [614, 399] width 132 height 6
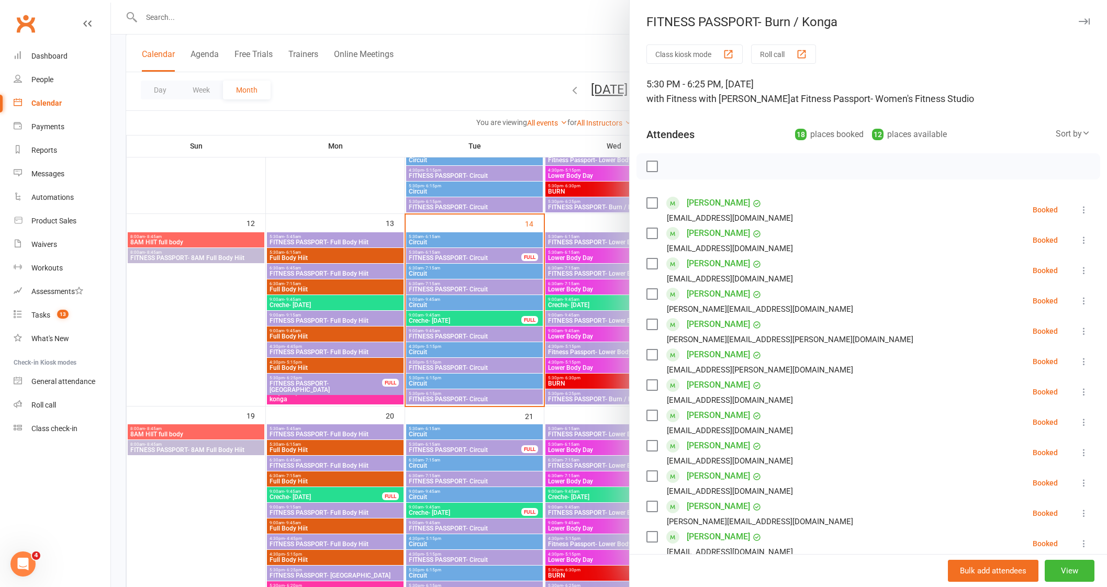
click at [1079, 21] on icon "button" at bounding box center [1084, 21] width 11 height 6
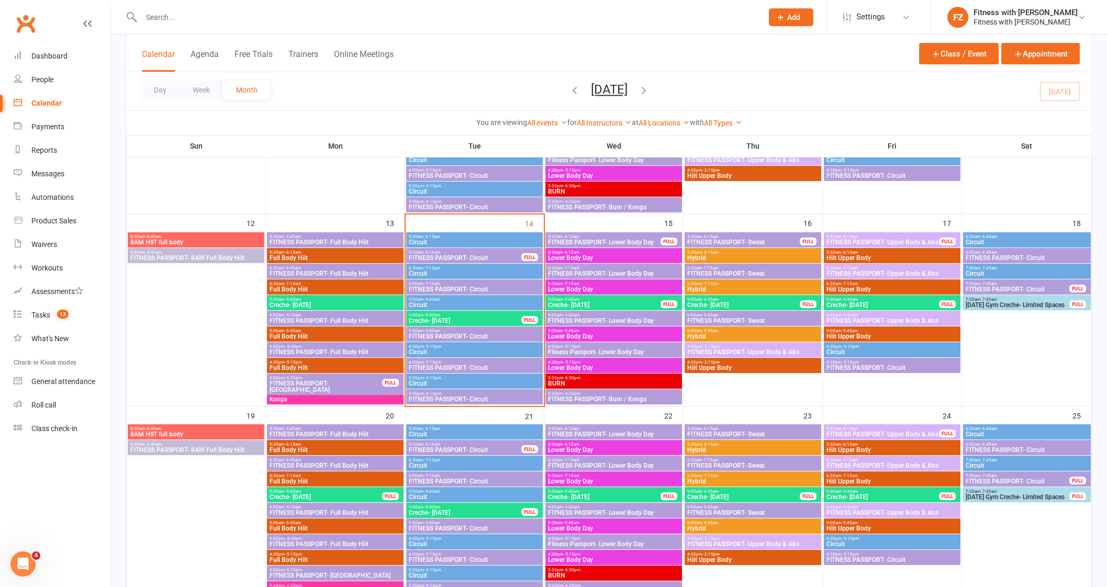
click at [587, 344] on span "4:30pm - 5:15pm" at bounding box center [614, 346] width 132 height 5
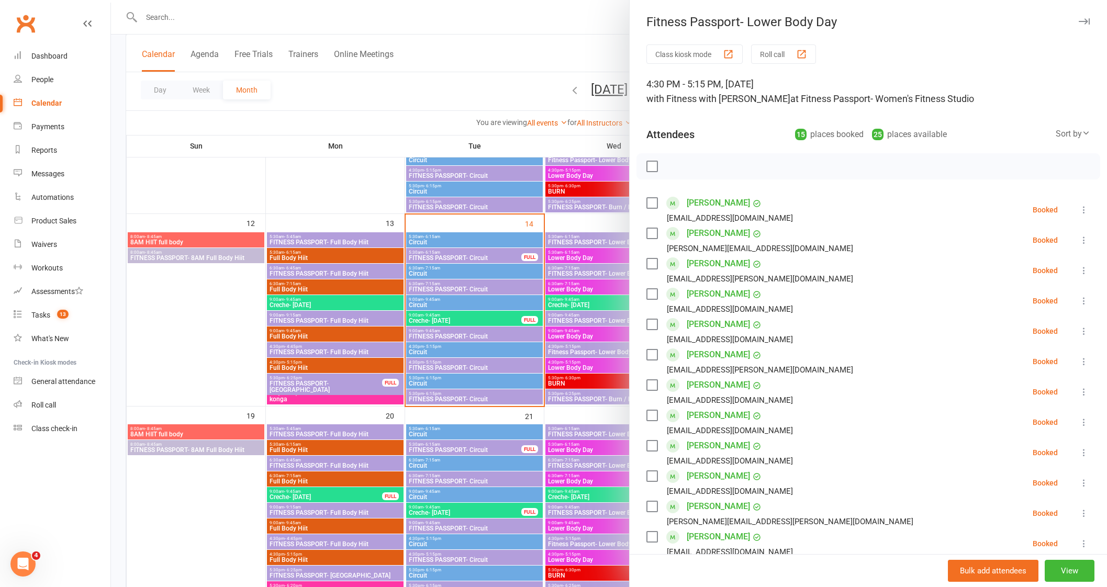
click at [1078, 15] on button "button" at bounding box center [1084, 21] width 13 height 13
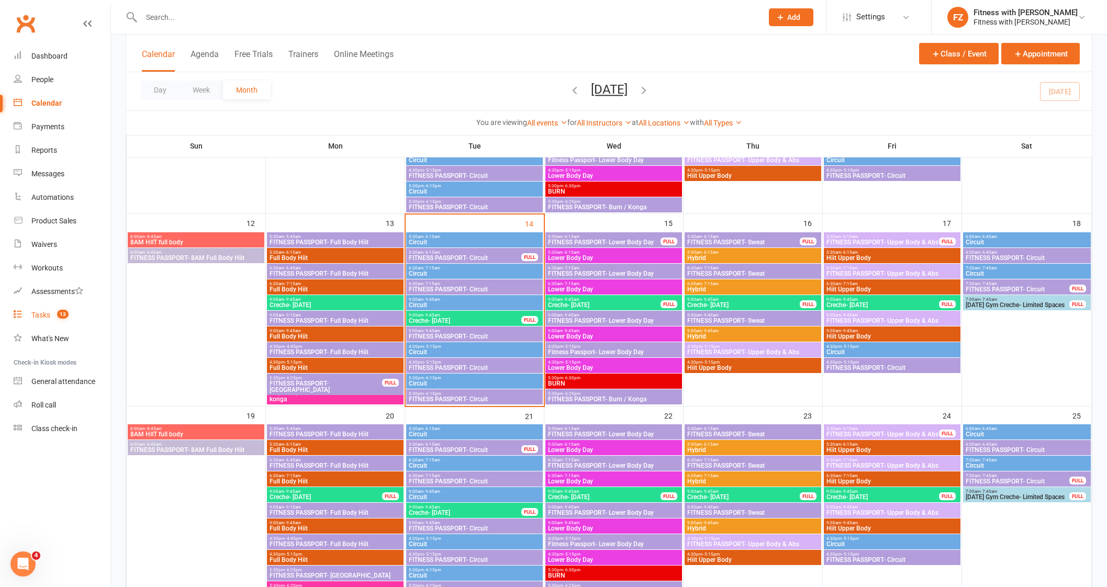
click at [55, 318] on count-badge "13" at bounding box center [60, 315] width 17 height 8
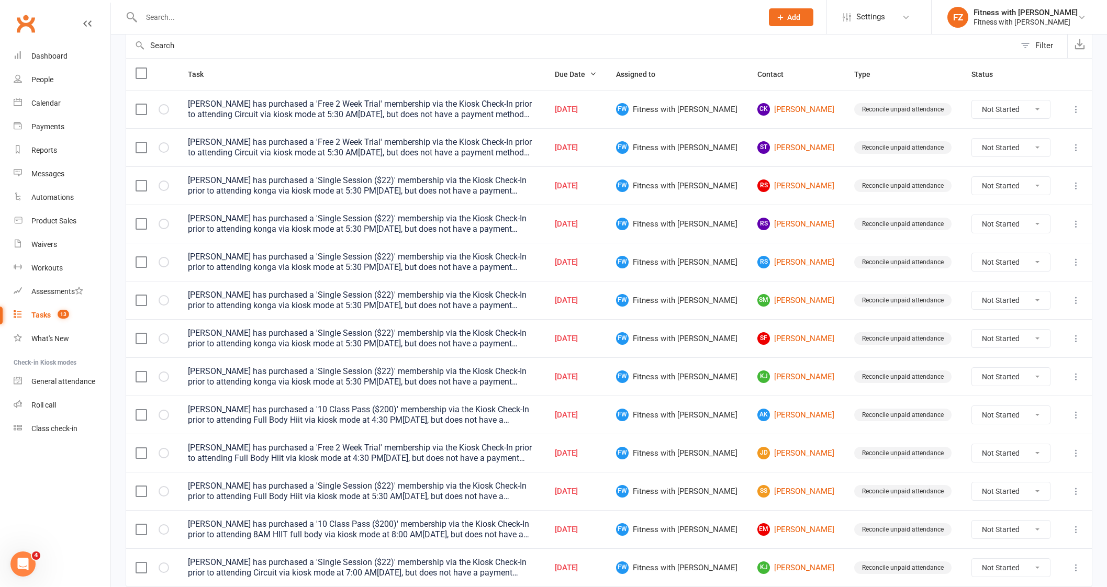
scroll to position [149, 0]
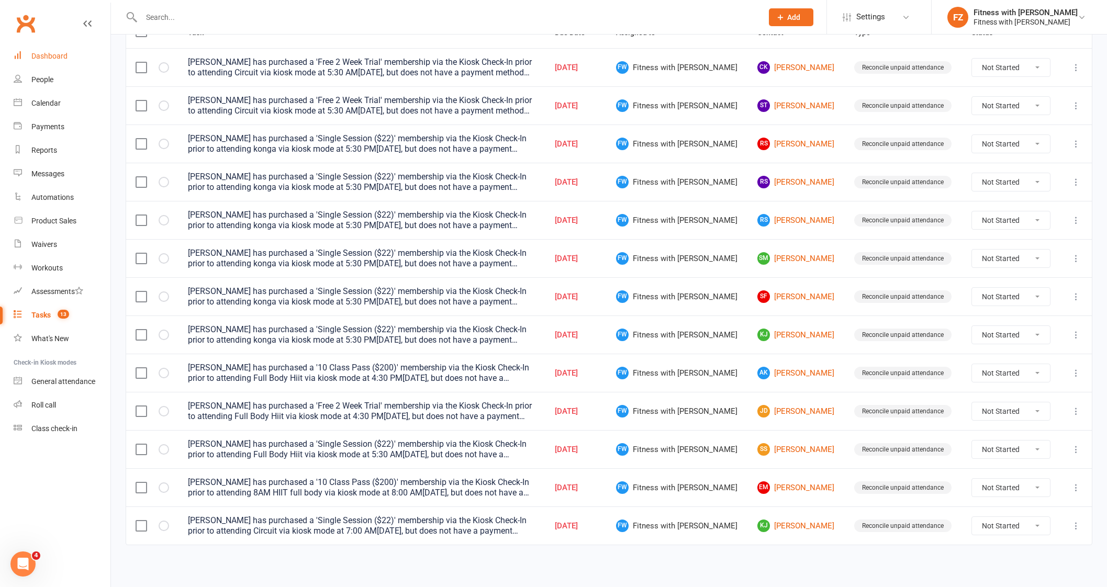
click at [46, 67] on link "Dashboard" at bounding box center [62, 56] width 97 height 24
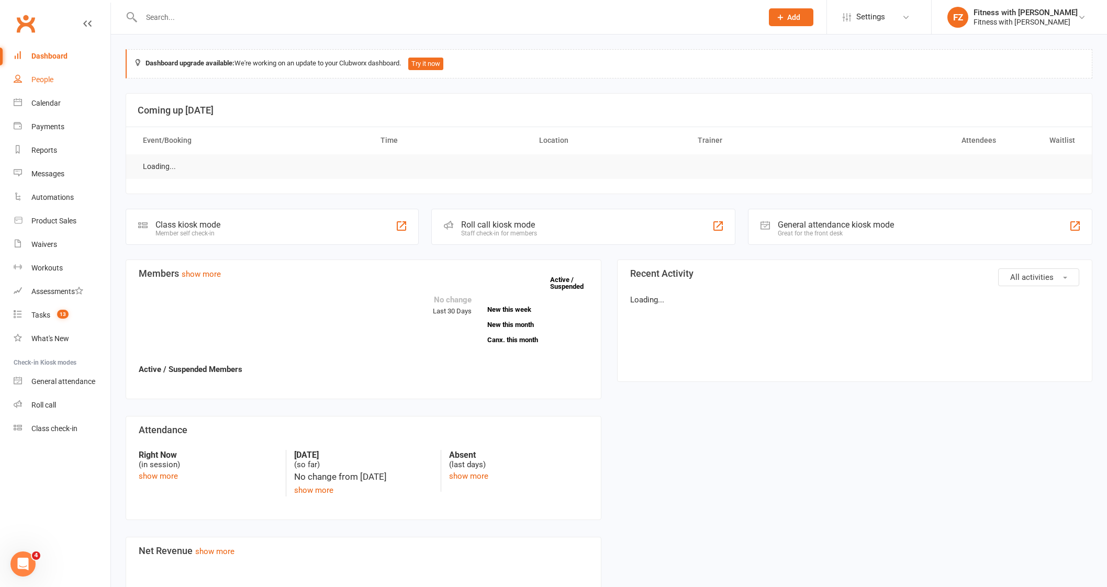
click at [43, 80] on div "People" at bounding box center [42, 79] width 22 height 8
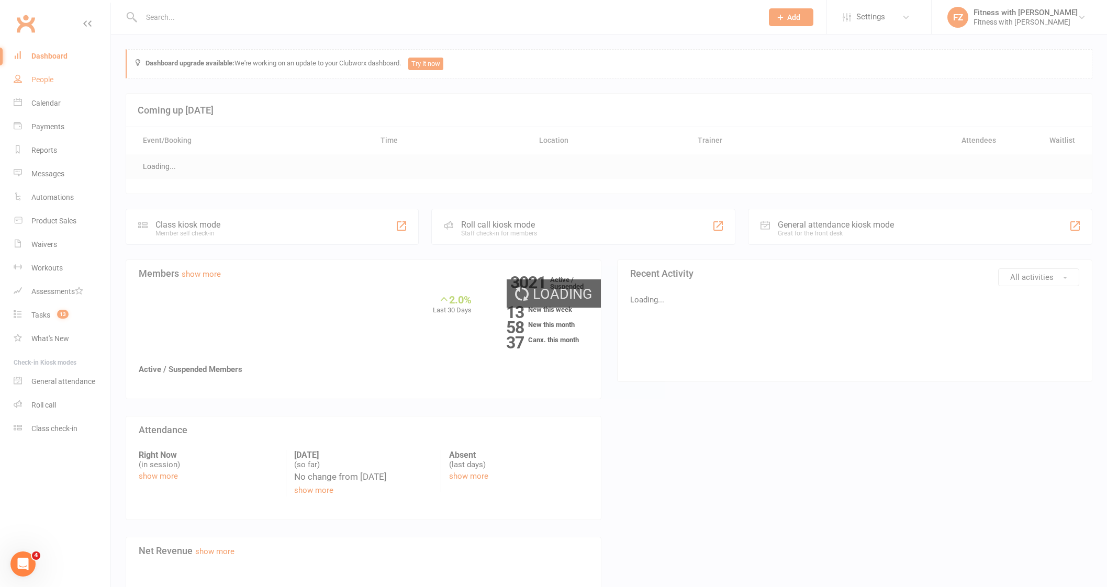
select select "50"
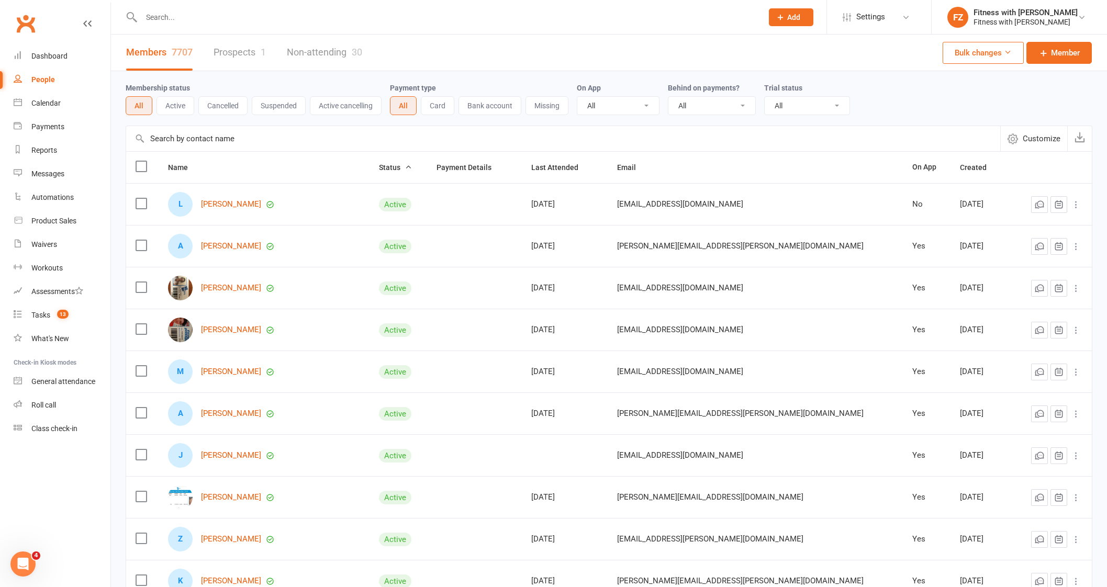
click at [228, 51] on link "Prospects 1" at bounding box center [240, 53] width 52 height 36
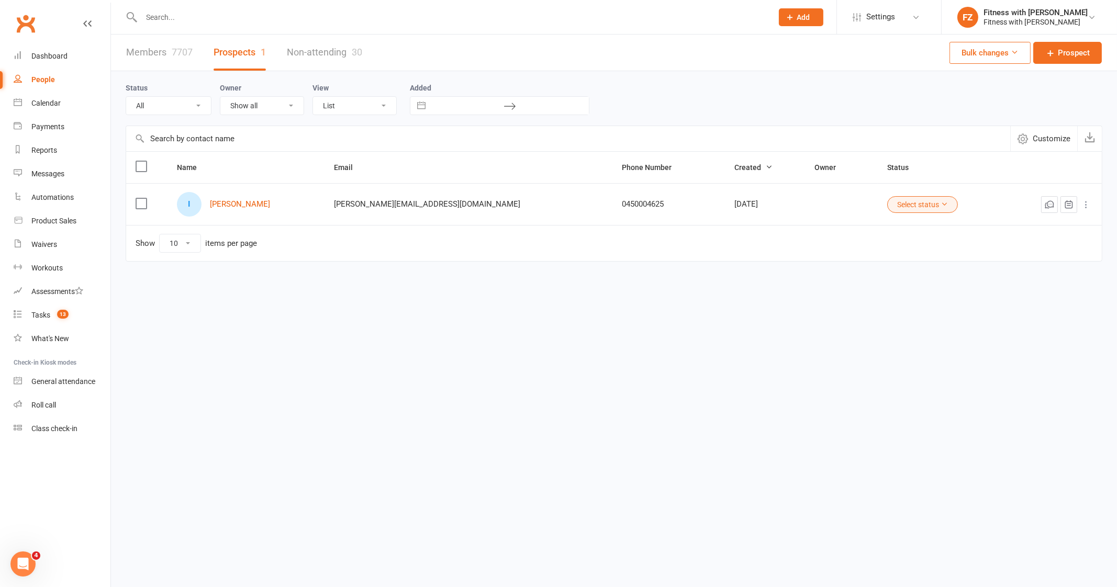
drag, startPoint x: 269, startPoint y: 207, endPoint x: 211, endPoint y: 209, distance: 58.2
click at [211, 209] on div "I [PERSON_NAME]" at bounding box center [246, 204] width 138 height 25
copy div "[PERSON_NAME]"
click at [172, 12] on input "text" at bounding box center [451, 17] width 627 height 15
paste input "[PERSON_NAME]"
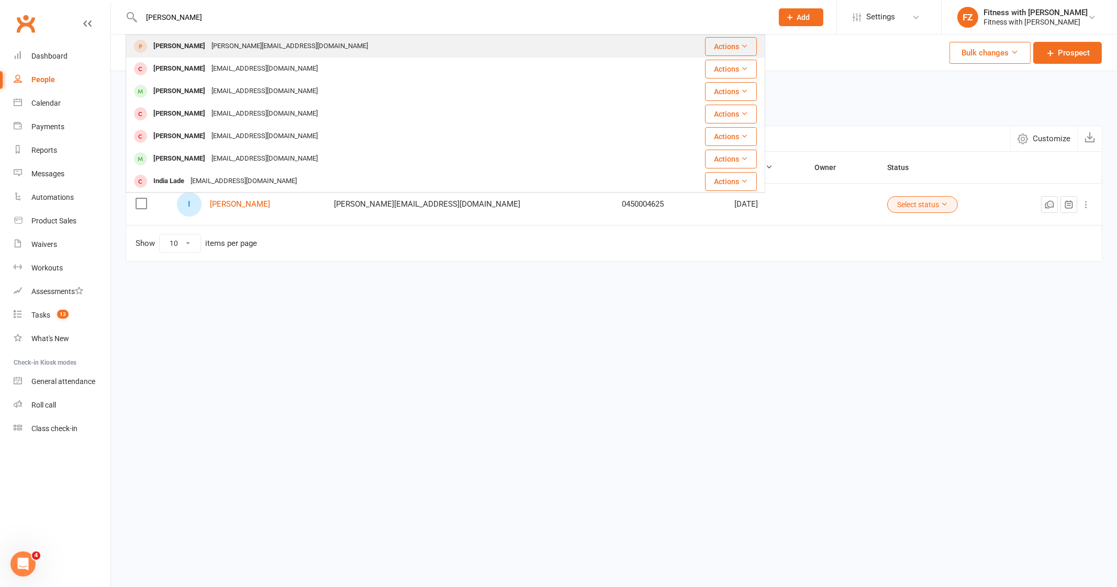
type input "[PERSON_NAME]"
click at [251, 44] on div "[PERSON_NAME][EMAIL_ADDRESS][DOMAIN_NAME]" at bounding box center [289, 46] width 163 height 15
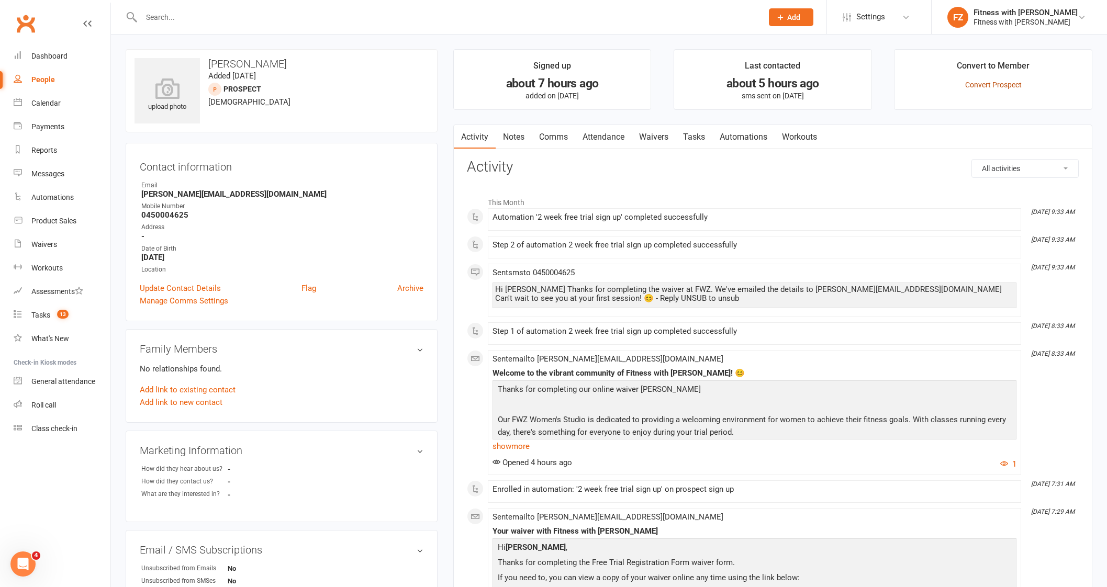
click at [1006, 82] on link "Convert Prospect" at bounding box center [993, 85] width 57 height 8
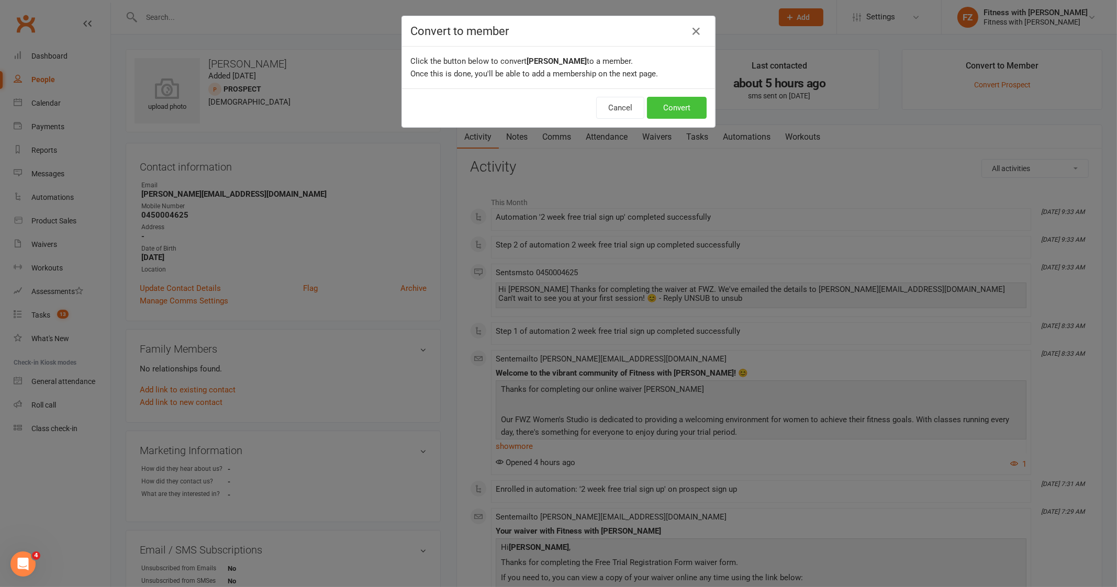
click at [678, 111] on button "Convert" at bounding box center [677, 108] width 60 height 22
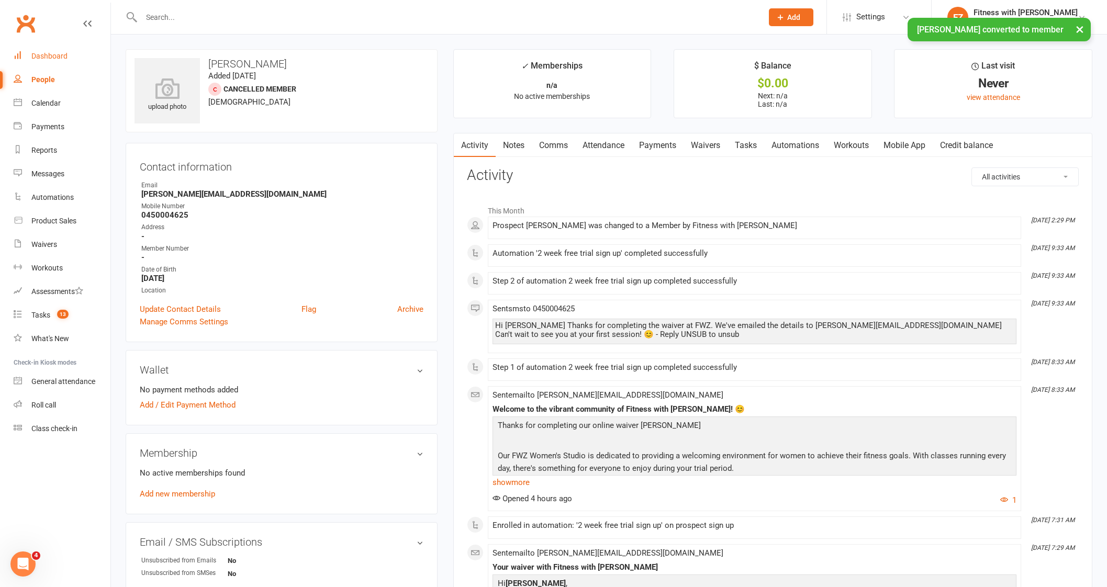
click at [39, 65] on link "Dashboard" at bounding box center [62, 56] width 97 height 24
